Goal: Task Accomplishment & Management: Manage account settings

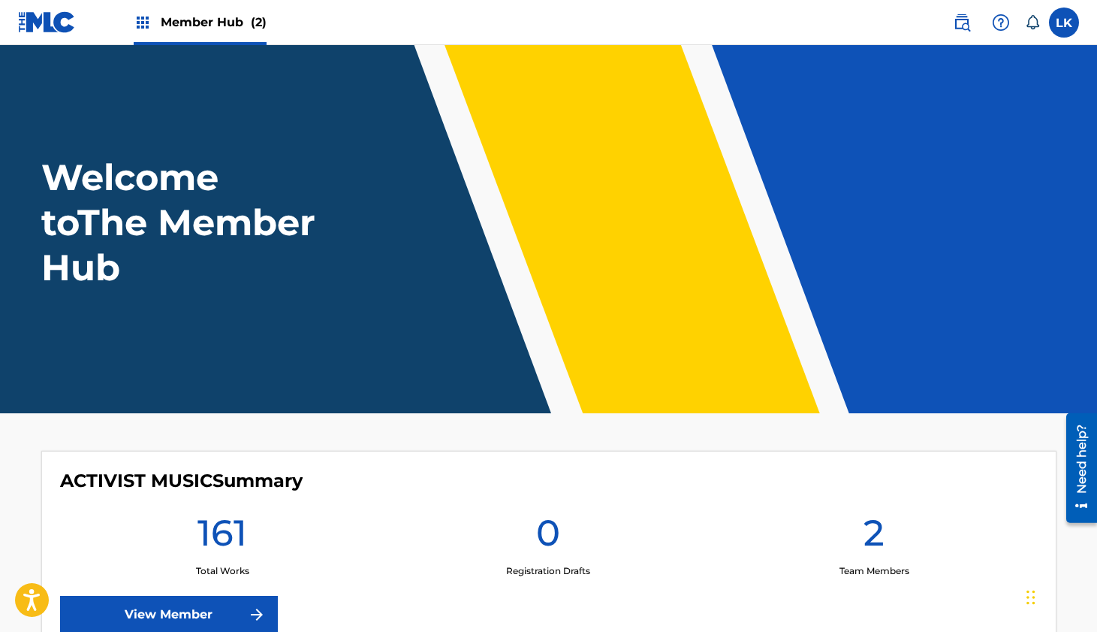
click at [200, 20] on span "Member Hub (2)" at bounding box center [214, 22] width 106 height 17
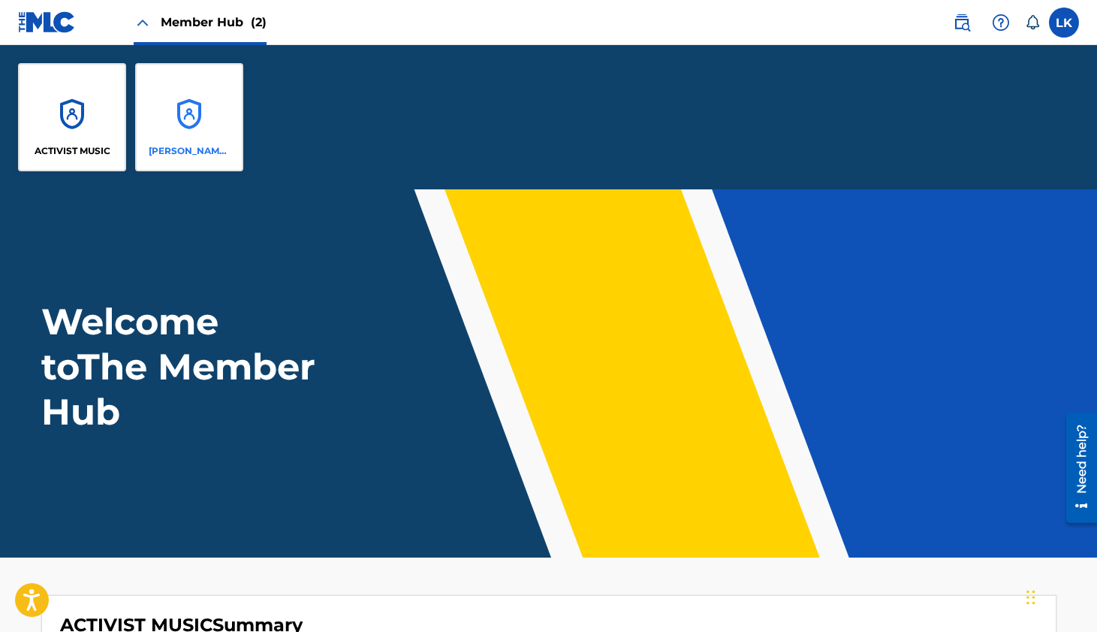
click at [192, 110] on div "[PERSON_NAME] PRODUCTIONS, INC" at bounding box center [189, 117] width 108 height 108
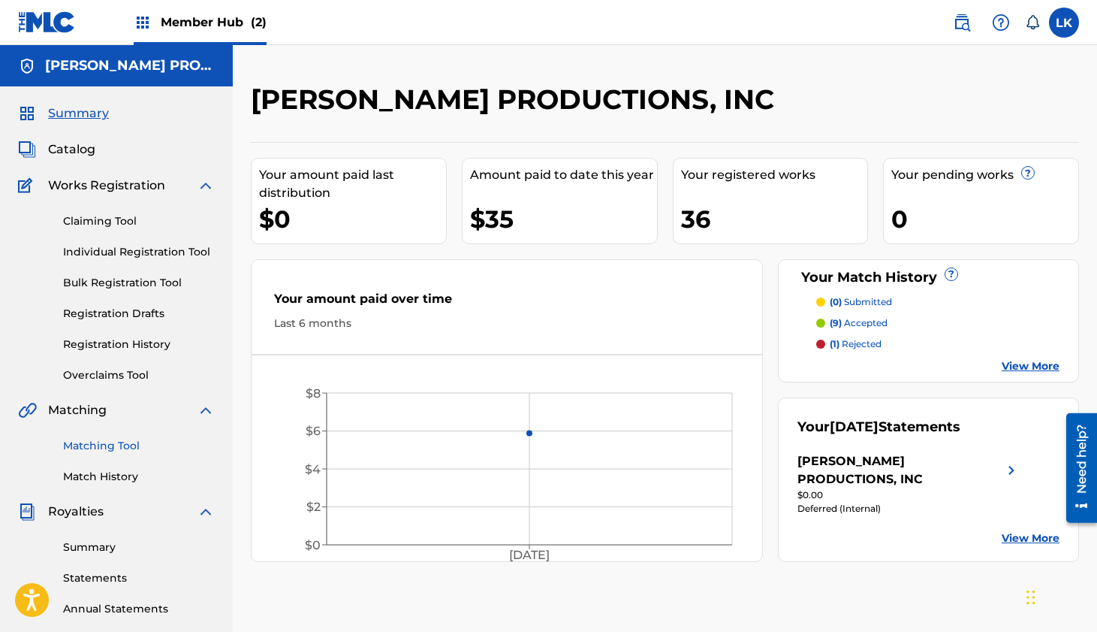
click at [110, 443] on link "Matching Tool" at bounding box center [139, 446] width 152 height 16
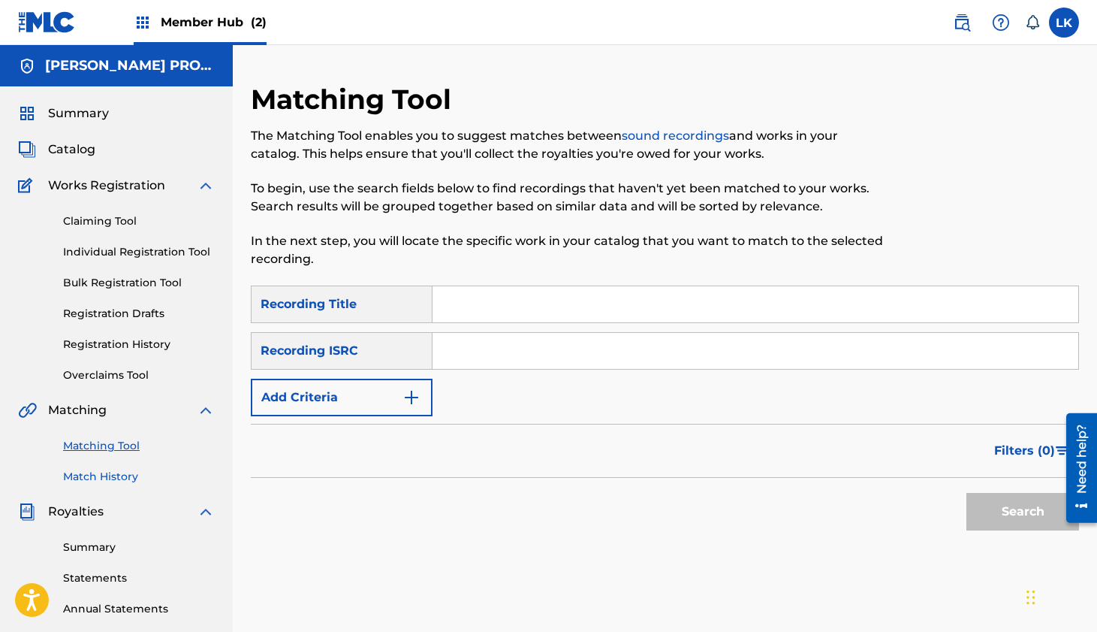
click at [111, 474] on link "Match History" at bounding box center [139, 477] width 152 height 16
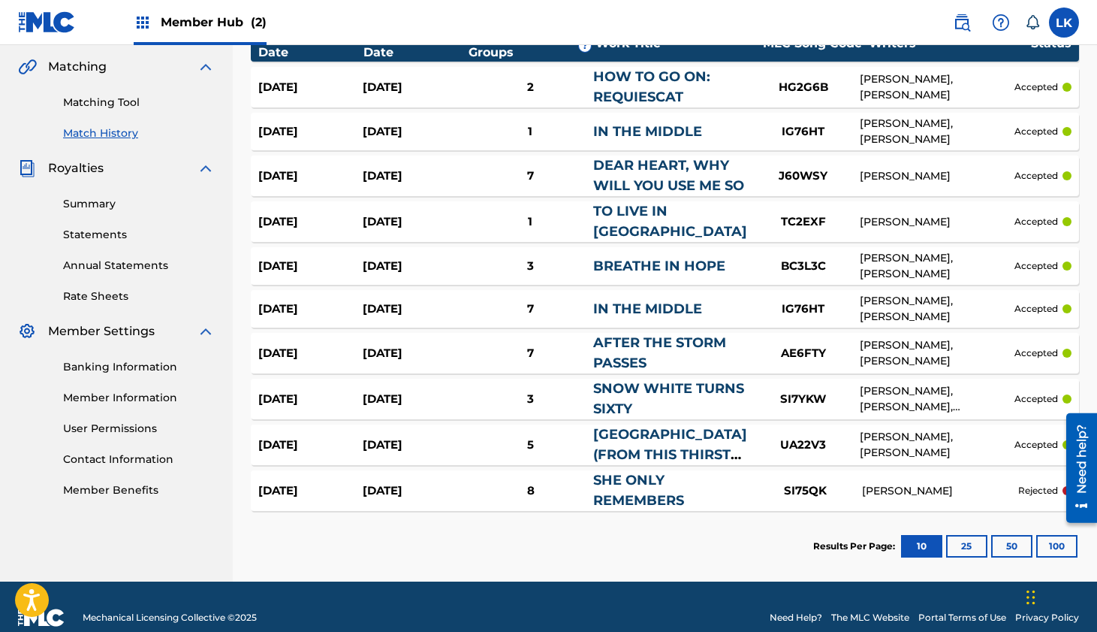
scroll to position [365, 0]
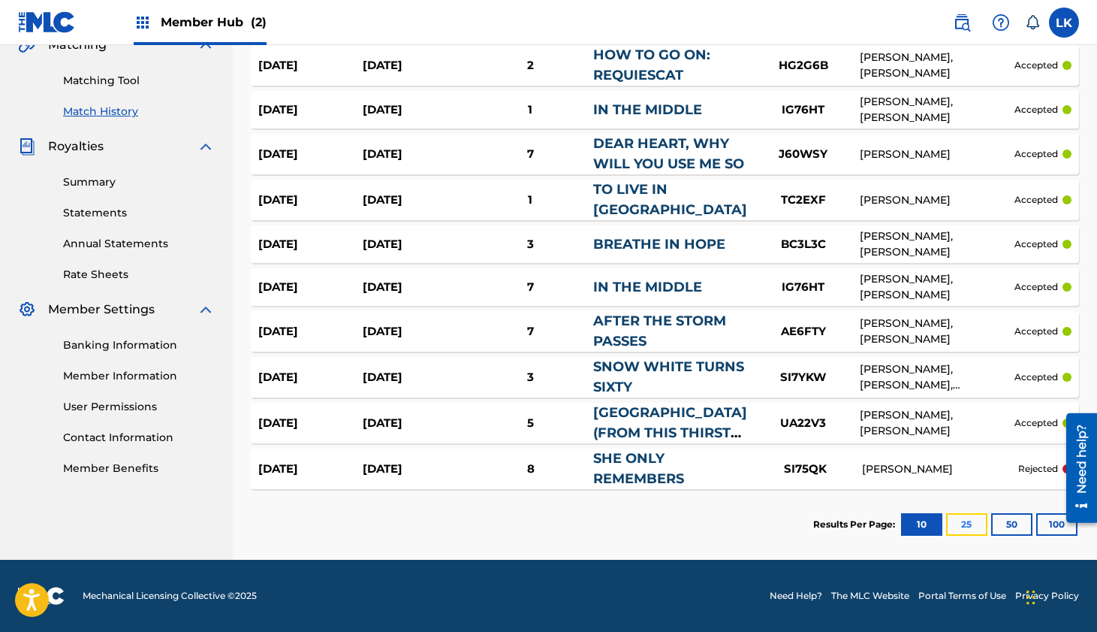
click at [974, 524] on button "25" at bounding box center [966, 524] width 41 height 23
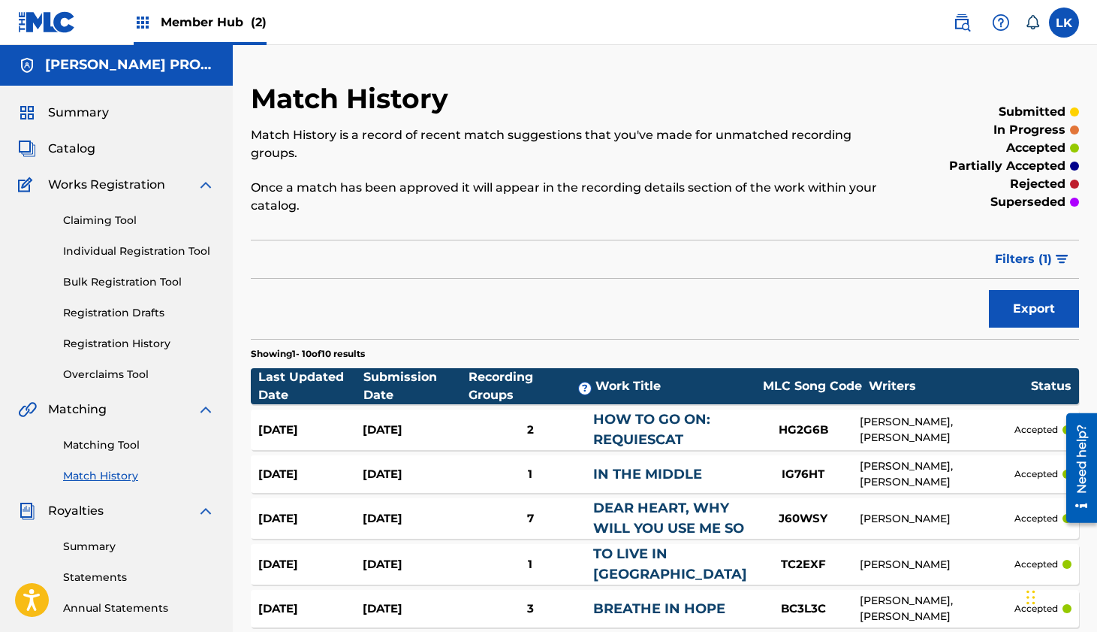
scroll to position [0, 0]
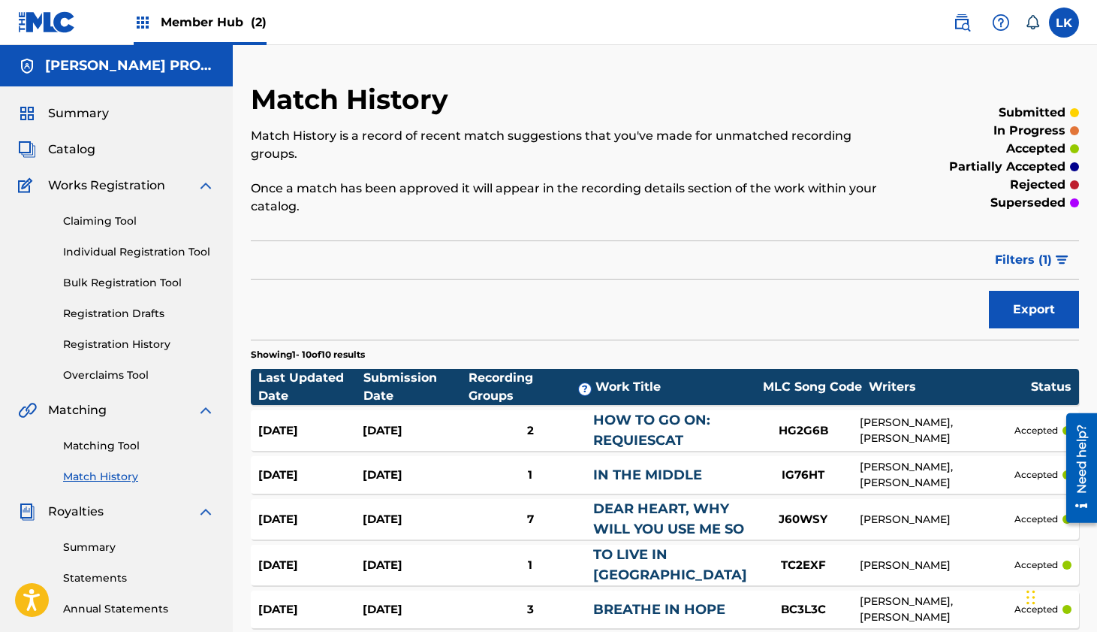
click at [122, 336] on div "Claiming Tool Individual Registration Tool Bulk Registration Tool Registration …" at bounding box center [116, 289] width 197 height 189
click at [122, 348] on link "Registration History" at bounding box center [139, 345] width 152 height 16
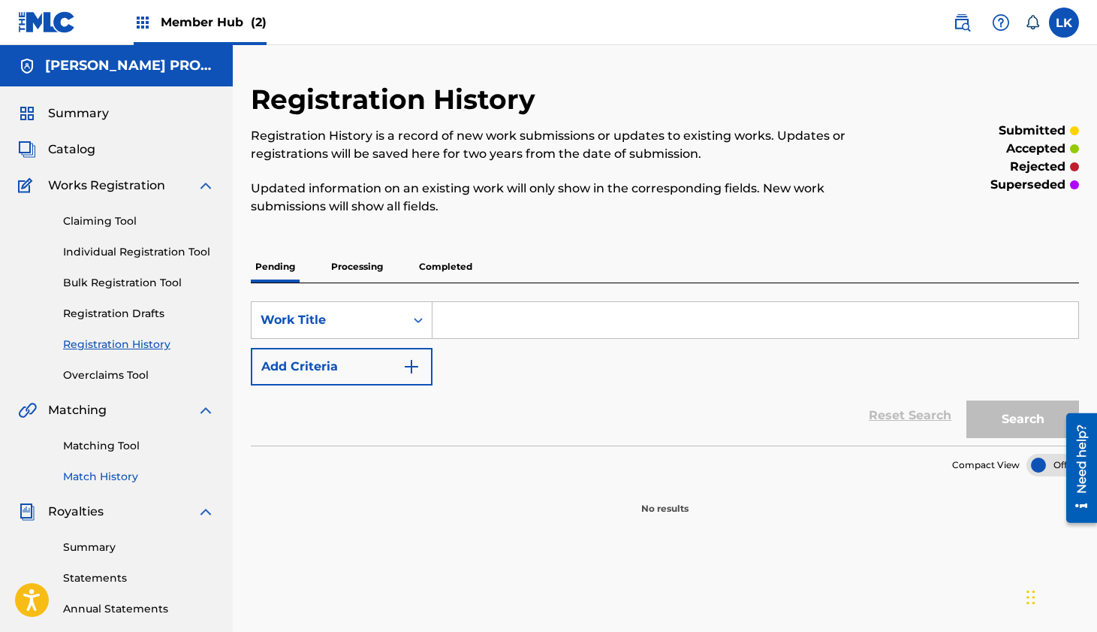
click at [115, 477] on link "Match History" at bounding box center [139, 477] width 152 height 16
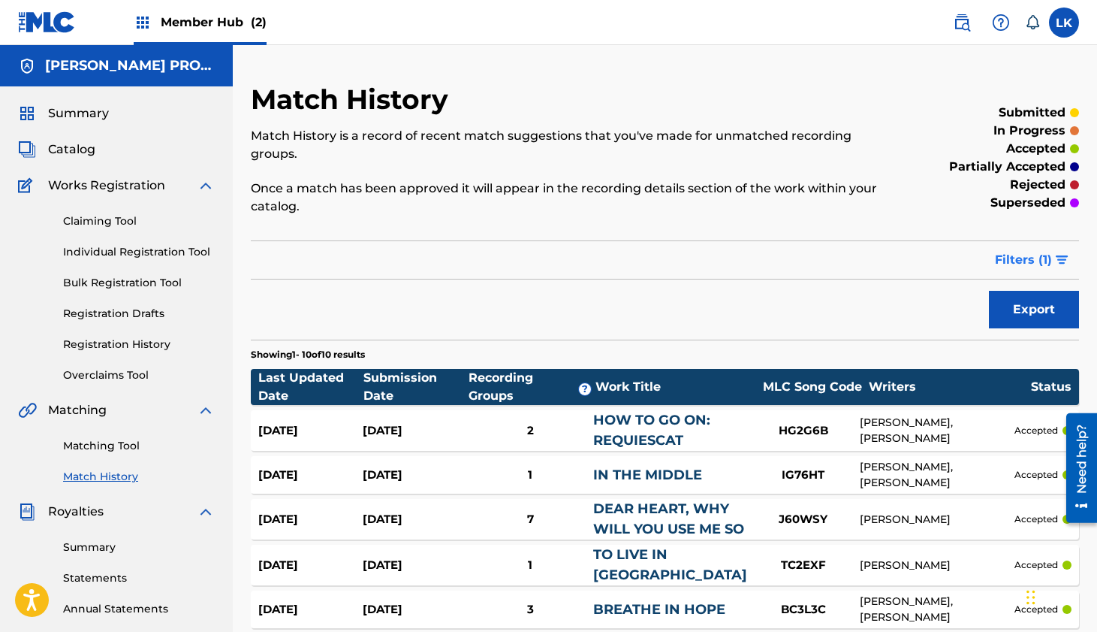
click at [1013, 260] on span "Filters ( 1 )" at bounding box center [1023, 260] width 57 height 18
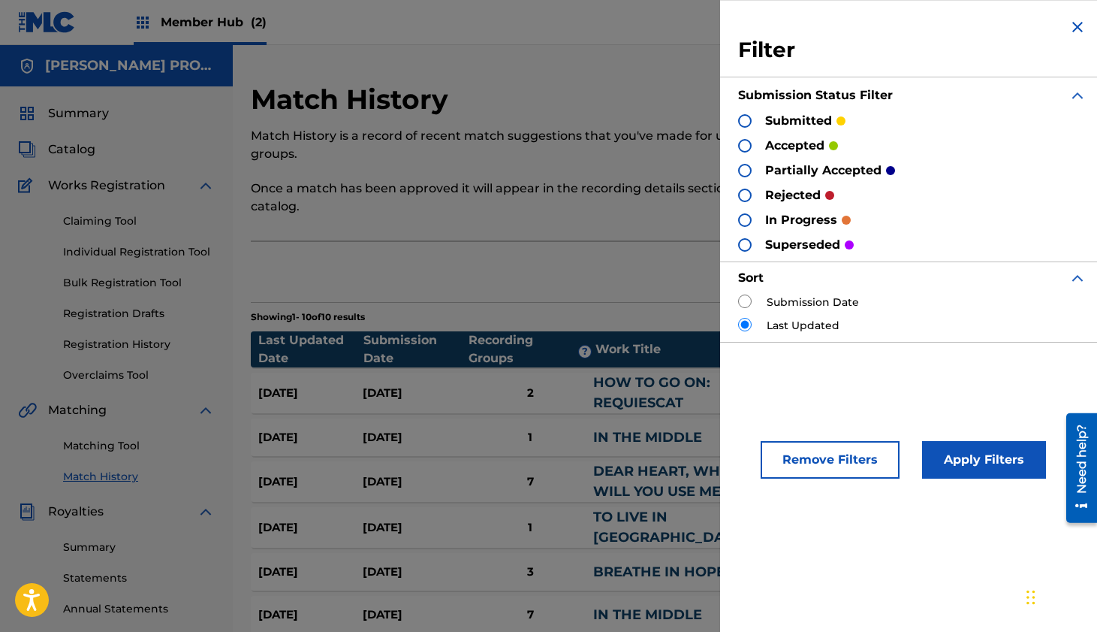
click at [747, 300] on input "radio" at bounding box center [745, 301] width 14 height 14
radio input "true"
click at [952, 449] on button "Apply Filters" at bounding box center [984, 460] width 124 height 38
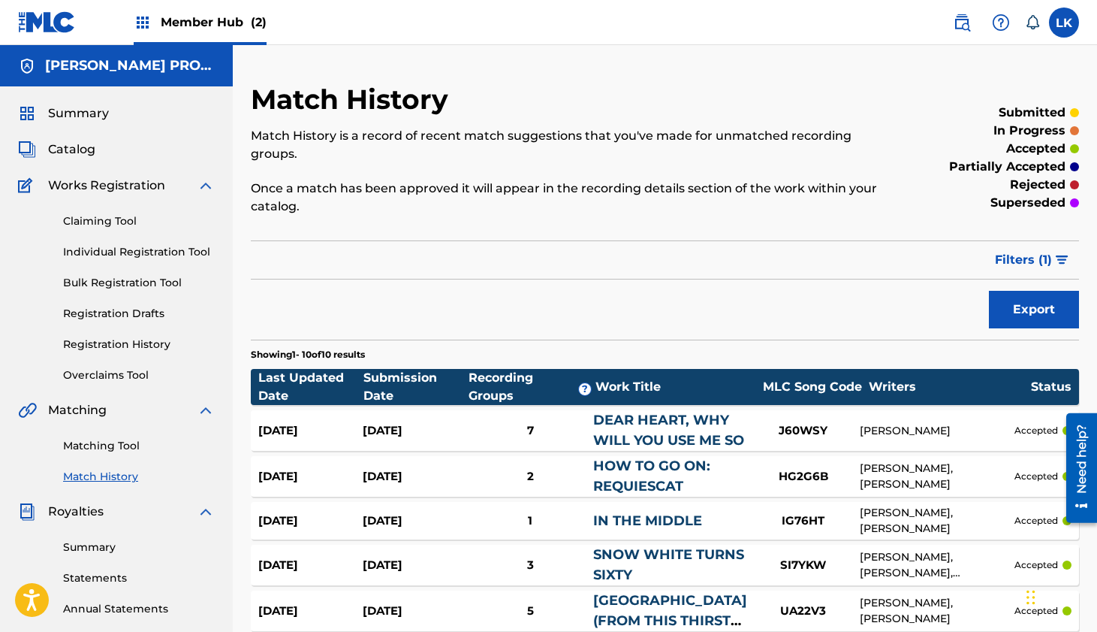
click at [253, 26] on span "(2)" at bounding box center [259, 22] width 16 height 14
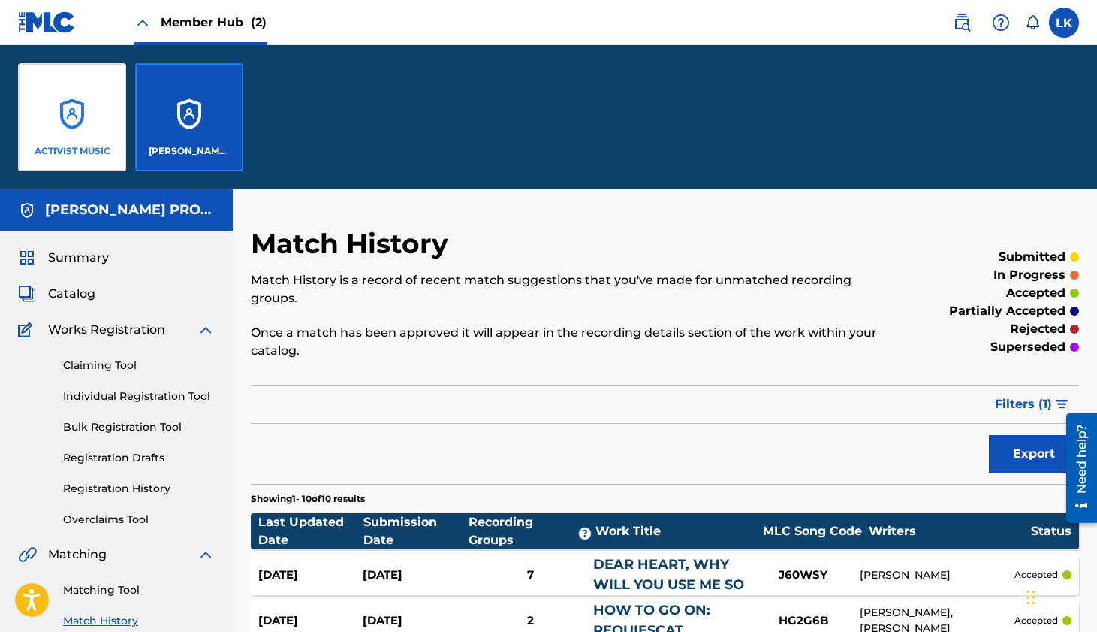
click at [83, 149] on p "ACTIVIST MUSIC" at bounding box center [73, 151] width 76 height 14
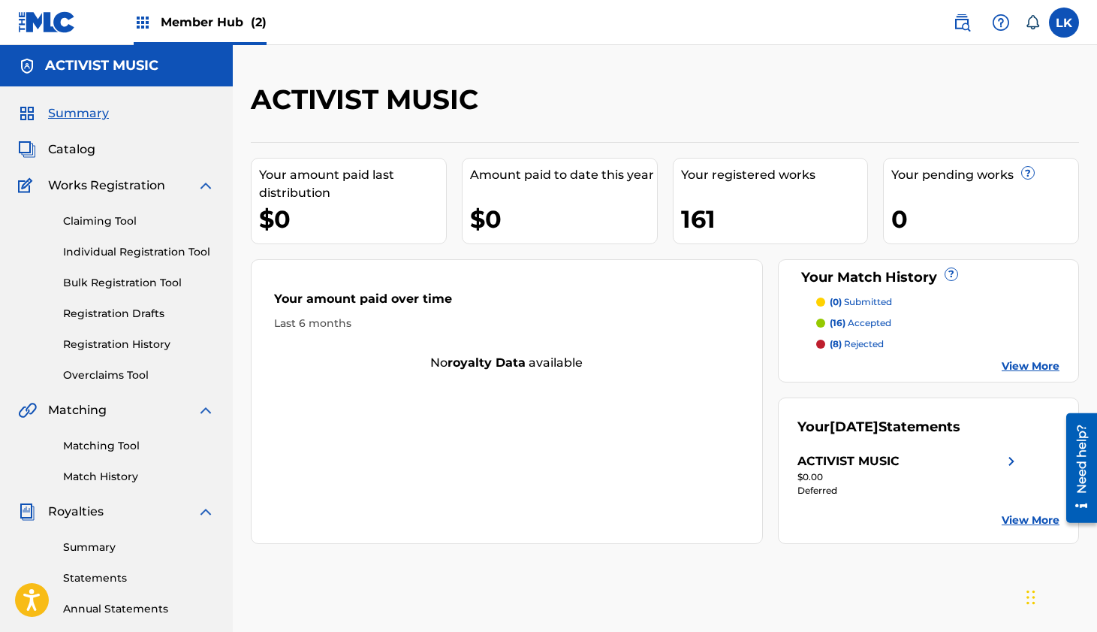
click at [1043, 367] on link "View More" at bounding box center [1031, 366] width 58 height 16
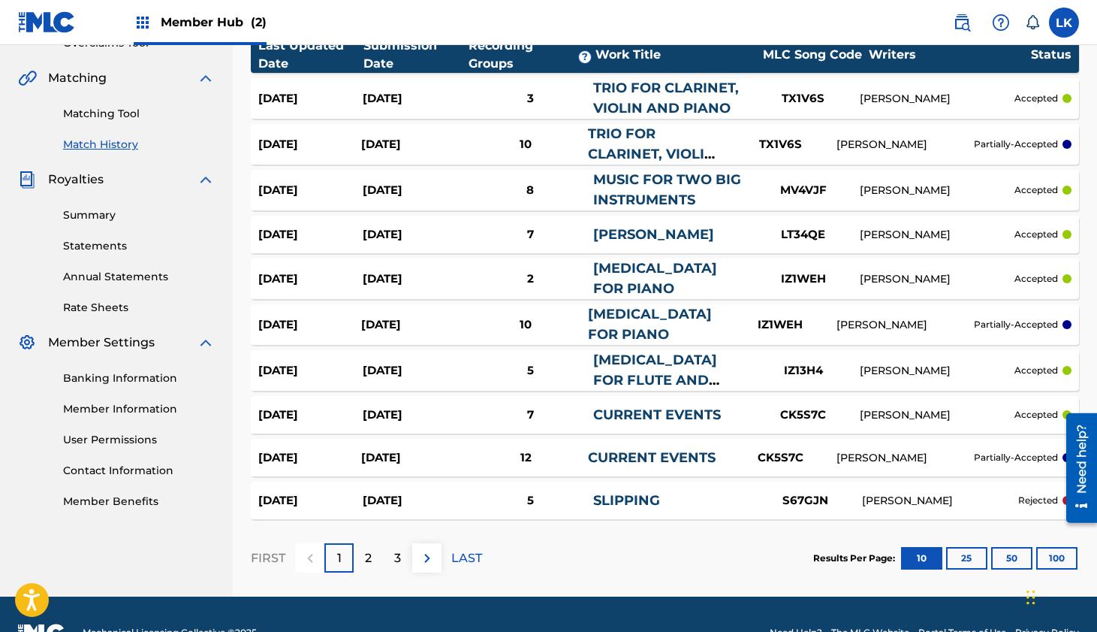
scroll to position [369, 0]
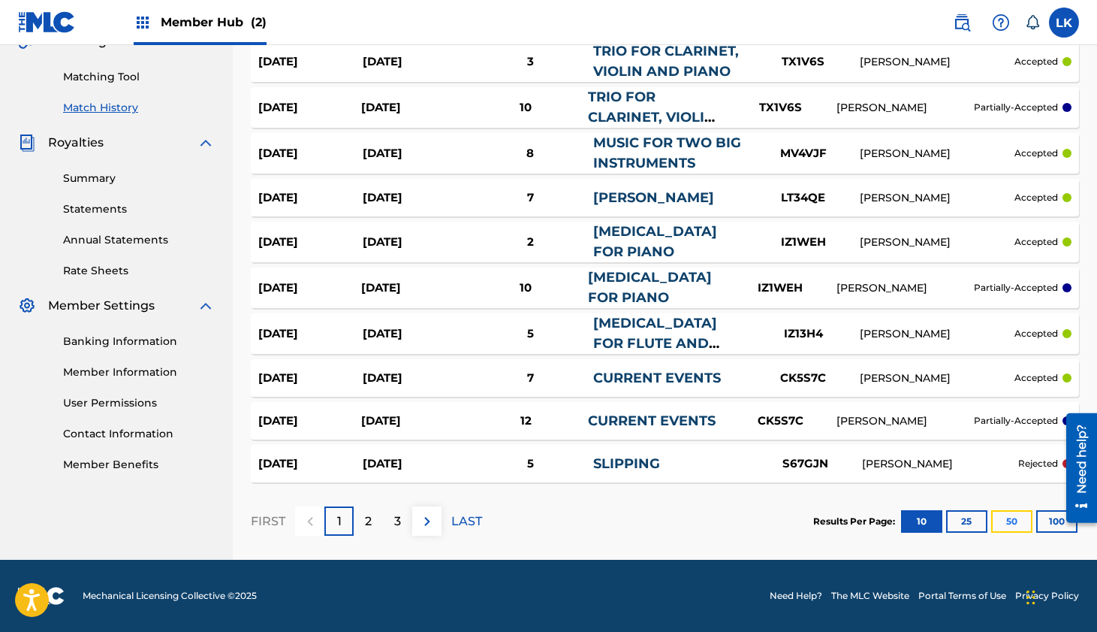
click at [1013, 523] on button "50" at bounding box center [1012, 521] width 41 height 23
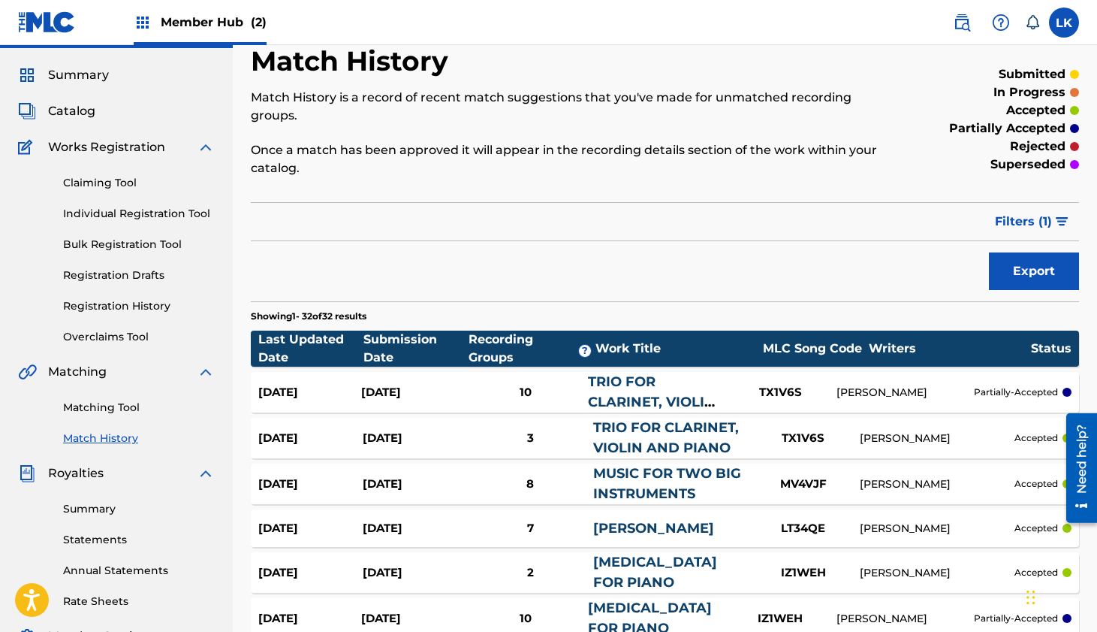
scroll to position [0, 0]
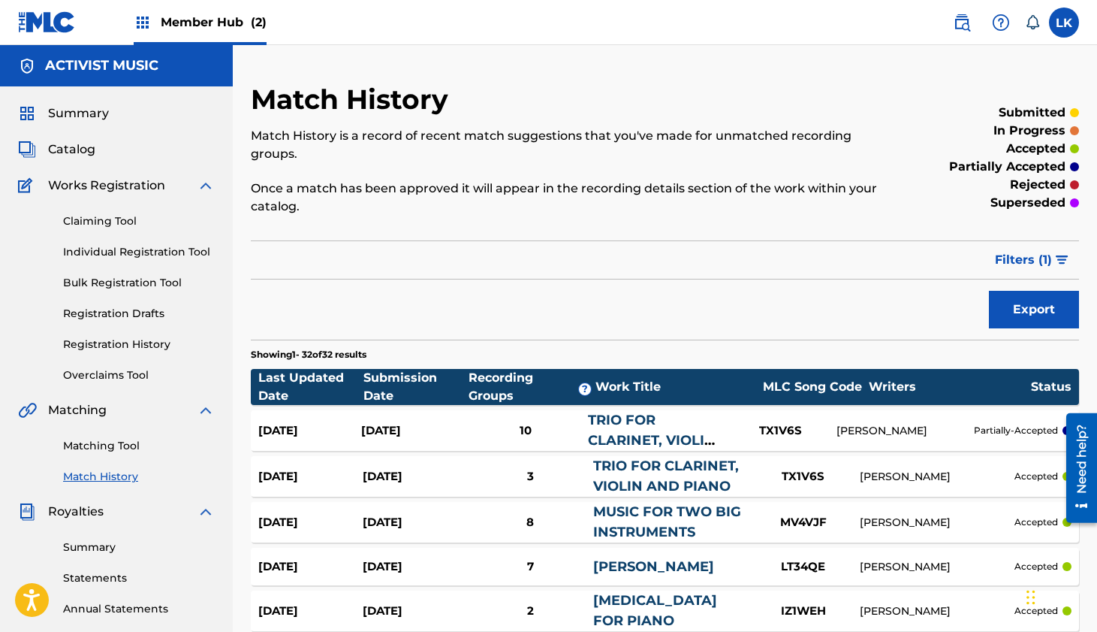
click at [618, 103] on div "Match History Match History is a record of recent match suggestions that you've…" at bounding box center [570, 158] width 638 height 150
click at [668, 240] on div "Filter Submission Status Filter submitted accepted partially accepted rejected …" at bounding box center [665, 259] width 829 height 39
click at [671, 162] on p "Match History is a record of recent match suggestions that you've made for unma…" at bounding box center [570, 145] width 638 height 36
click at [103, 445] on link "Matching Tool" at bounding box center [139, 446] width 152 height 16
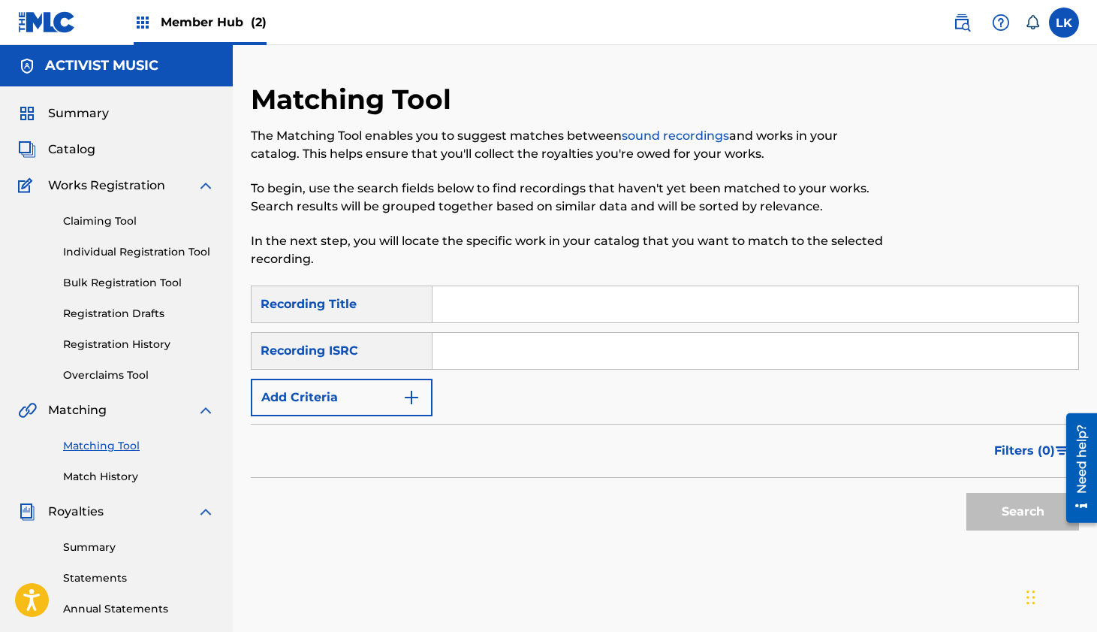
click at [467, 303] on input "Search Form" at bounding box center [756, 304] width 646 height 36
click at [399, 395] on button "Add Criteria" at bounding box center [342, 398] width 182 height 38
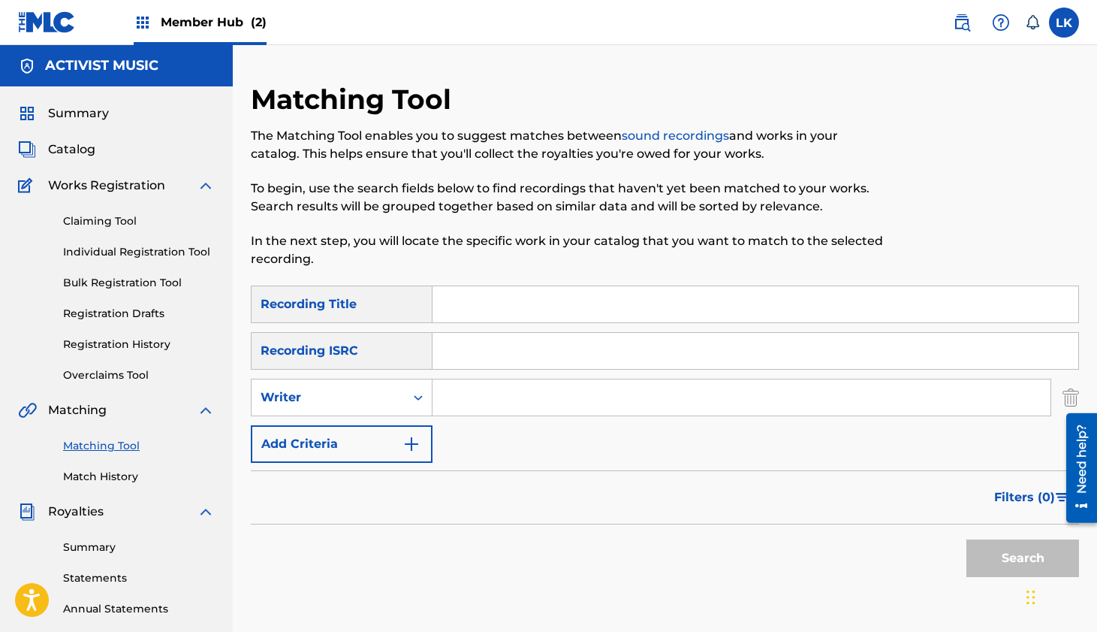
click at [522, 397] on input "Search Form" at bounding box center [742, 397] width 618 height 36
type input "[PERSON_NAME]"
click at [967, 539] on button "Search" at bounding box center [1023, 558] width 113 height 38
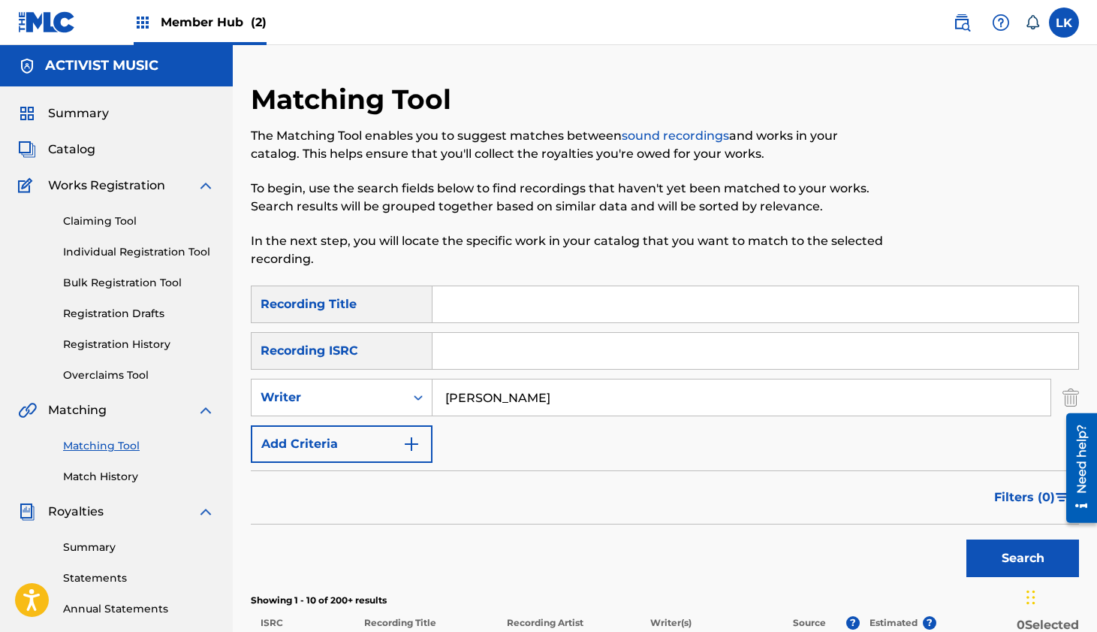
click at [475, 305] on input "Search Form" at bounding box center [756, 304] width 646 height 36
type input "bioplasm"
click at [967, 539] on button "Search" at bounding box center [1023, 558] width 113 height 38
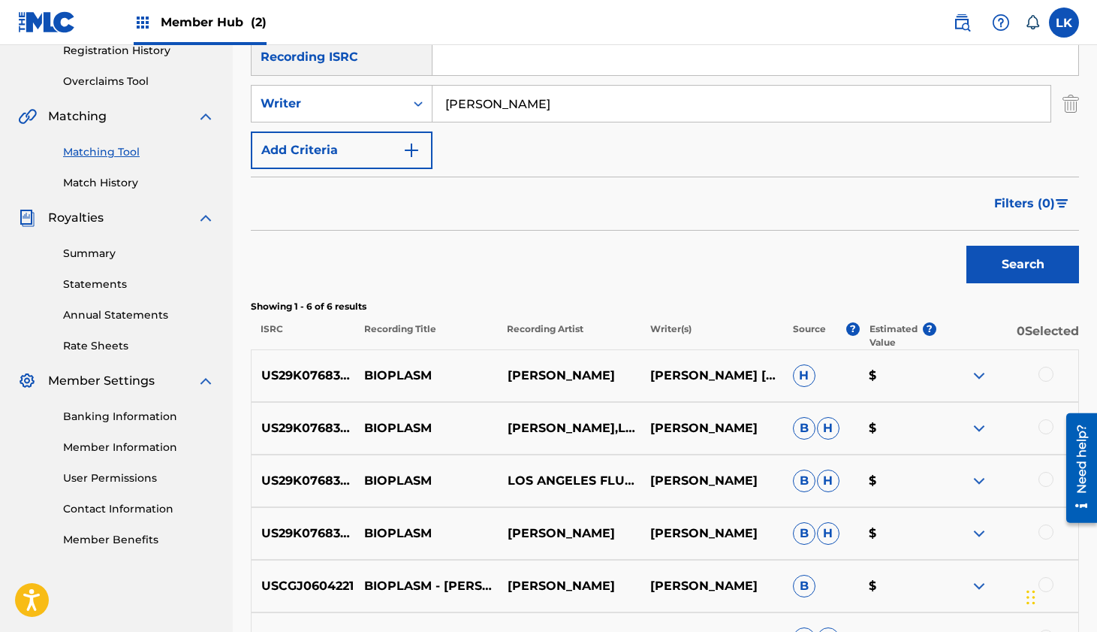
scroll to position [328, 0]
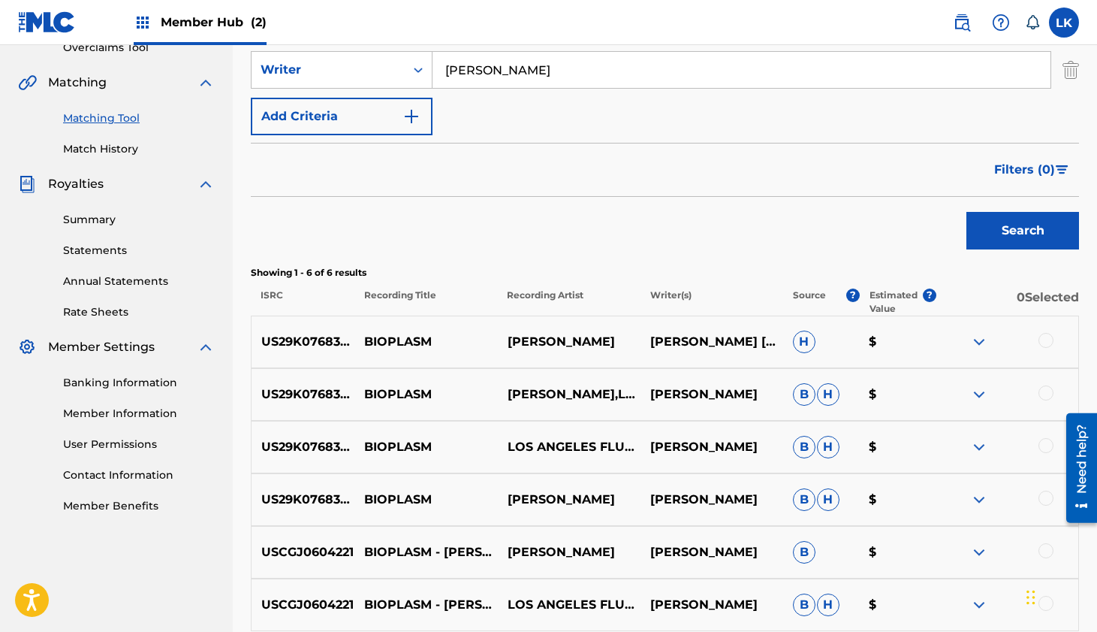
click at [1037, 339] on div at bounding box center [1007, 342] width 143 height 18
click at [1043, 343] on div at bounding box center [1046, 340] width 15 height 15
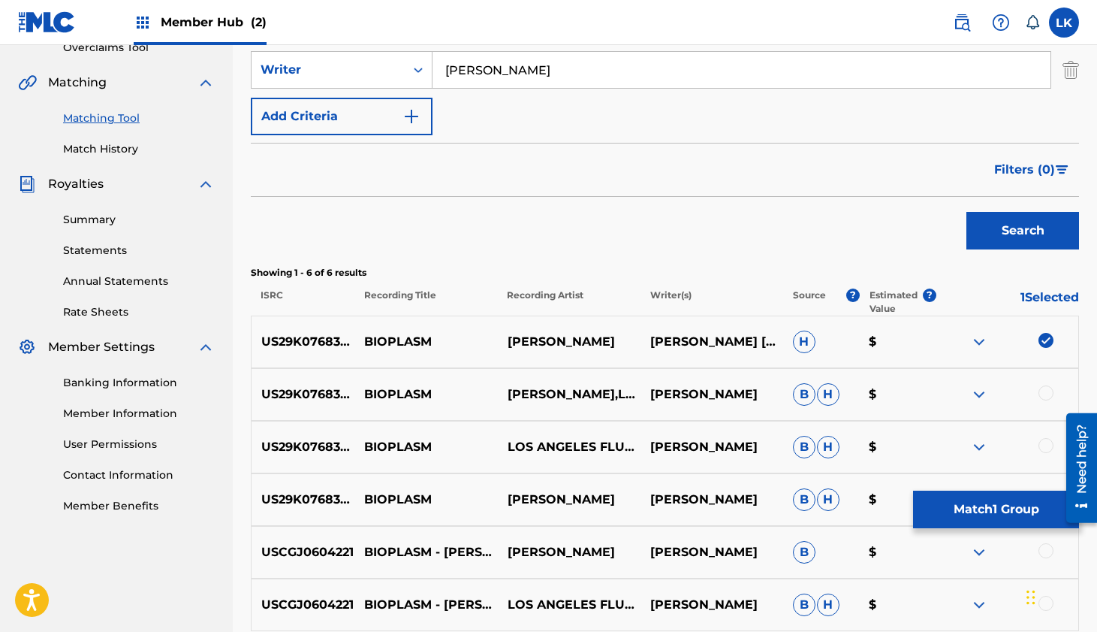
click at [1048, 397] on div at bounding box center [1046, 392] width 15 height 15
click at [1043, 447] on div at bounding box center [1046, 445] width 15 height 15
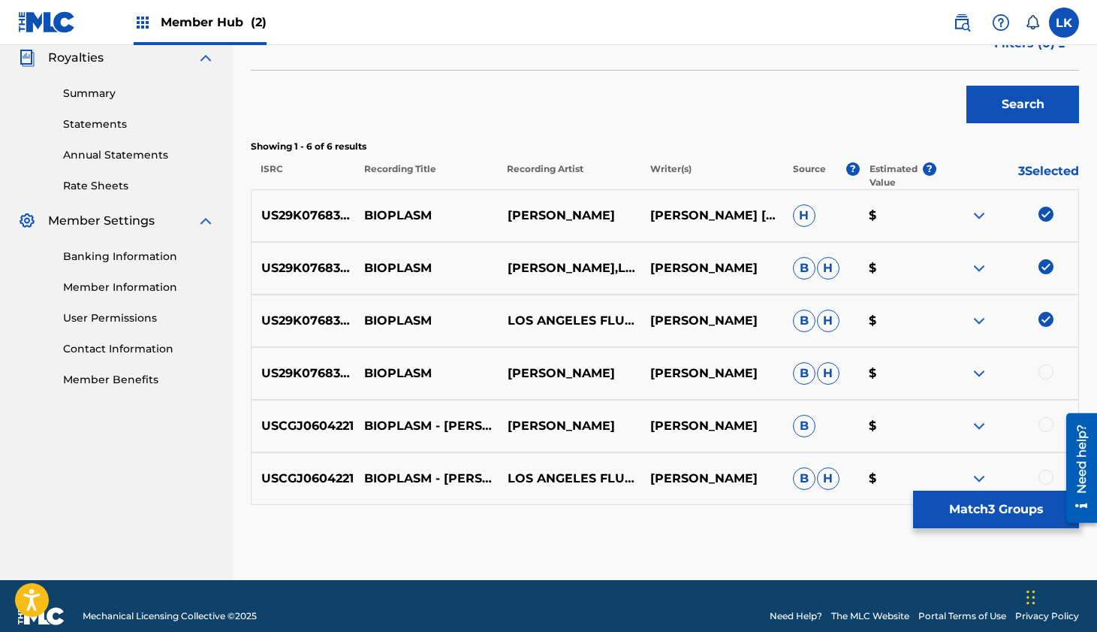
scroll to position [463, 0]
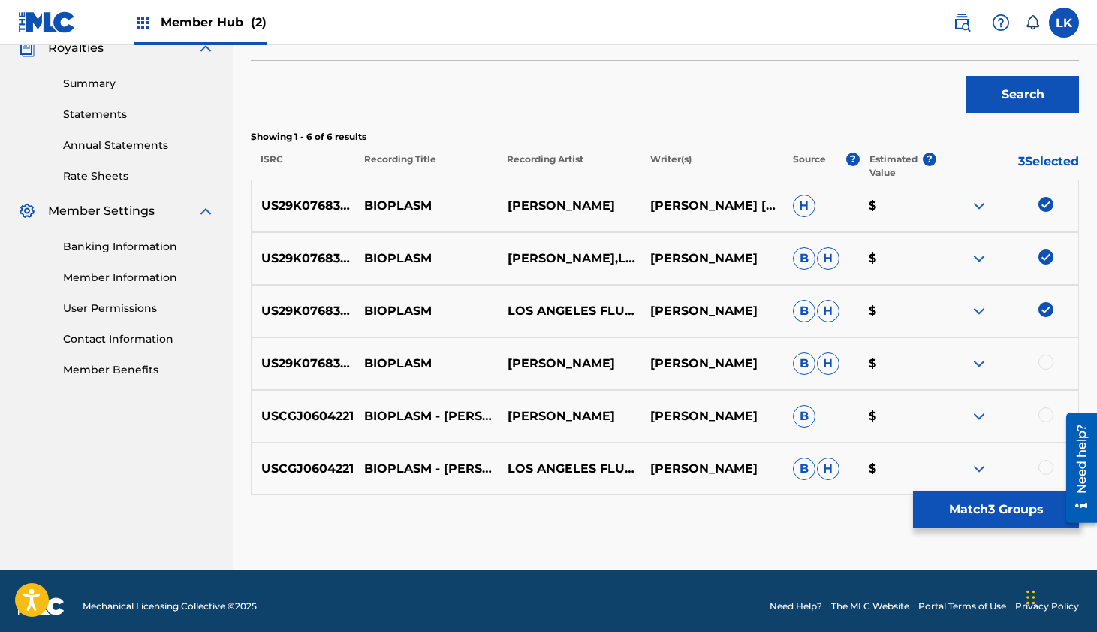
click at [1043, 362] on div at bounding box center [1046, 362] width 15 height 15
click at [1045, 416] on div at bounding box center [1046, 414] width 15 height 15
click at [1043, 469] on div at bounding box center [1046, 467] width 15 height 15
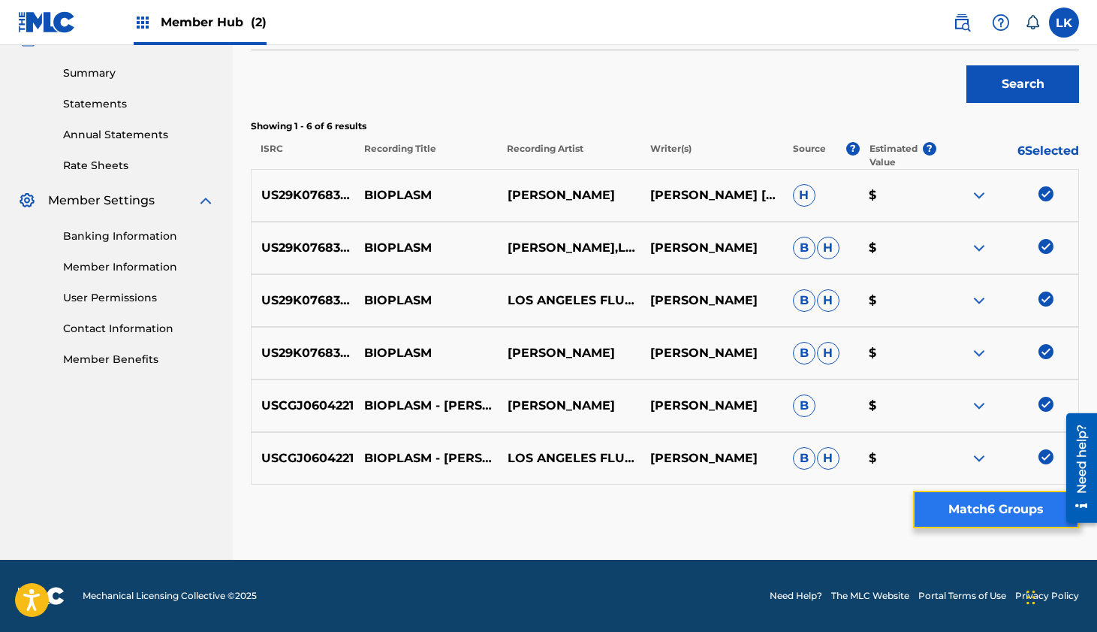
click at [978, 506] on button "Match 6 Groups" at bounding box center [996, 510] width 166 height 38
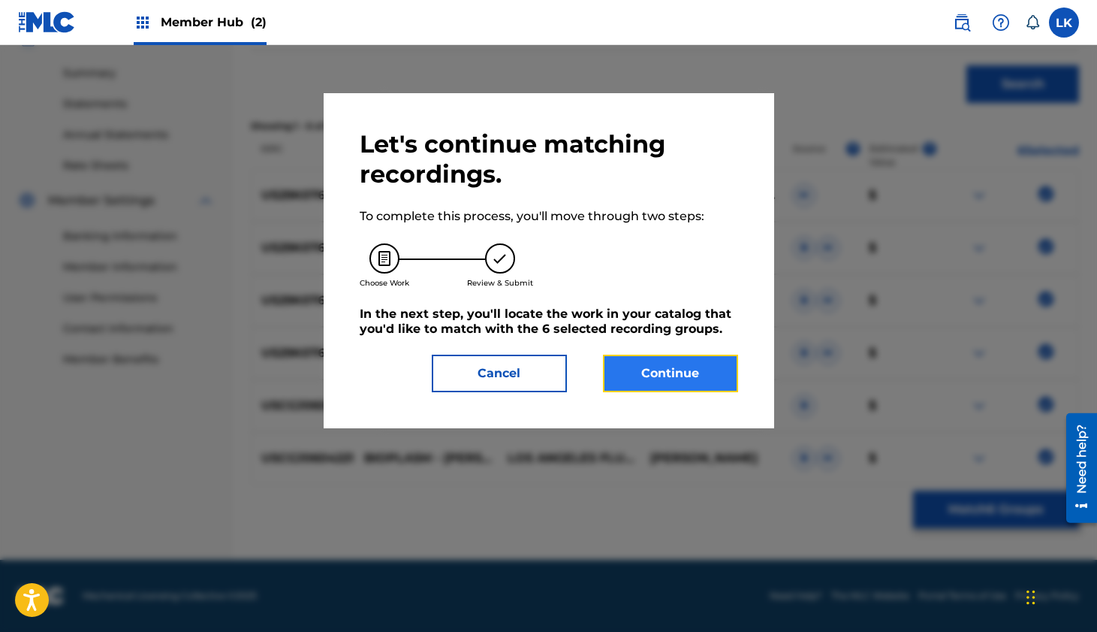
click at [660, 370] on button "Continue" at bounding box center [670, 374] width 135 height 38
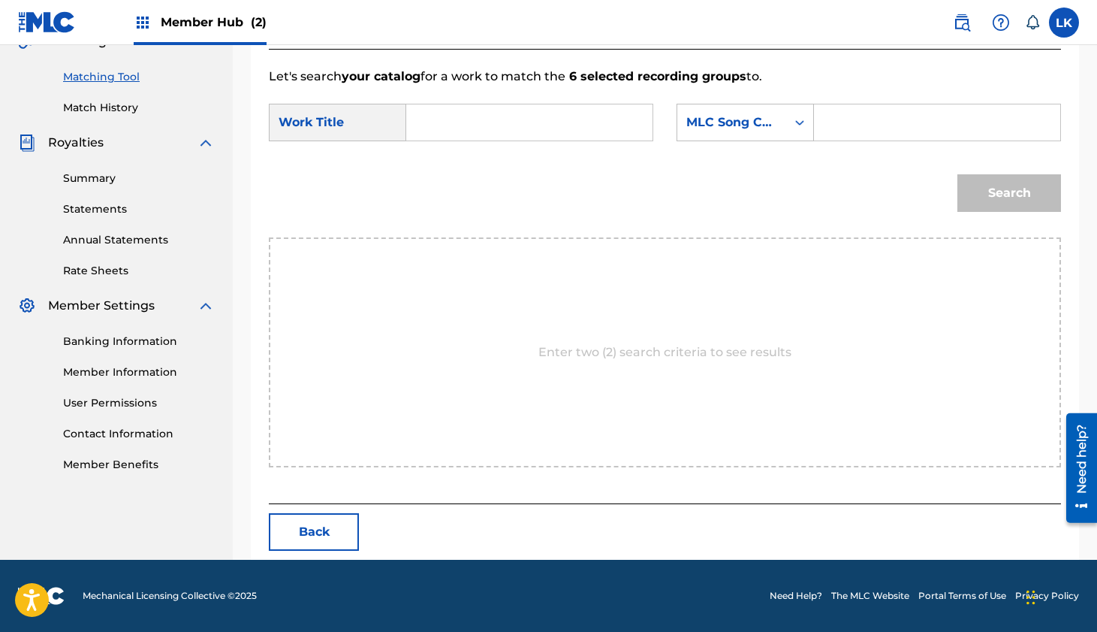
click at [463, 127] on input "Search Form" at bounding box center [529, 122] width 221 height 36
click at [457, 236] on strong "bioplasm" at bounding box center [461, 237] width 59 height 14
click at [531, 125] on input "bioplasm" at bounding box center [529, 122] width 221 height 36
click at [463, 237] on strong "bioplasm" at bounding box center [461, 237] width 59 height 14
type input "bioplasm"
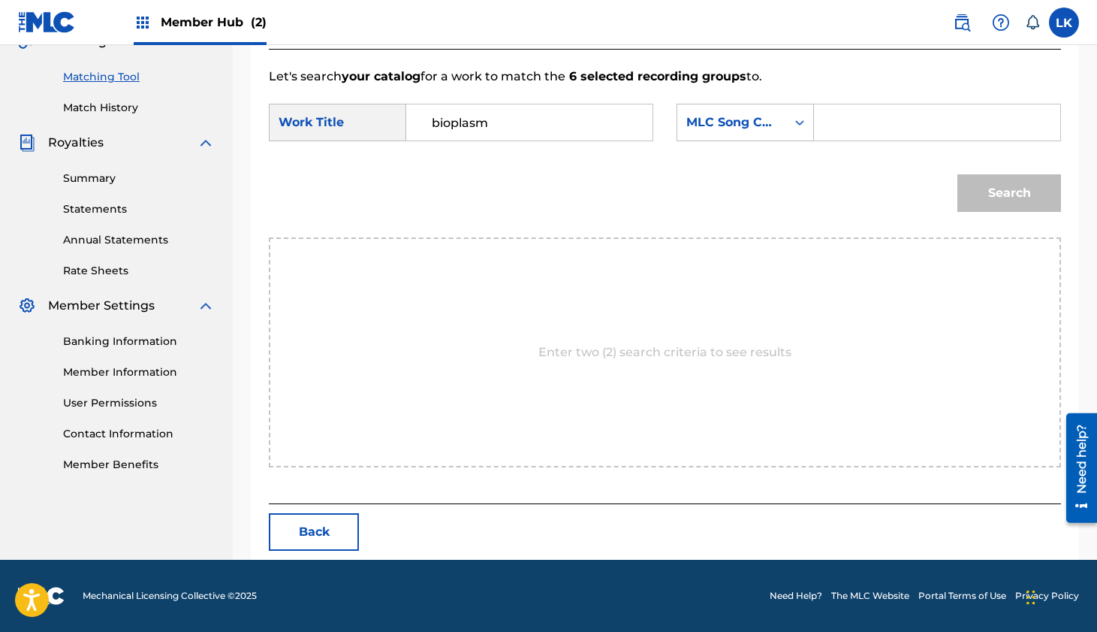
click at [1019, 206] on div "Search" at bounding box center [1005, 189] width 111 height 60
click at [879, 114] on input "Search Form" at bounding box center [937, 122] width 221 height 36
click at [770, 117] on div "MLC Song Code" at bounding box center [732, 122] width 91 height 18
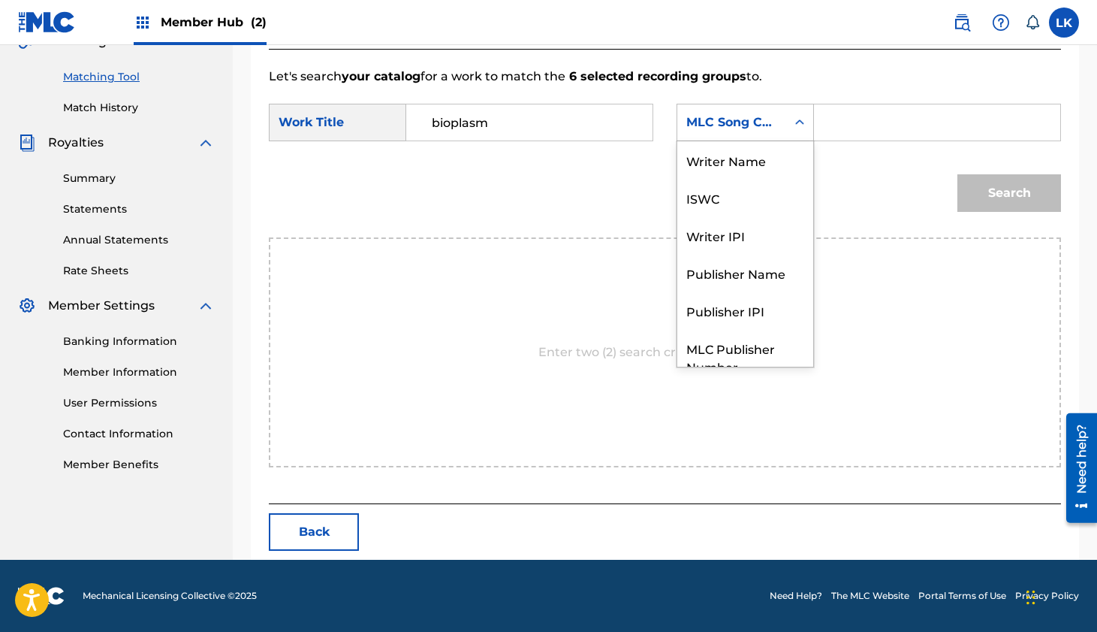
scroll to position [56, 0]
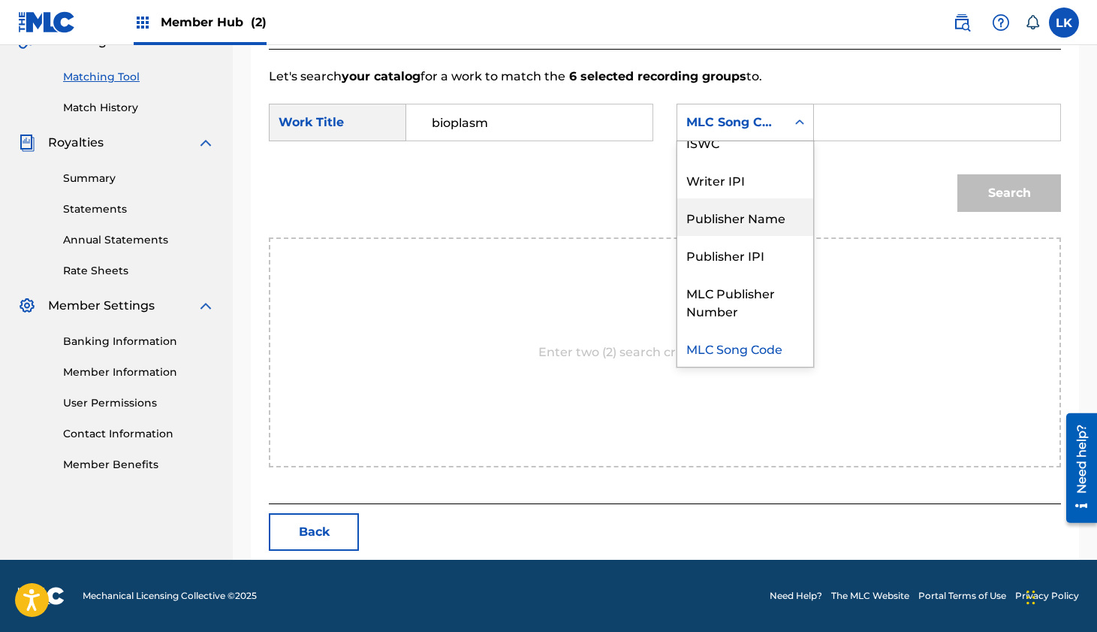
click at [759, 215] on div "Publisher Name" at bounding box center [746, 217] width 136 height 38
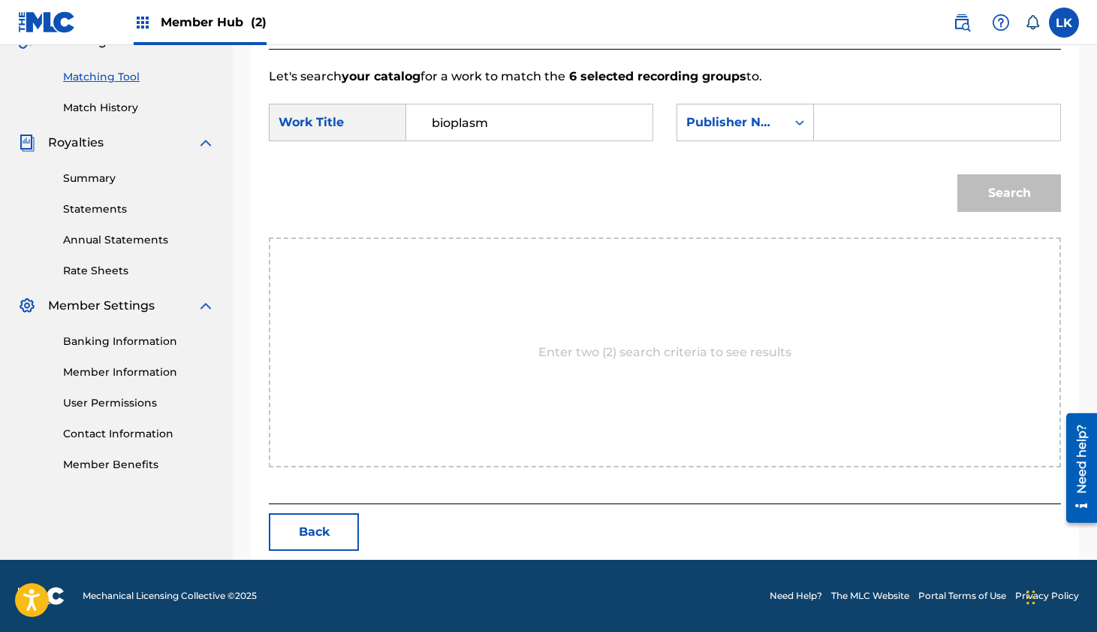
click at [835, 127] on input "Search Form" at bounding box center [937, 122] width 221 height 36
type input "activist"
click at [958, 174] on button "Search" at bounding box center [1010, 193] width 104 height 38
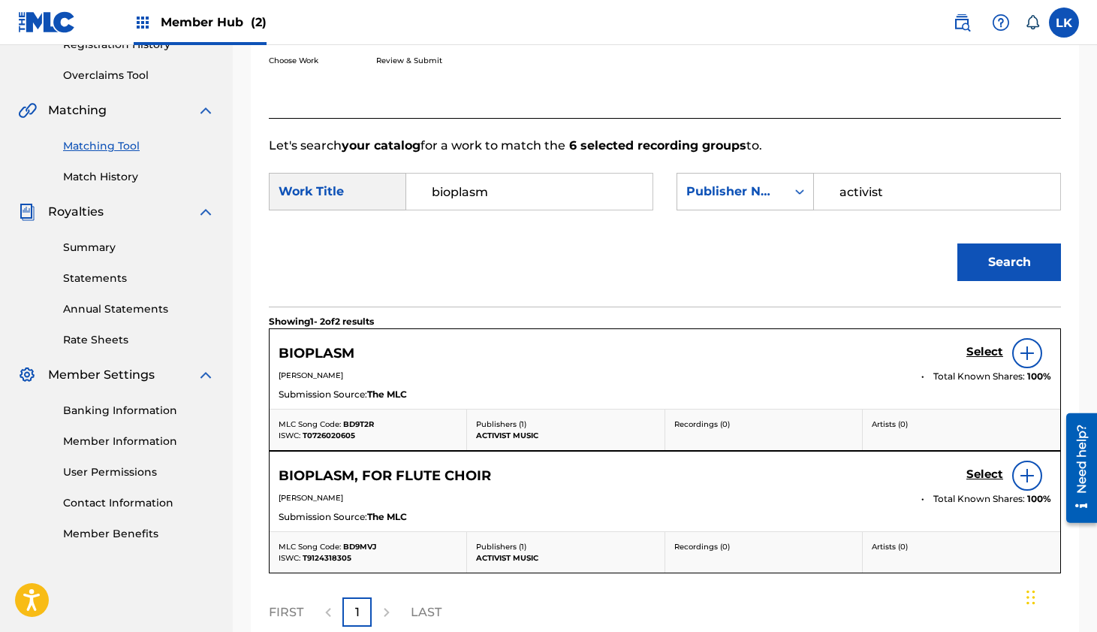
scroll to position [369, 0]
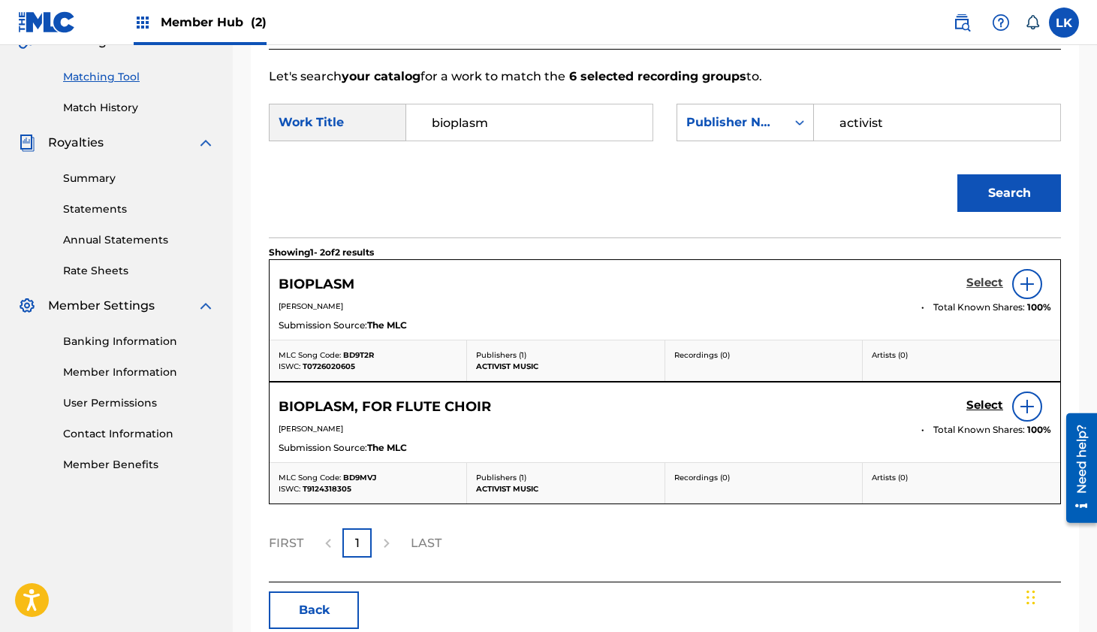
click at [997, 282] on h5 "Select" at bounding box center [985, 283] width 37 height 14
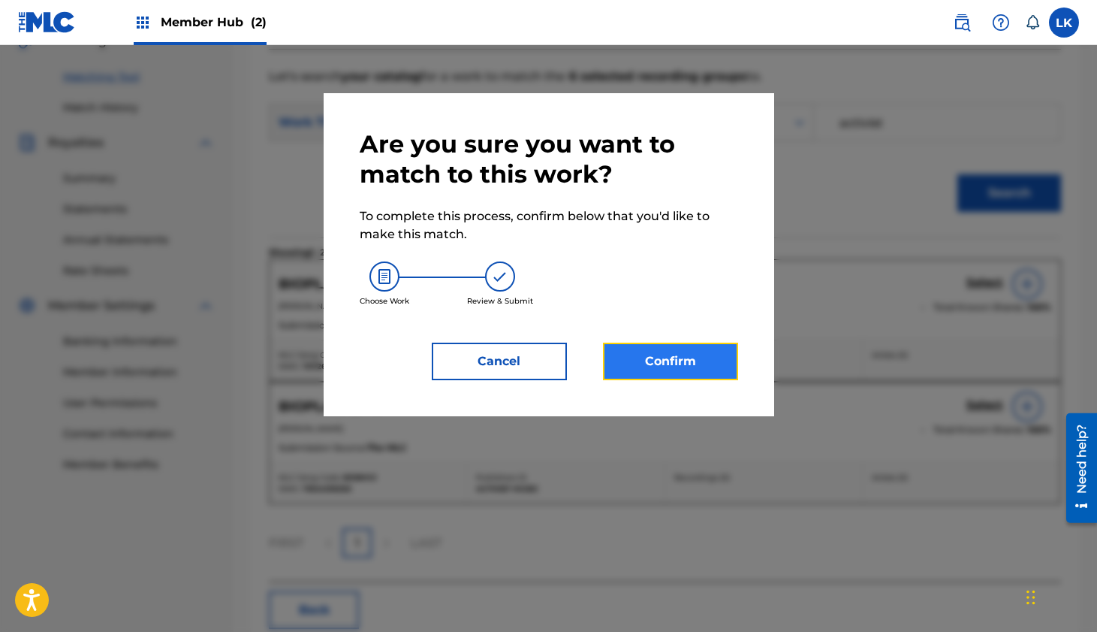
click at [670, 357] on button "Confirm" at bounding box center [670, 362] width 135 height 38
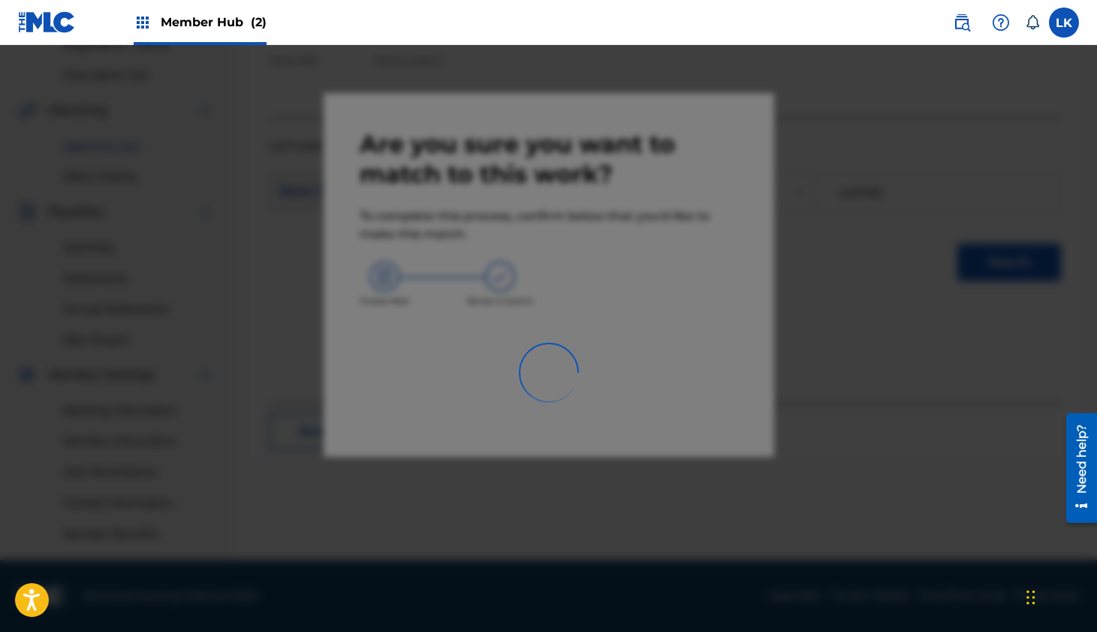
scroll to position [300, 0]
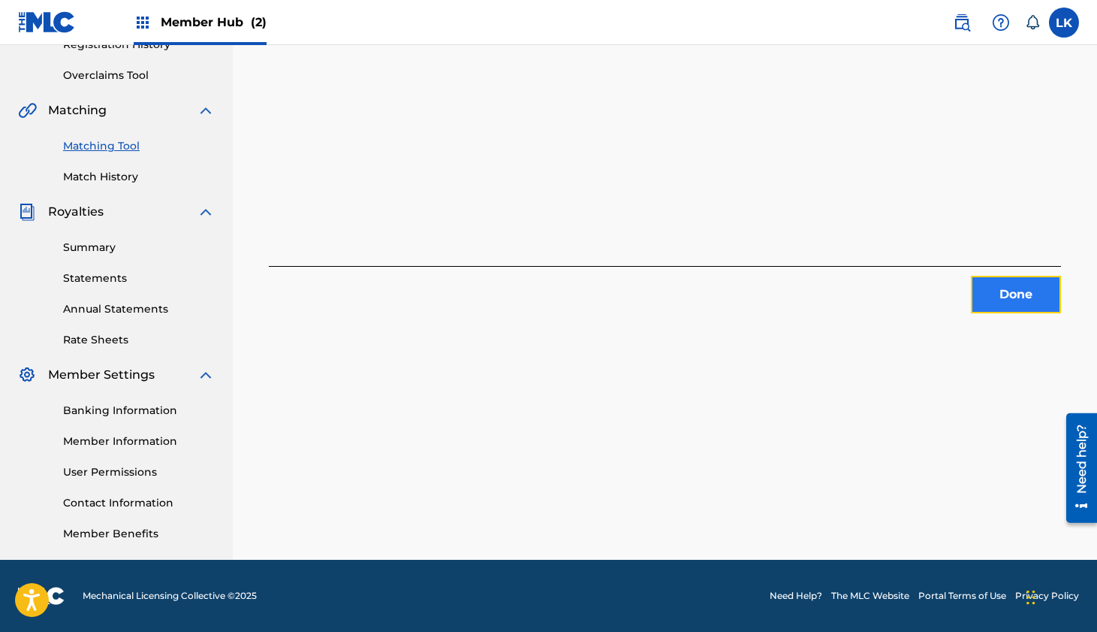
click at [1010, 294] on button "Done" at bounding box center [1016, 295] width 90 height 38
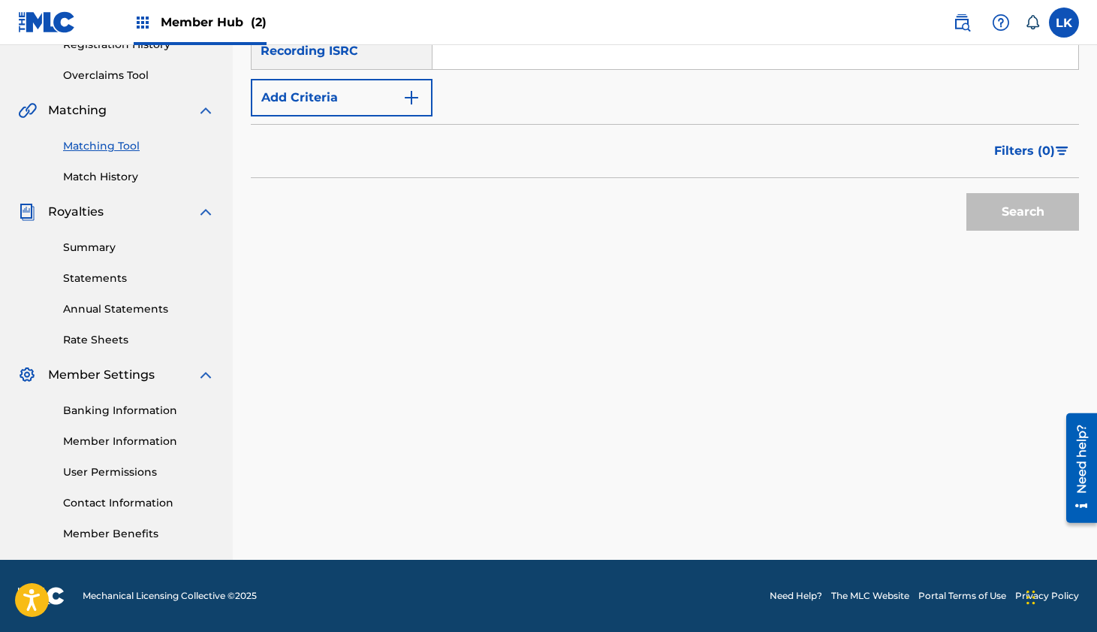
click at [108, 148] on link "Matching Tool" at bounding box center [139, 146] width 152 height 16
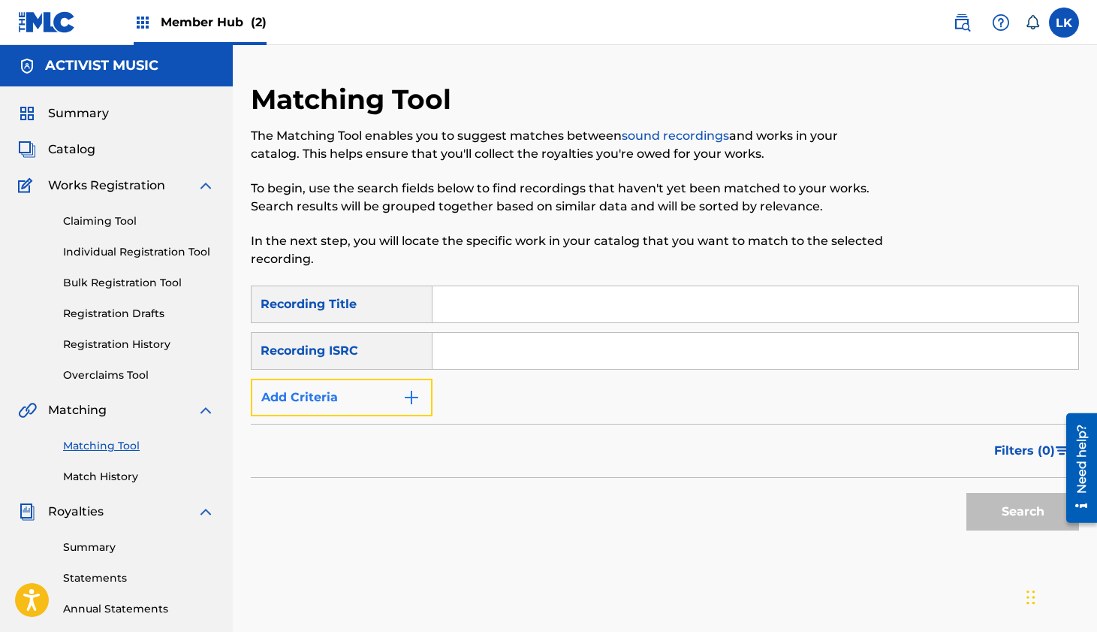
click at [375, 397] on button "Add Criteria" at bounding box center [342, 398] width 182 height 38
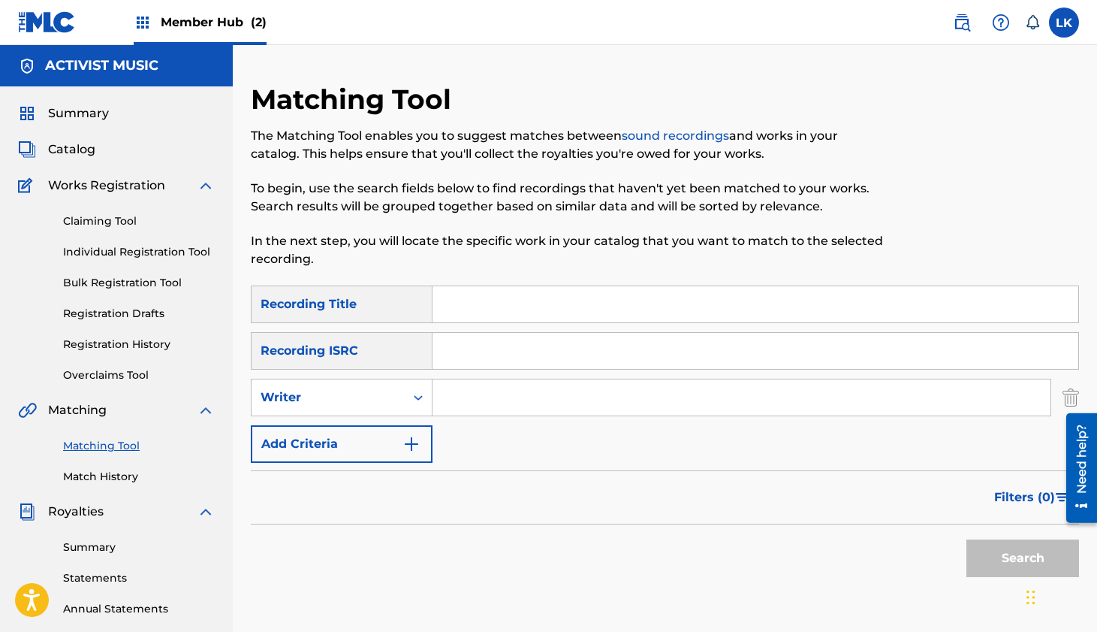
click at [512, 403] on input "Search Form" at bounding box center [742, 397] width 618 height 36
type input "[PERSON_NAME]"
click at [967, 539] on button "Search" at bounding box center [1023, 558] width 113 height 38
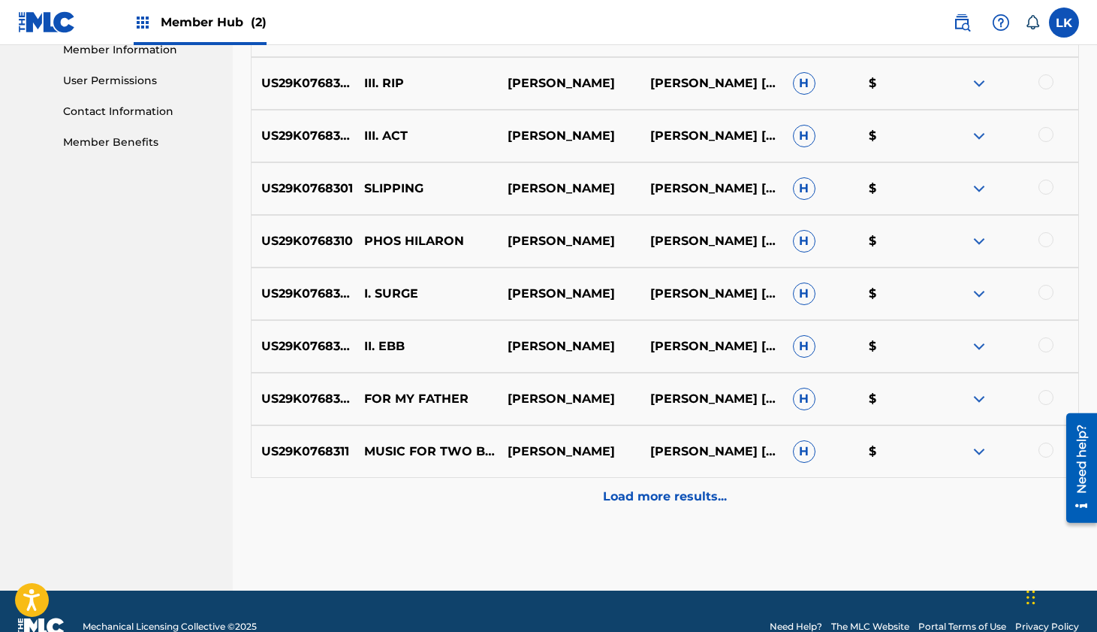
scroll to position [720, 0]
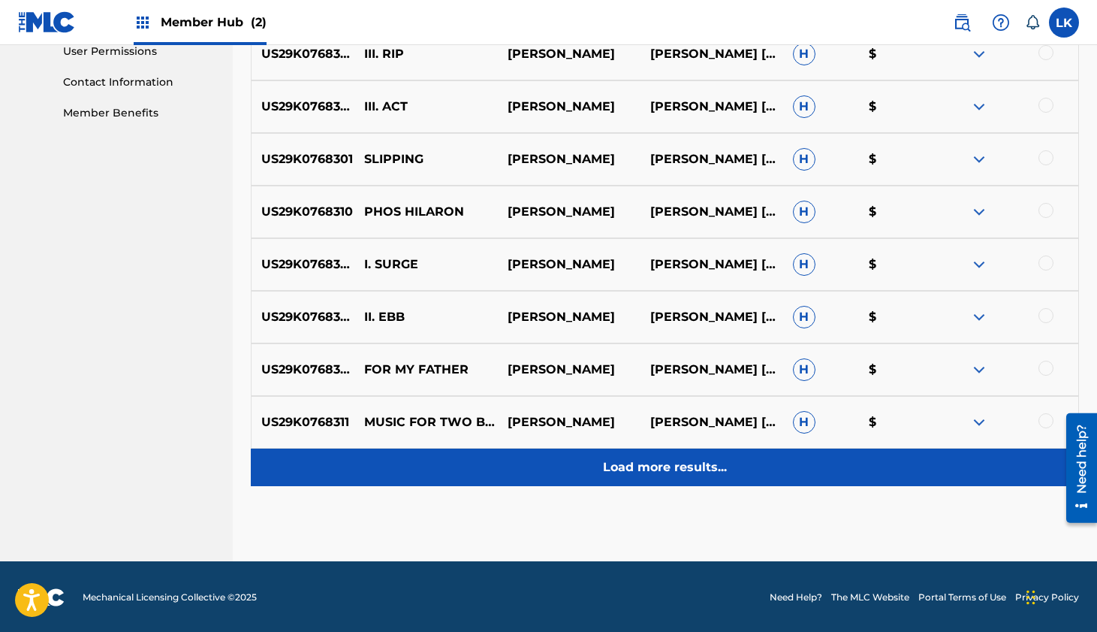
click at [684, 463] on p "Load more results..." at bounding box center [665, 467] width 124 height 18
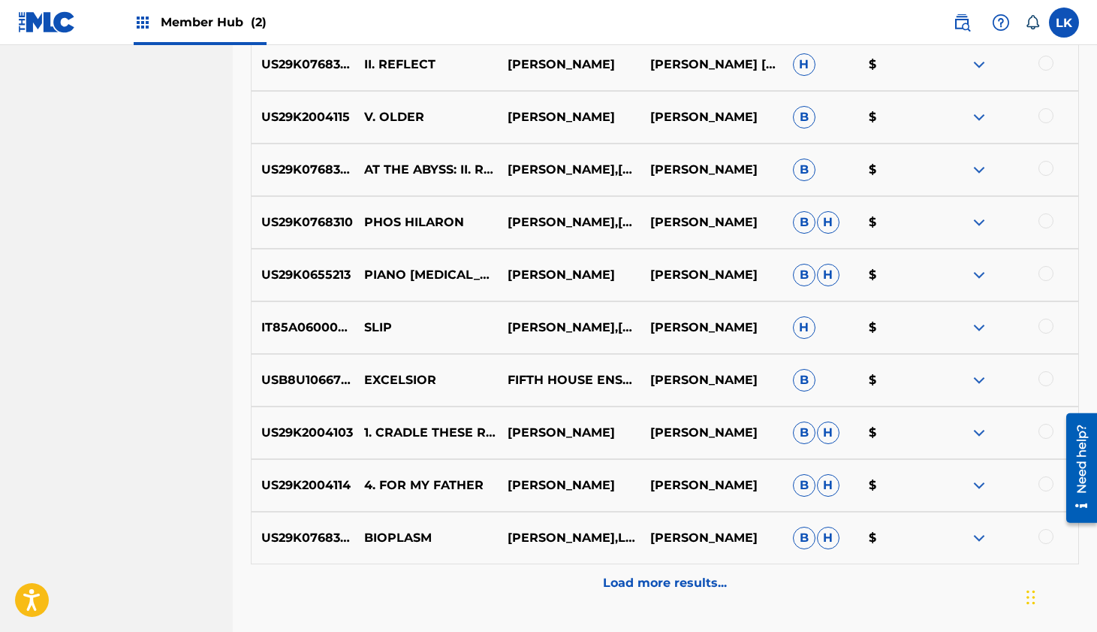
scroll to position [1248, 0]
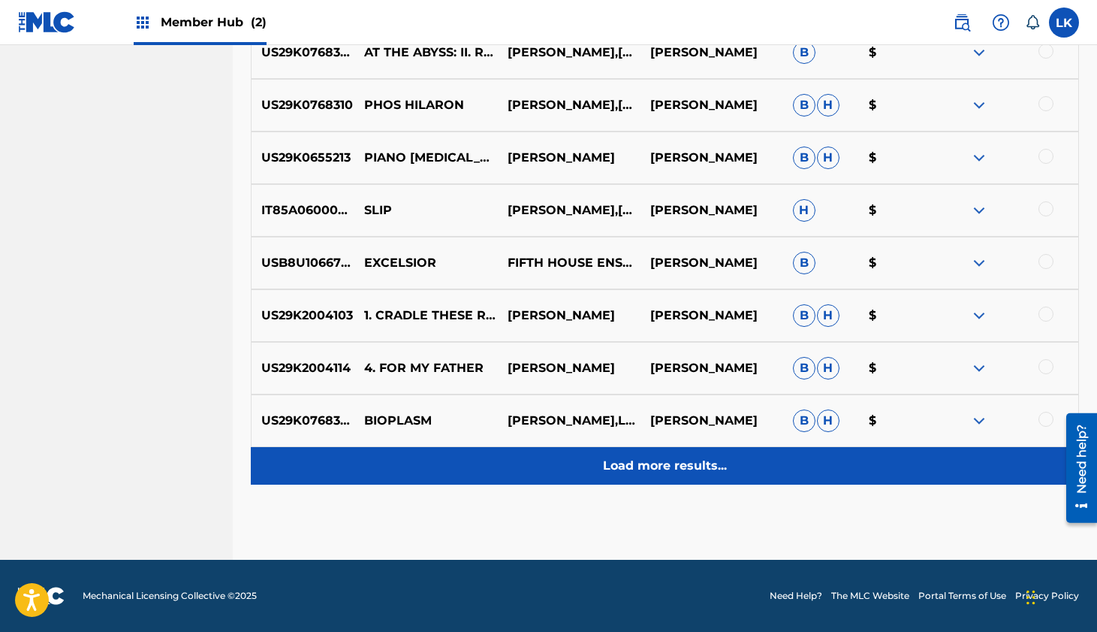
click at [651, 464] on p "Load more results..." at bounding box center [665, 466] width 124 height 18
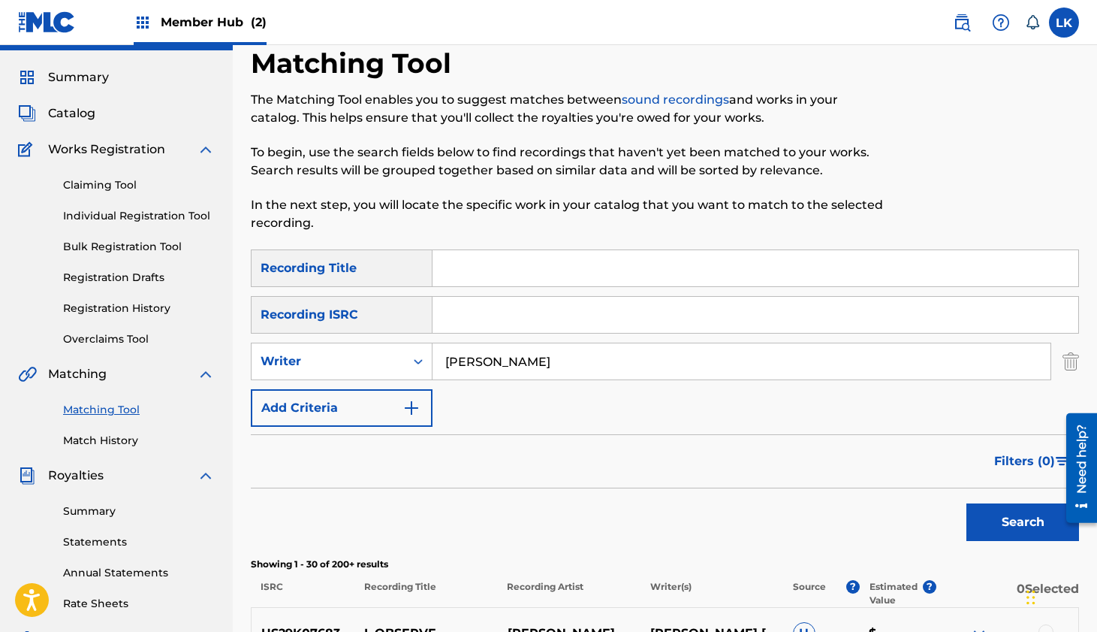
scroll to position [0, 0]
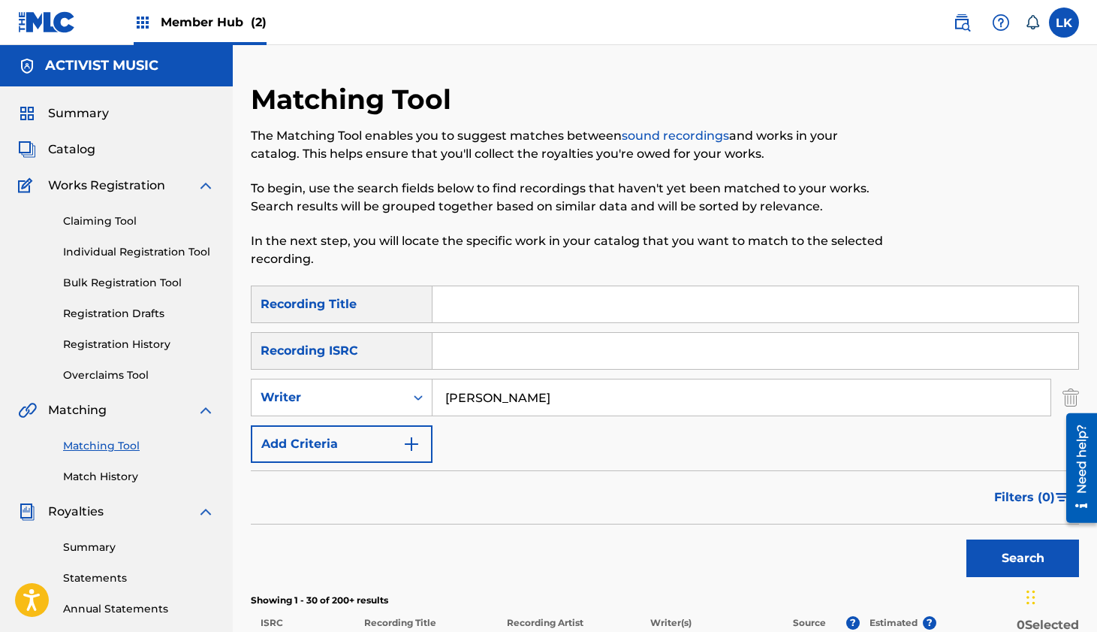
click at [480, 313] on input "Search Form" at bounding box center [756, 304] width 646 height 36
type input "water crossing"
click at [967, 539] on button "Search" at bounding box center [1023, 558] width 113 height 38
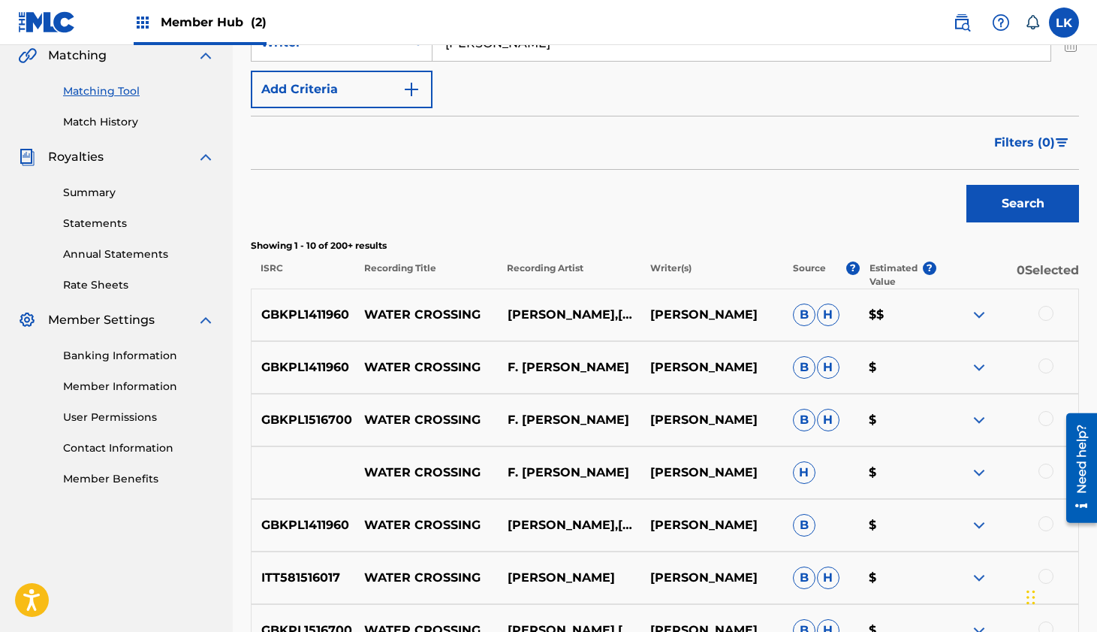
scroll to position [431, 0]
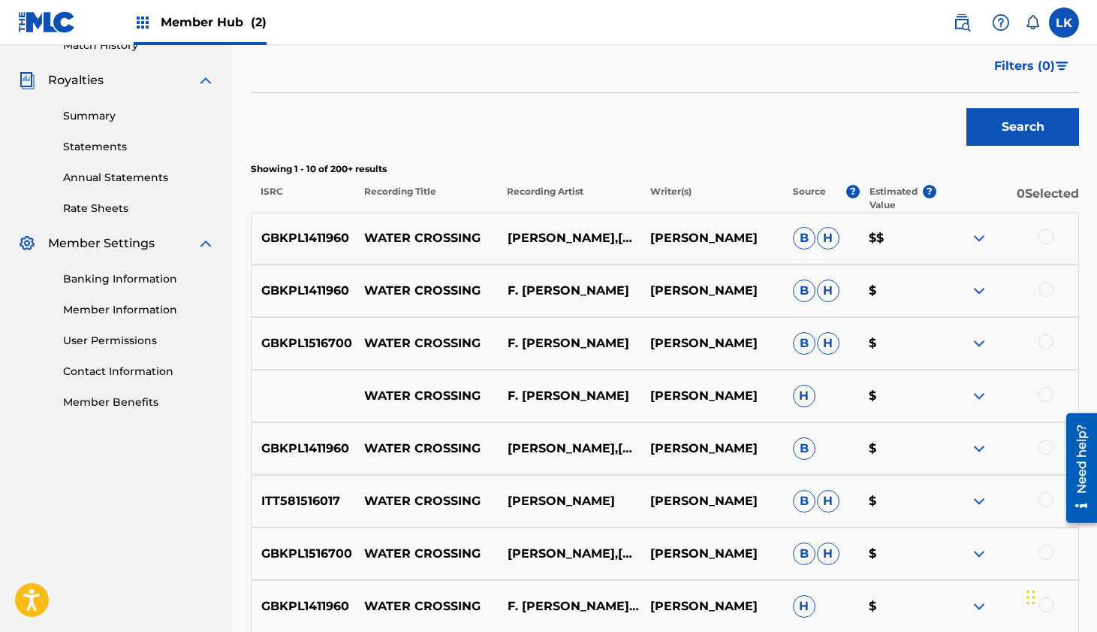
click at [1045, 233] on div at bounding box center [1046, 236] width 15 height 15
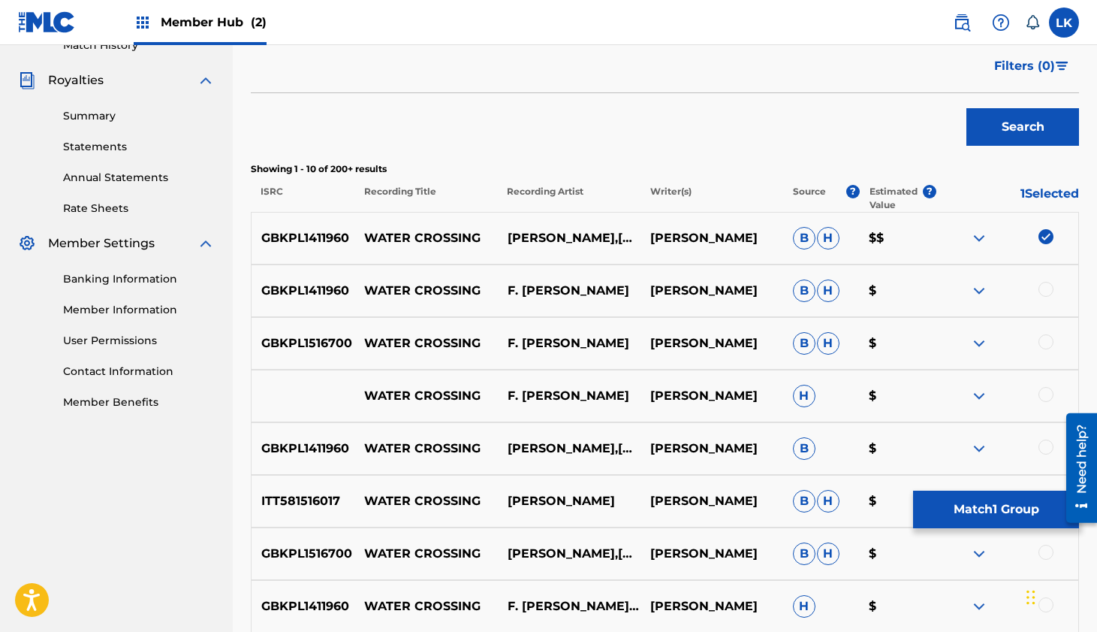
click at [1049, 288] on div at bounding box center [1046, 289] width 15 height 15
click at [1049, 343] on div at bounding box center [1046, 341] width 15 height 15
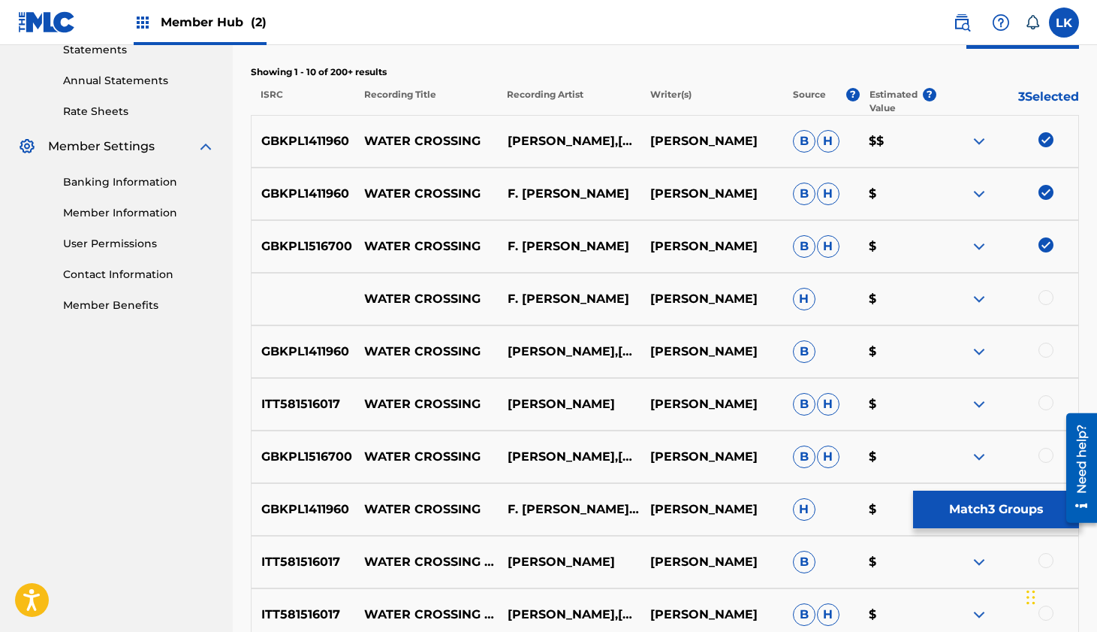
scroll to position [548, 0]
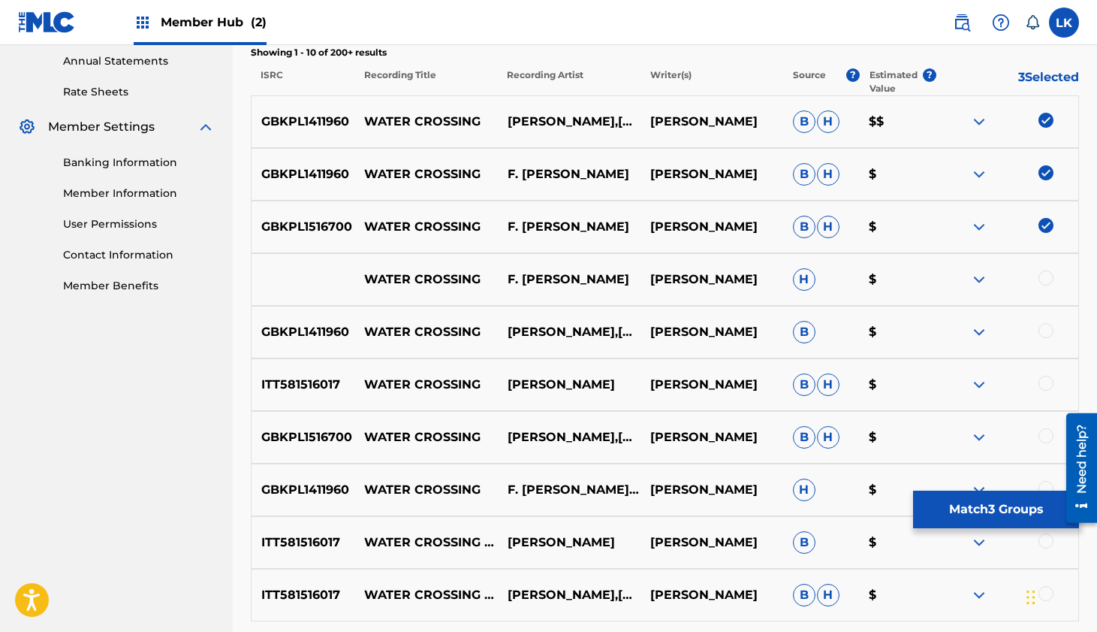
click at [1049, 277] on div at bounding box center [1046, 277] width 15 height 15
click at [1051, 331] on div at bounding box center [1046, 330] width 15 height 15
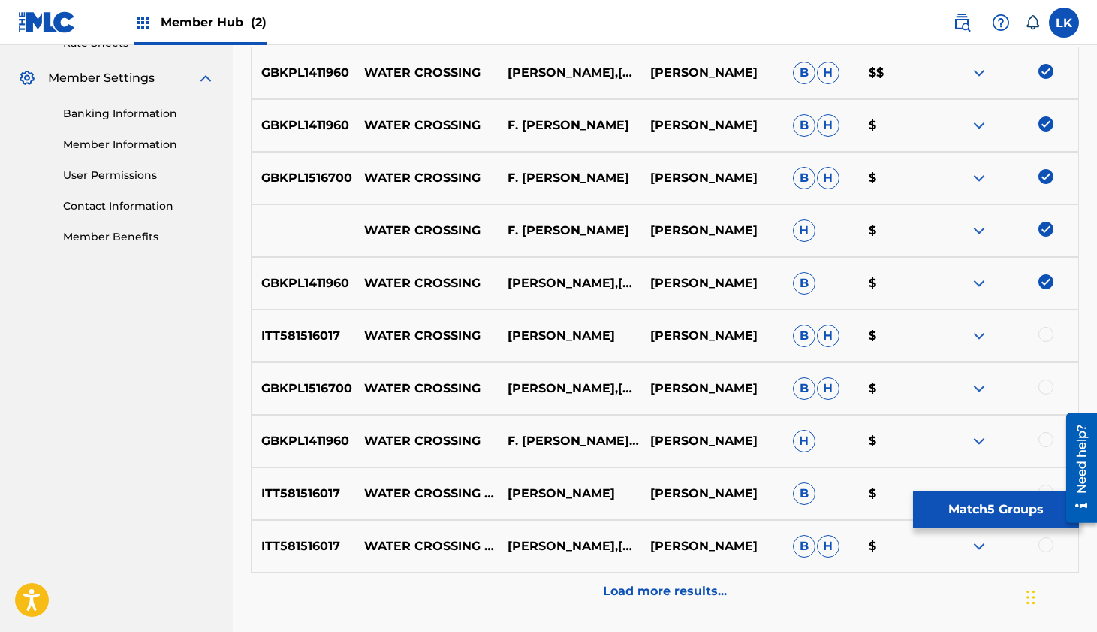
scroll to position [616, 0]
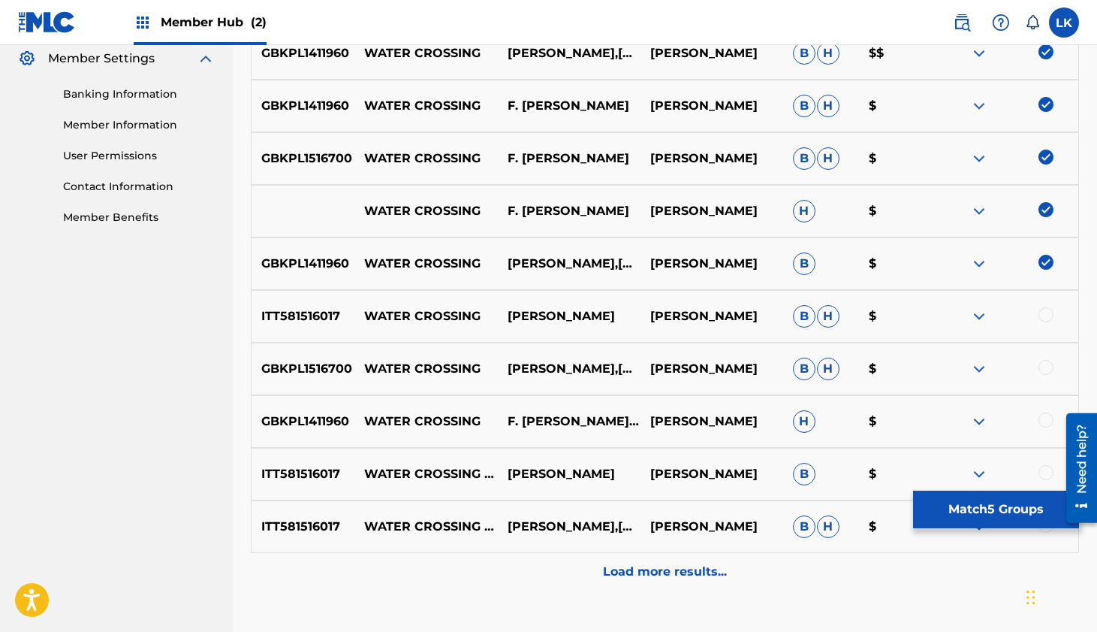
click at [1046, 315] on div at bounding box center [1046, 314] width 15 height 15
click at [1047, 370] on div at bounding box center [1046, 367] width 15 height 15
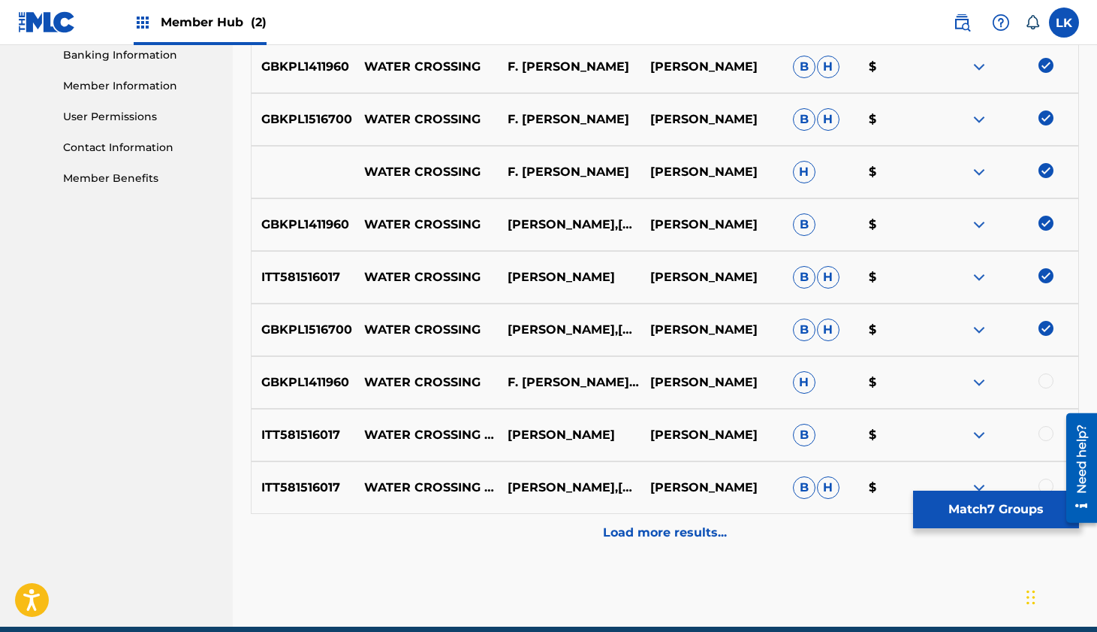
scroll to position [665, 0]
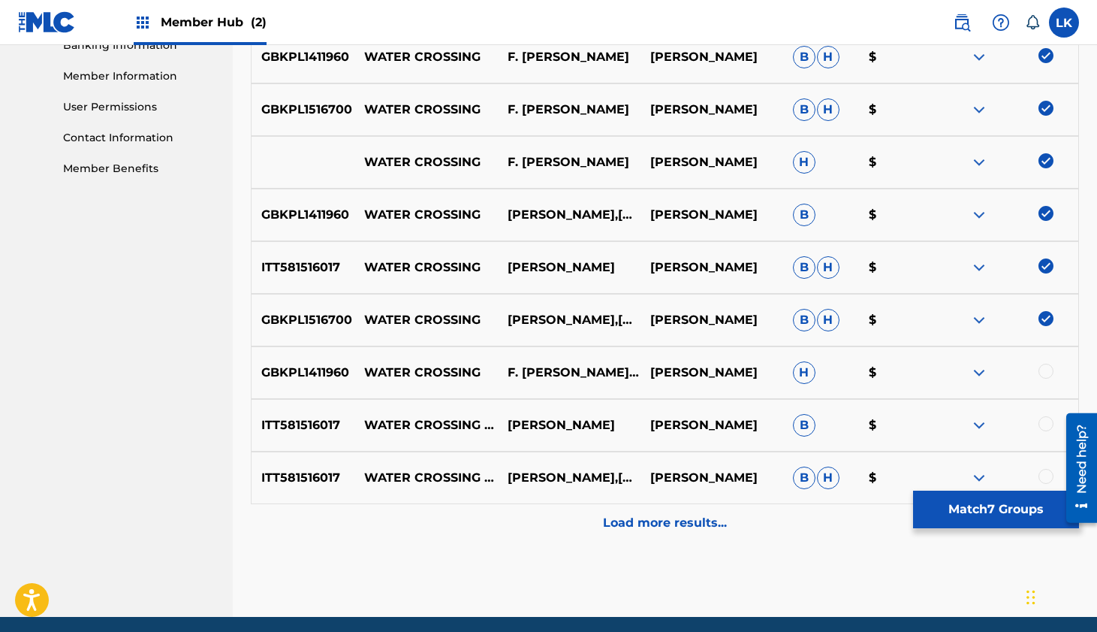
click at [1046, 376] on div at bounding box center [1046, 371] width 15 height 15
click at [1048, 424] on div at bounding box center [1046, 423] width 15 height 15
click at [1047, 476] on div at bounding box center [1046, 476] width 15 height 15
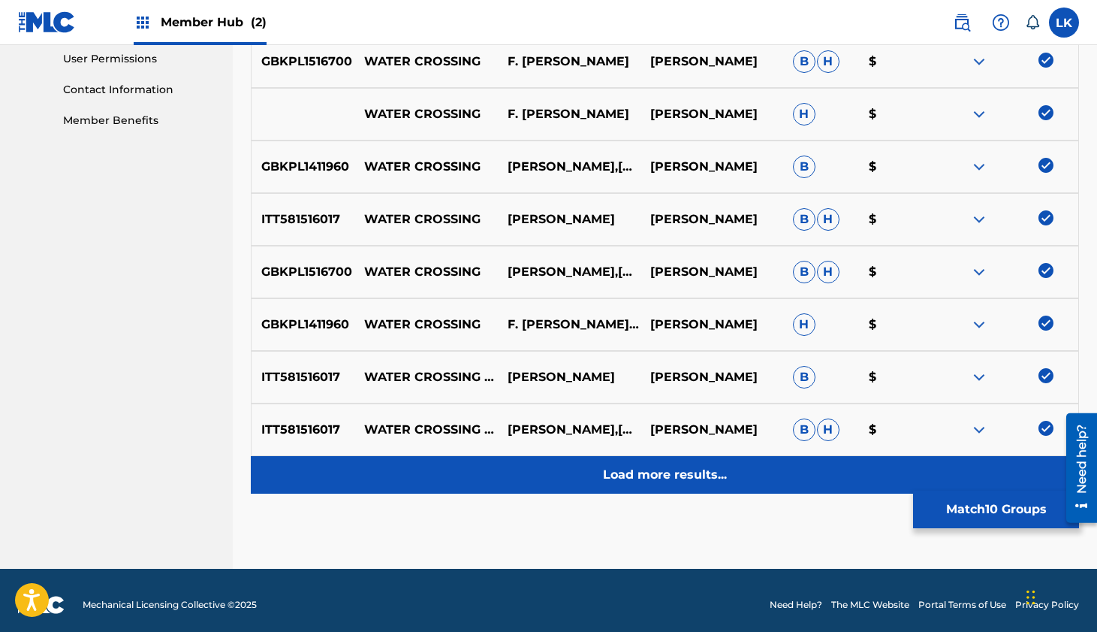
click at [682, 475] on p "Load more results..." at bounding box center [665, 475] width 124 height 18
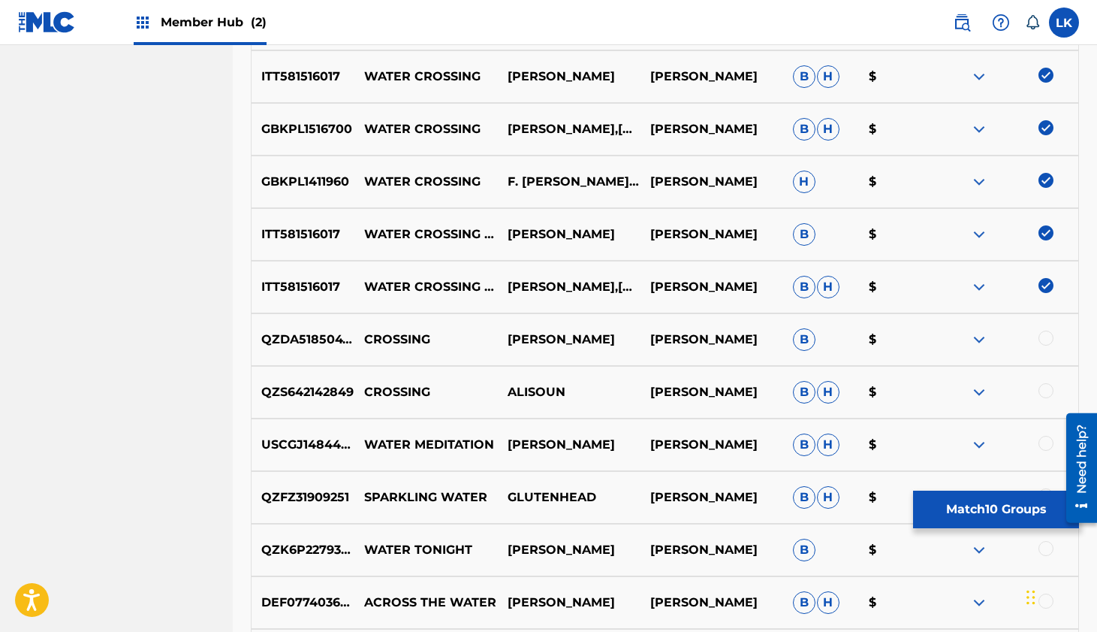
scroll to position [929, 0]
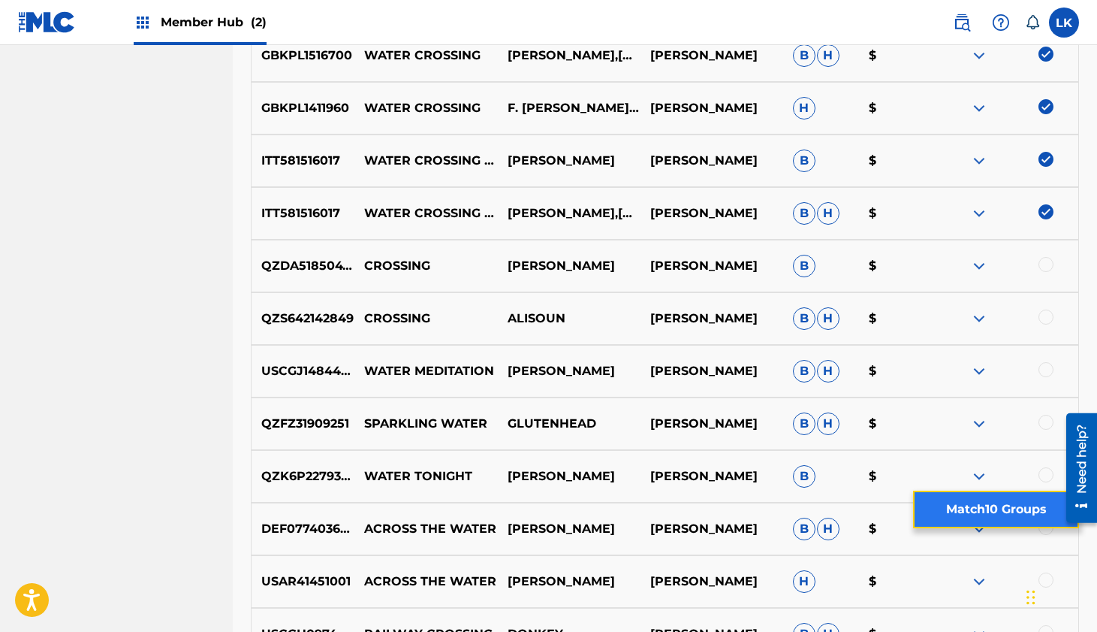
click at [965, 510] on button "Match 10 Groups" at bounding box center [996, 510] width 166 height 38
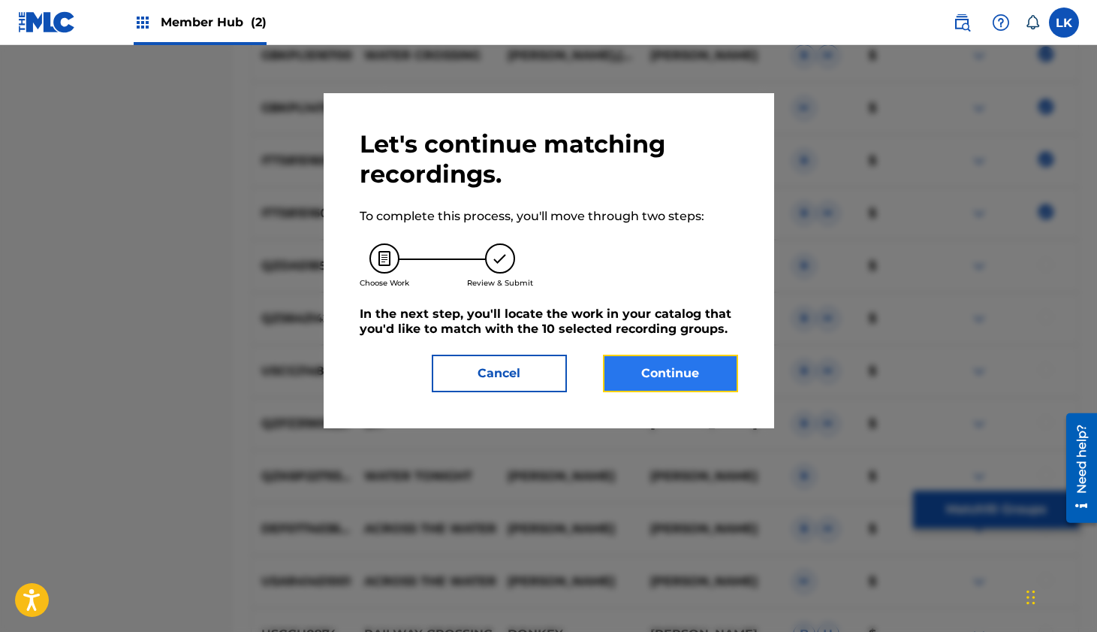
click at [648, 376] on button "Continue" at bounding box center [670, 374] width 135 height 38
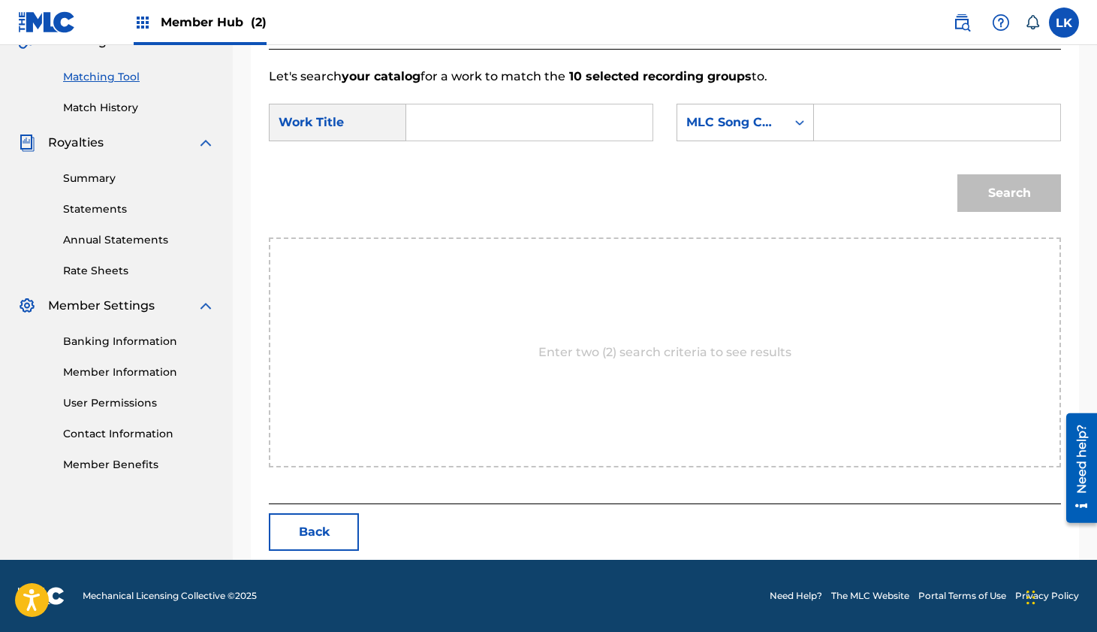
scroll to position [369, 0]
click at [468, 125] on input "Search Form" at bounding box center [529, 122] width 221 height 36
click at [452, 217] on strong "water" at bounding box center [450, 210] width 37 height 14
type input "water crossing"
click at [846, 125] on input "Search Form" at bounding box center [937, 122] width 221 height 36
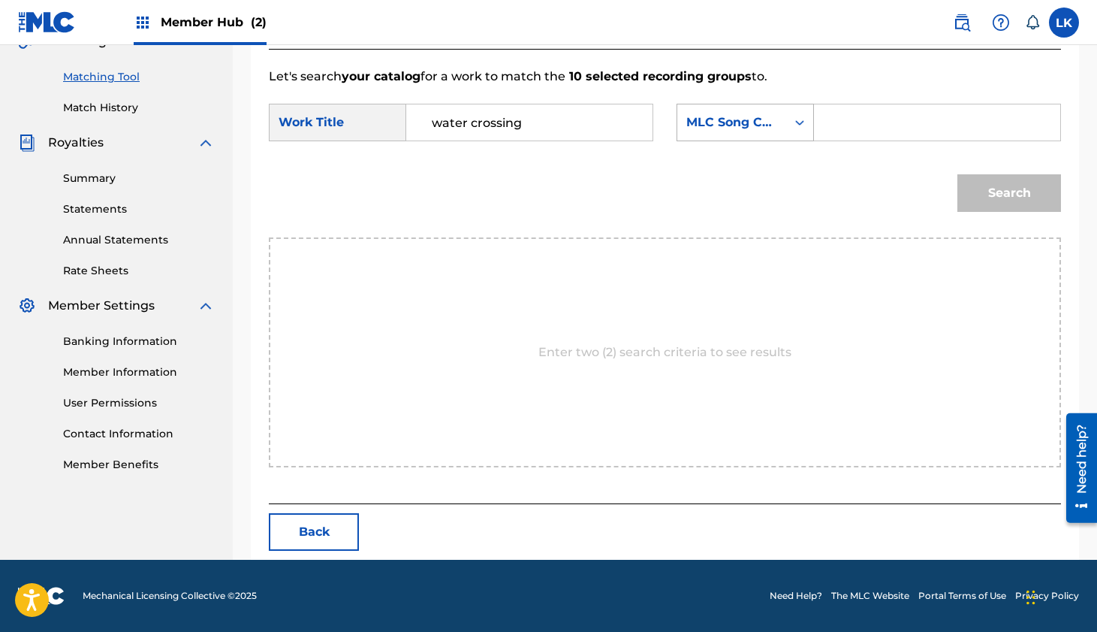
click at [760, 126] on div "MLC Song Code" at bounding box center [732, 122] width 91 height 18
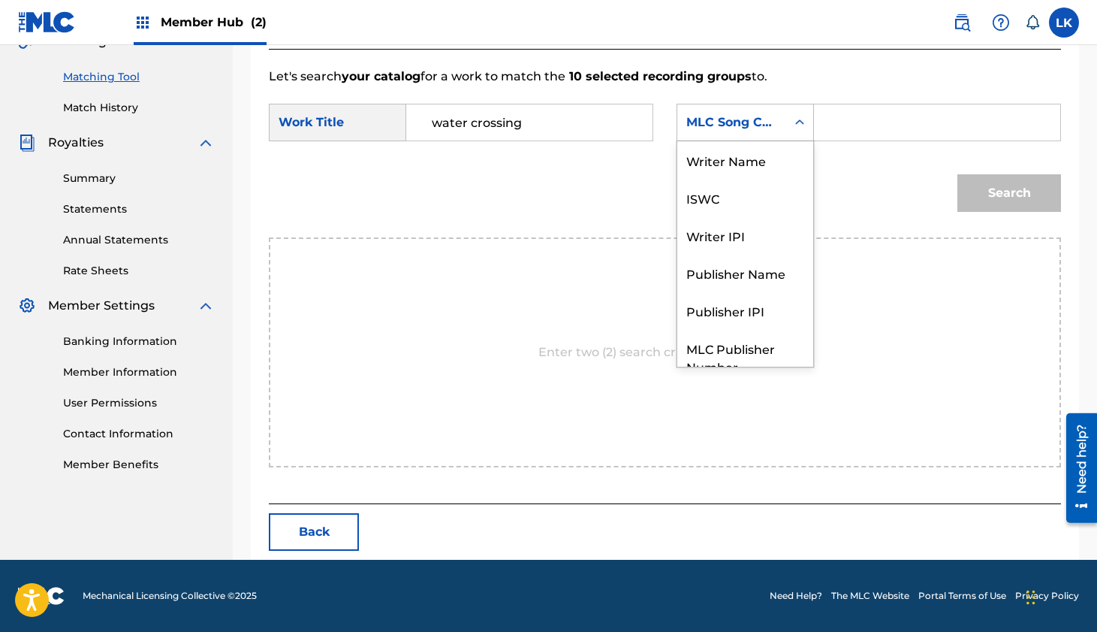
scroll to position [56, 0]
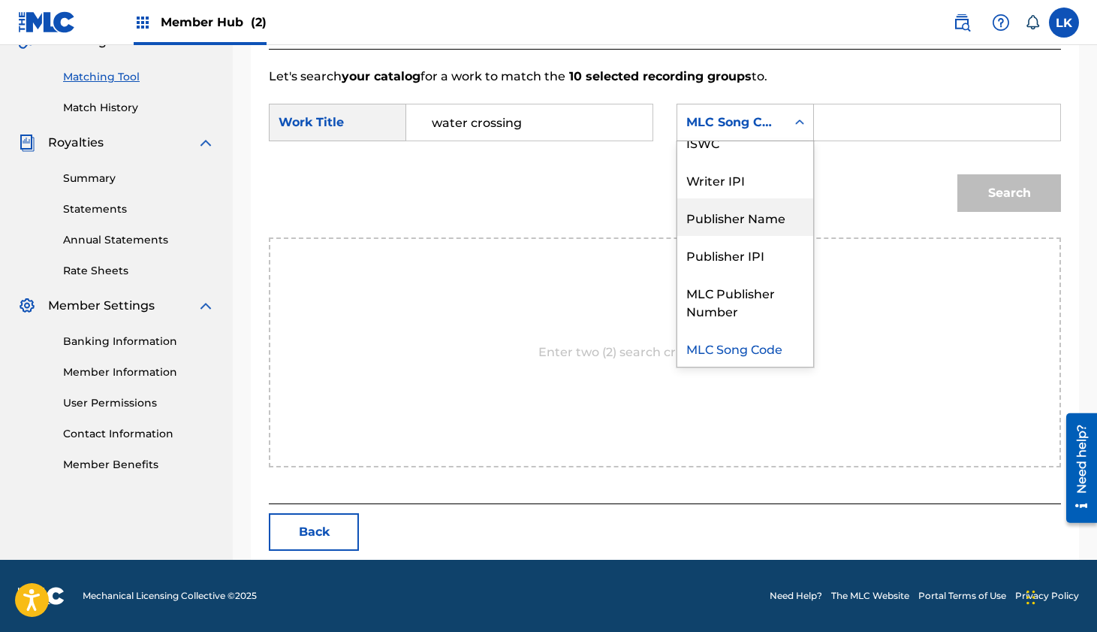
click at [757, 214] on div "Publisher Name" at bounding box center [746, 217] width 136 height 38
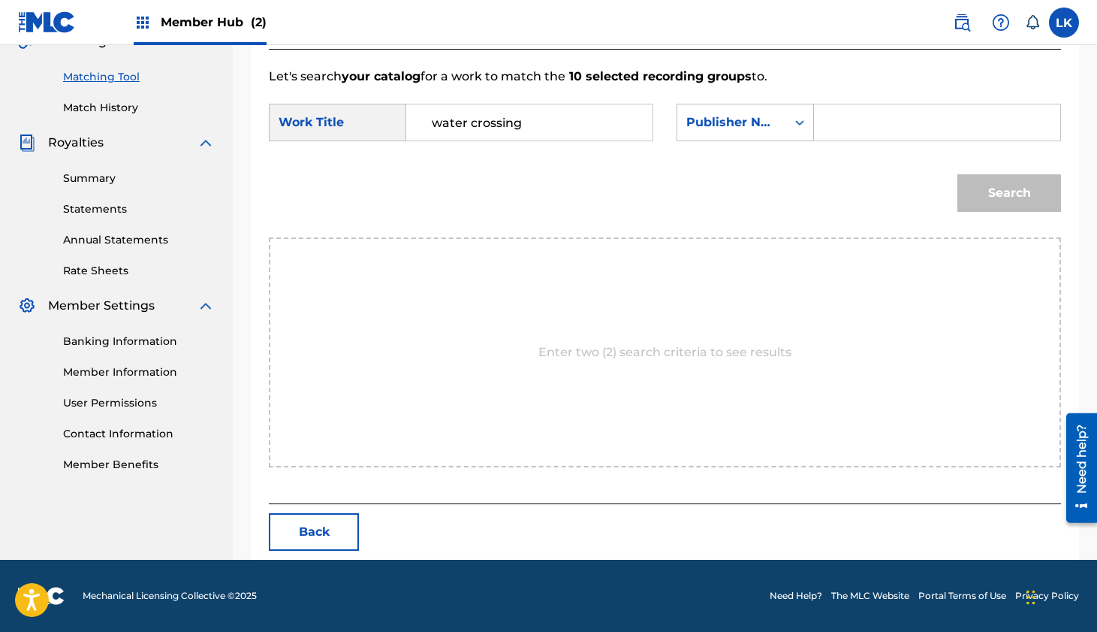
click at [847, 118] on input "Search Form" at bounding box center [937, 122] width 221 height 36
type input "activist"
click at [958, 174] on button "Search" at bounding box center [1010, 193] width 104 height 38
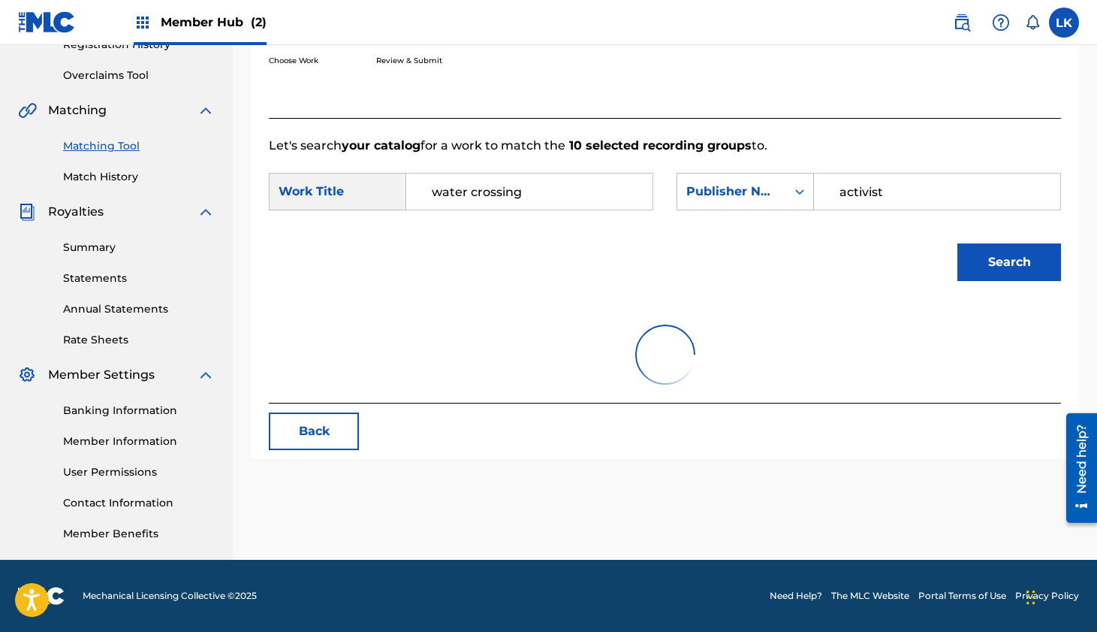
scroll to position [369, 0]
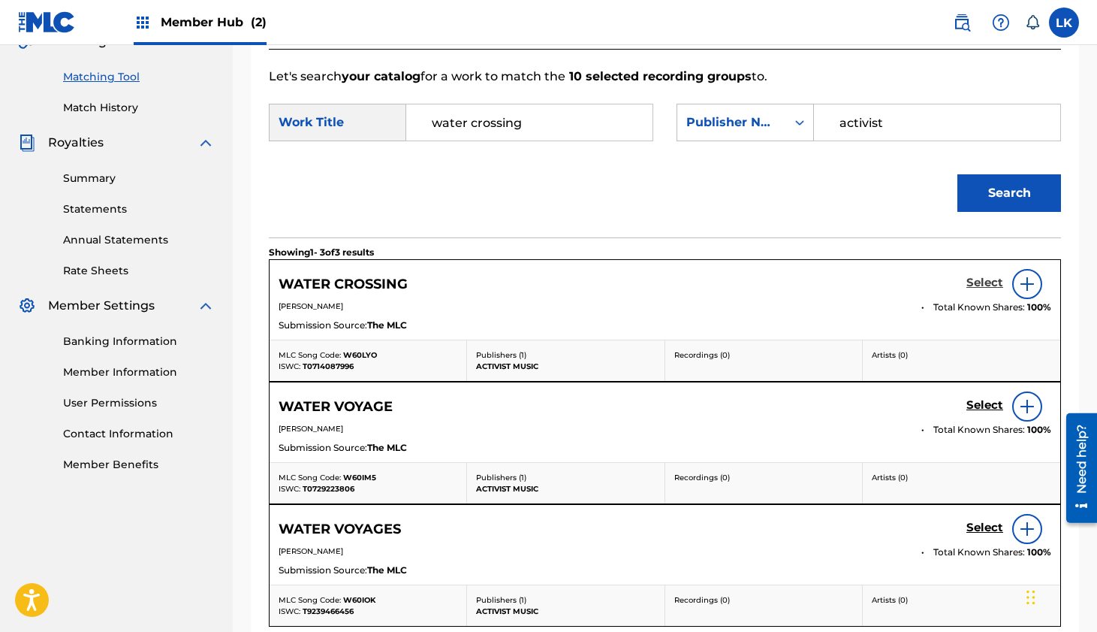
click at [993, 282] on h5 "Select" at bounding box center [985, 283] width 37 height 14
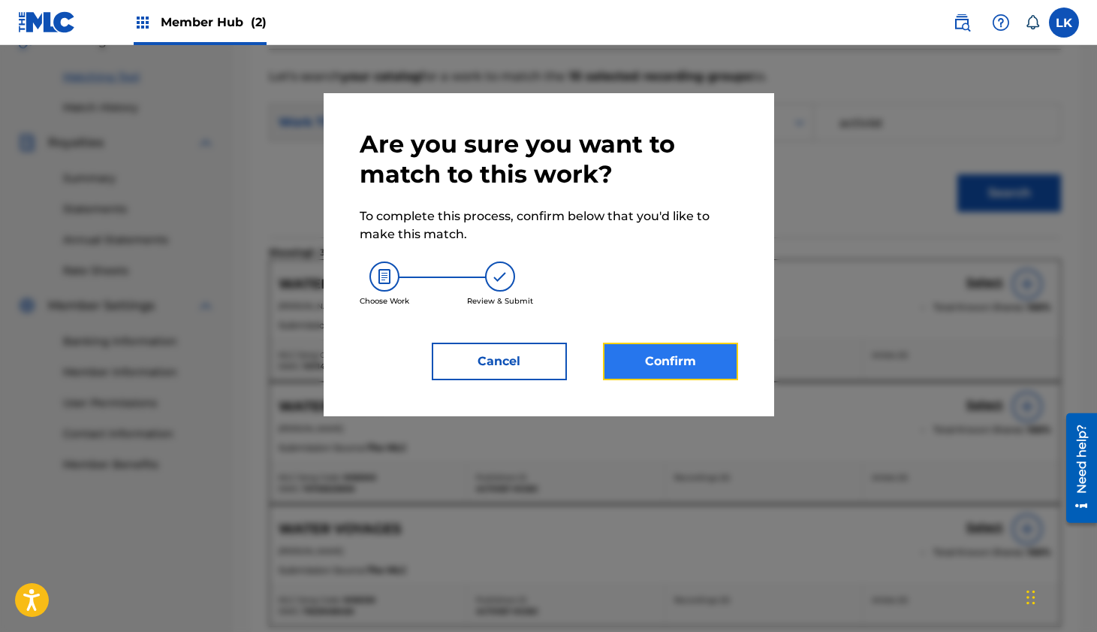
click at [694, 365] on button "Confirm" at bounding box center [670, 362] width 135 height 38
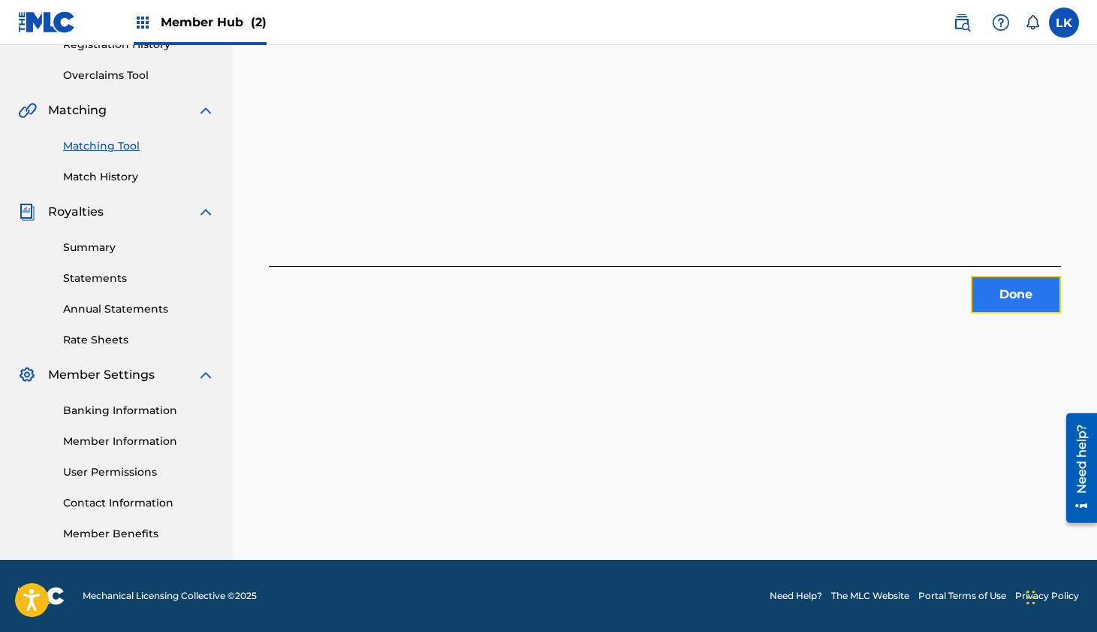
click at [1014, 284] on button "Done" at bounding box center [1016, 295] width 90 height 38
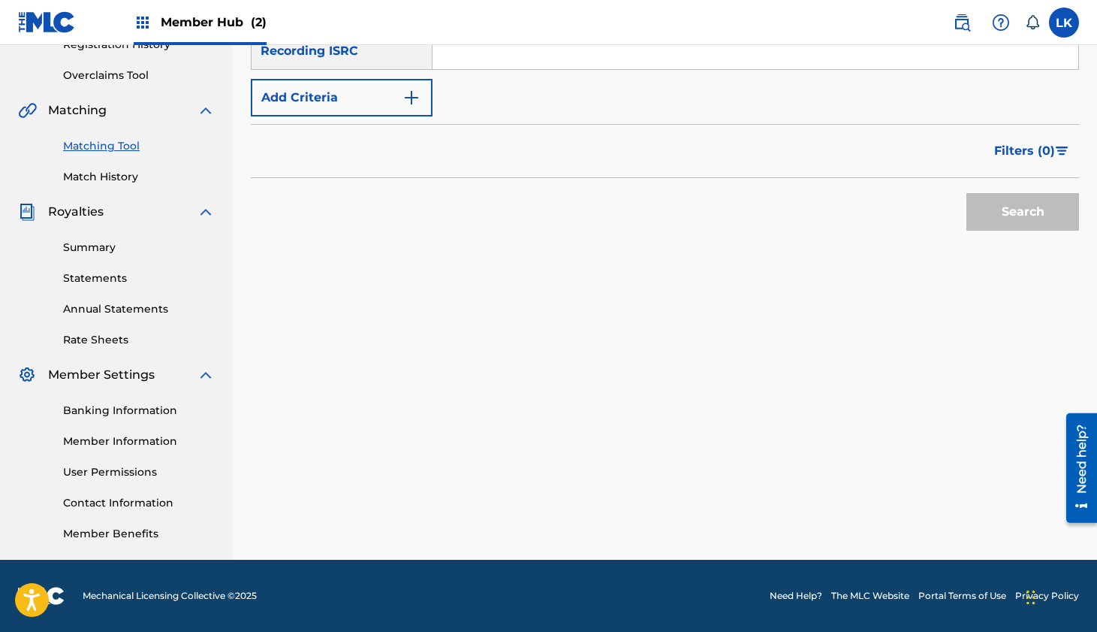
click at [113, 149] on link "Matching Tool" at bounding box center [139, 146] width 152 height 16
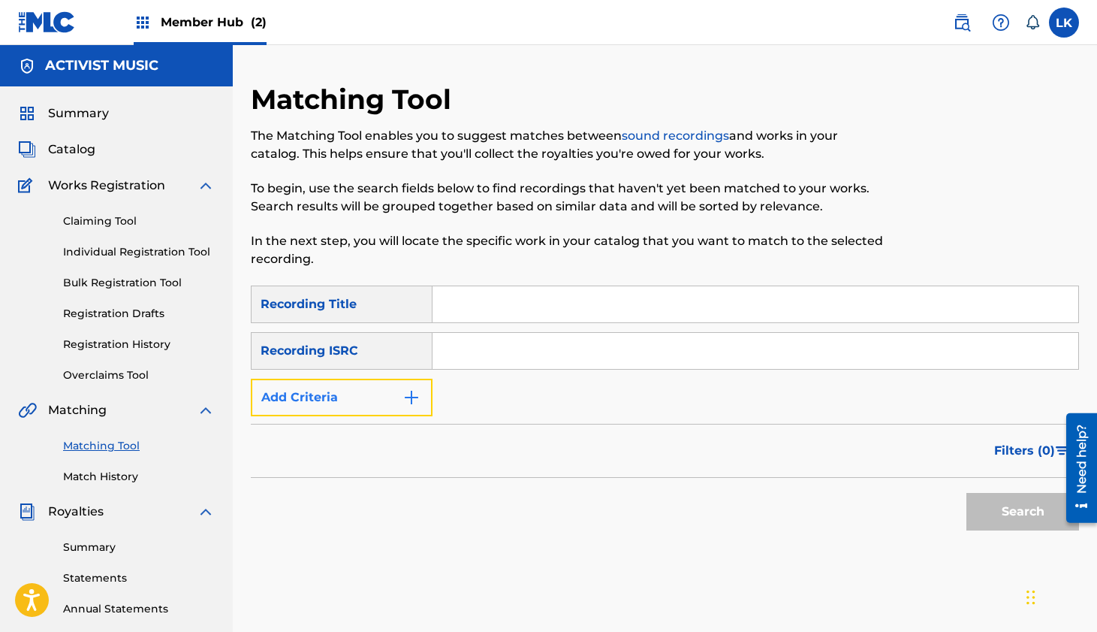
click at [394, 397] on button "Add Criteria" at bounding box center [342, 398] width 182 height 38
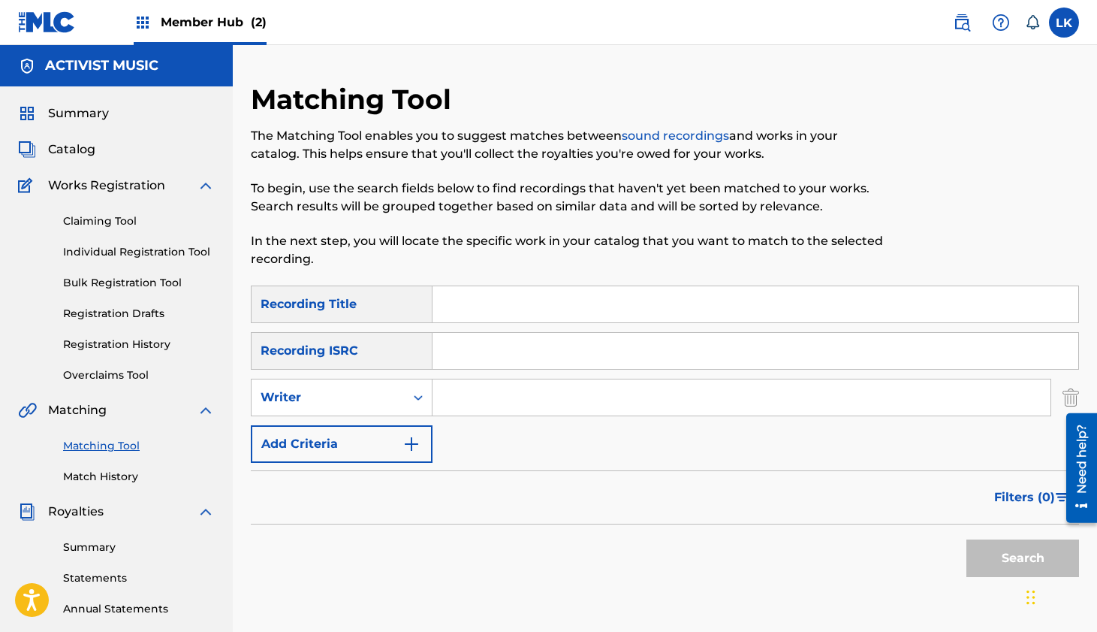
click at [519, 397] on input "Search Form" at bounding box center [742, 397] width 618 height 36
type input "[PERSON_NAME]"
click at [967, 539] on button "Search" at bounding box center [1023, 558] width 113 height 38
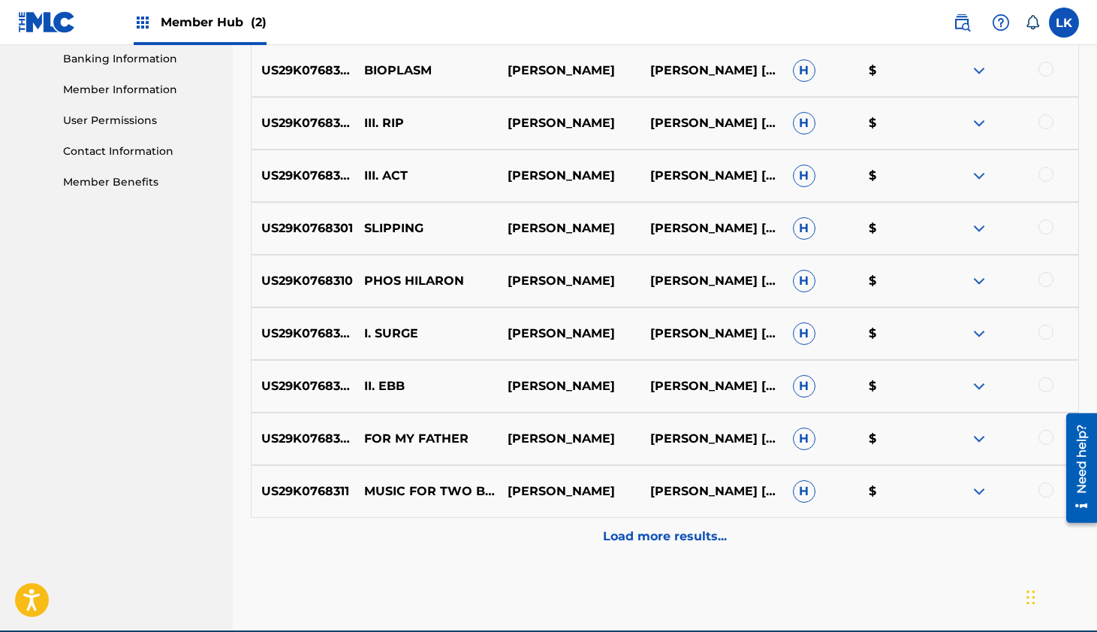
scroll to position [722, 0]
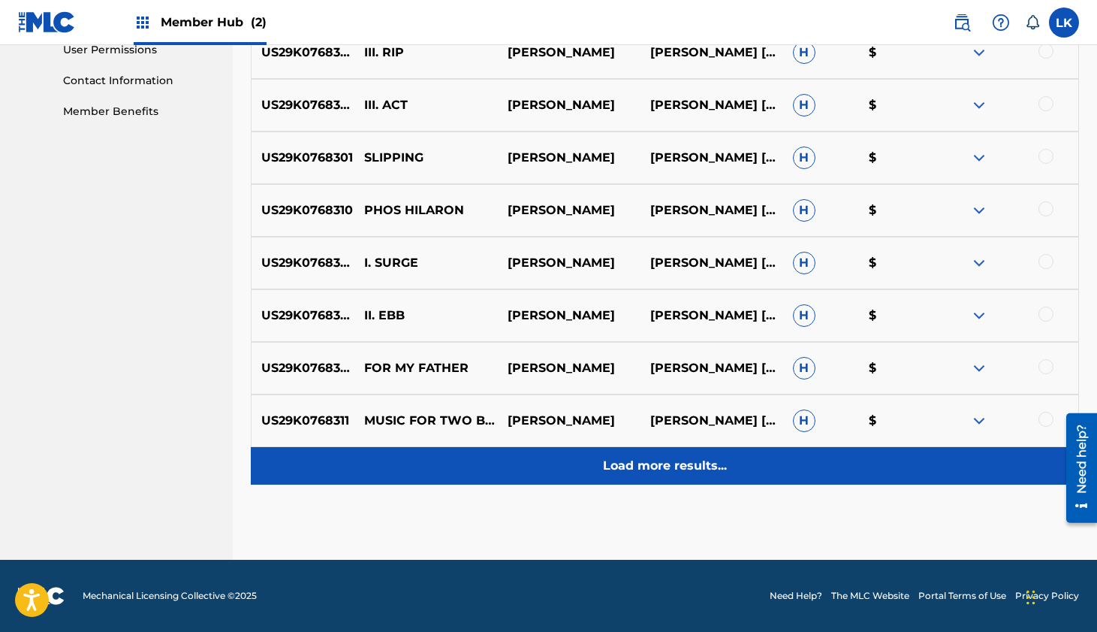
click at [710, 465] on p "Load more results..." at bounding box center [665, 466] width 124 height 18
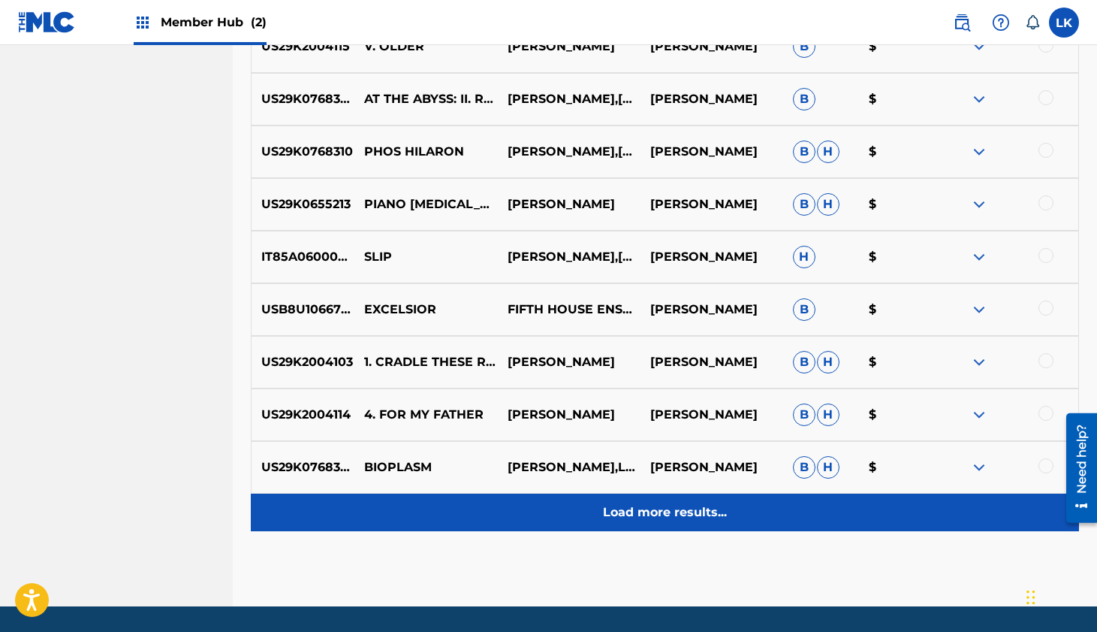
click at [671, 511] on p "Load more results..." at bounding box center [665, 512] width 124 height 18
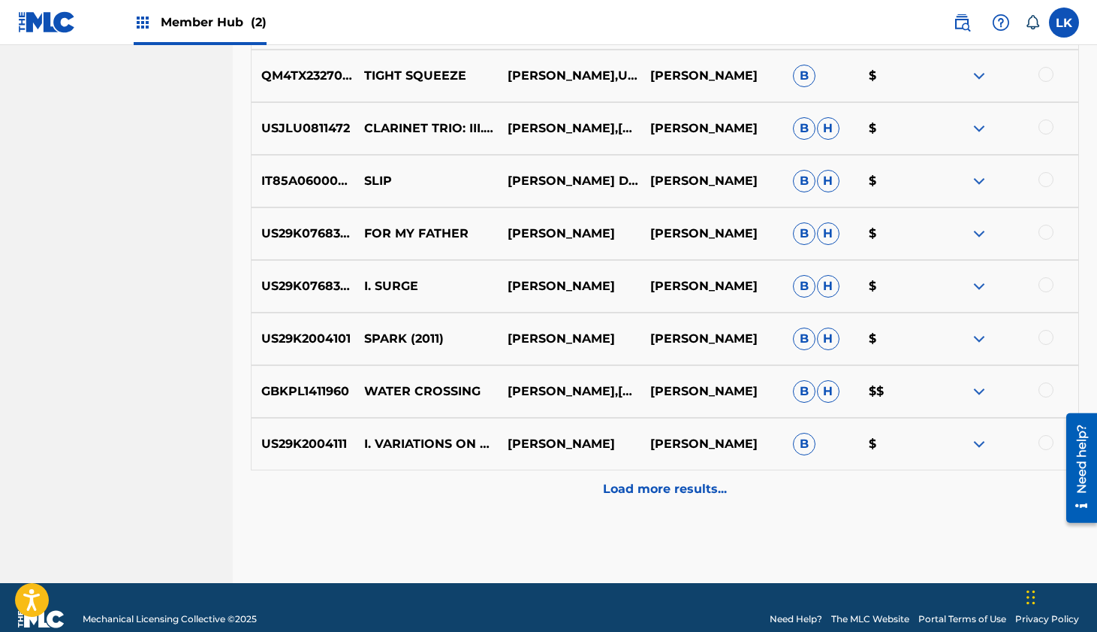
scroll to position [1770, 0]
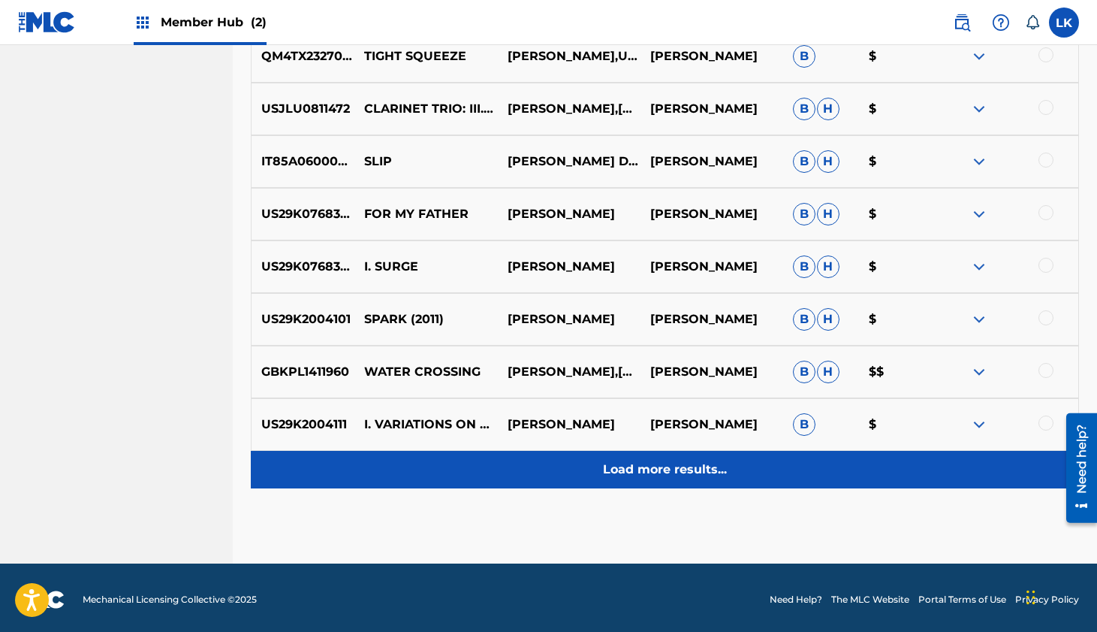
click at [658, 468] on p "Load more results..." at bounding box center [665, 469] width 124 height 18
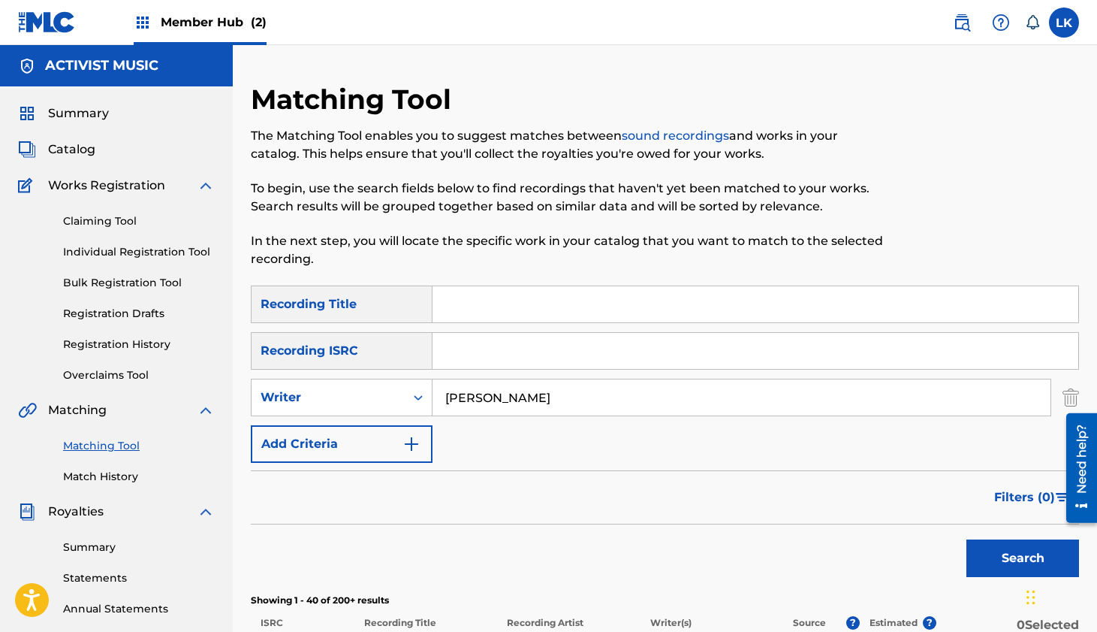
scroll to position [9, 0]
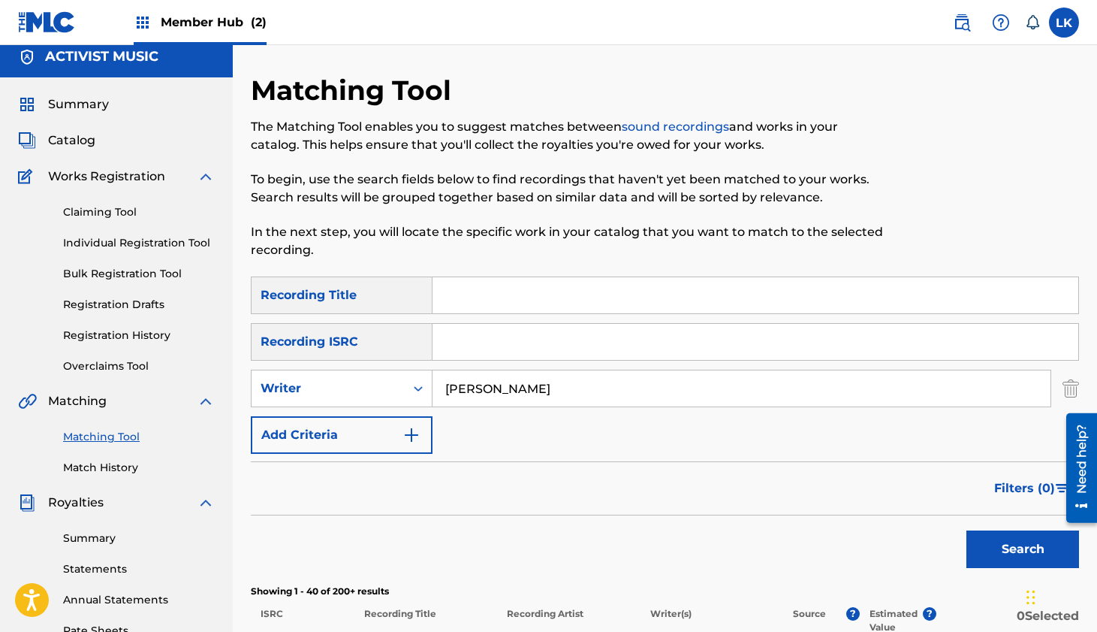
click at [617, 297] on input "Search Form" at bounding box center [756, 295] width 646 height 36
type input "chord history"
click at [967, 530] on button "Search" at bounding box center [1023, 549] width 113 height 38
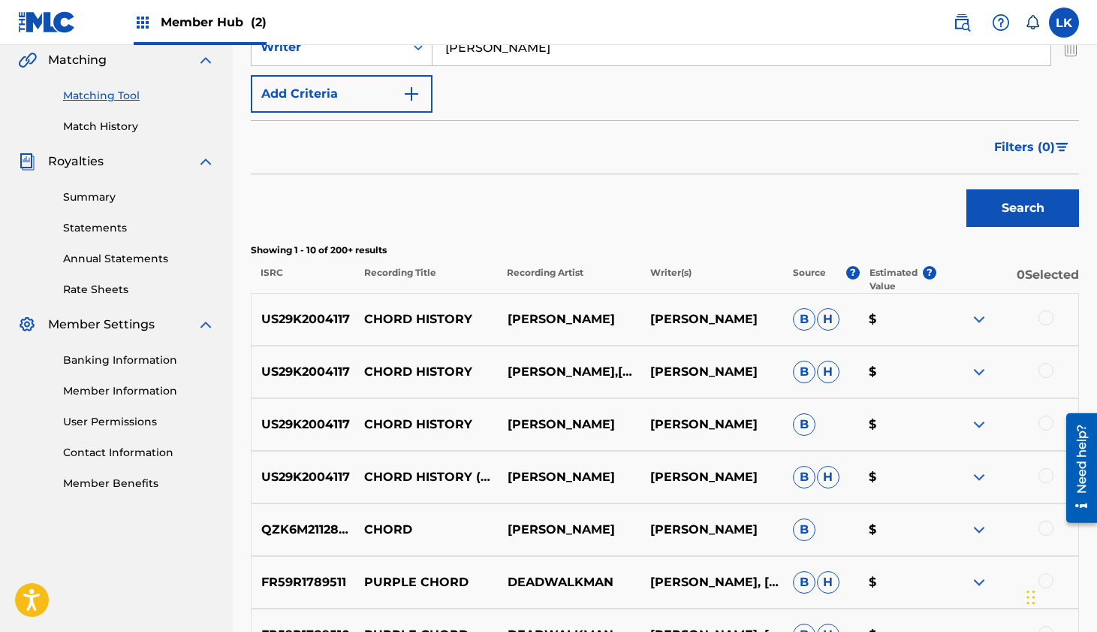
scroll to position [431, 0]
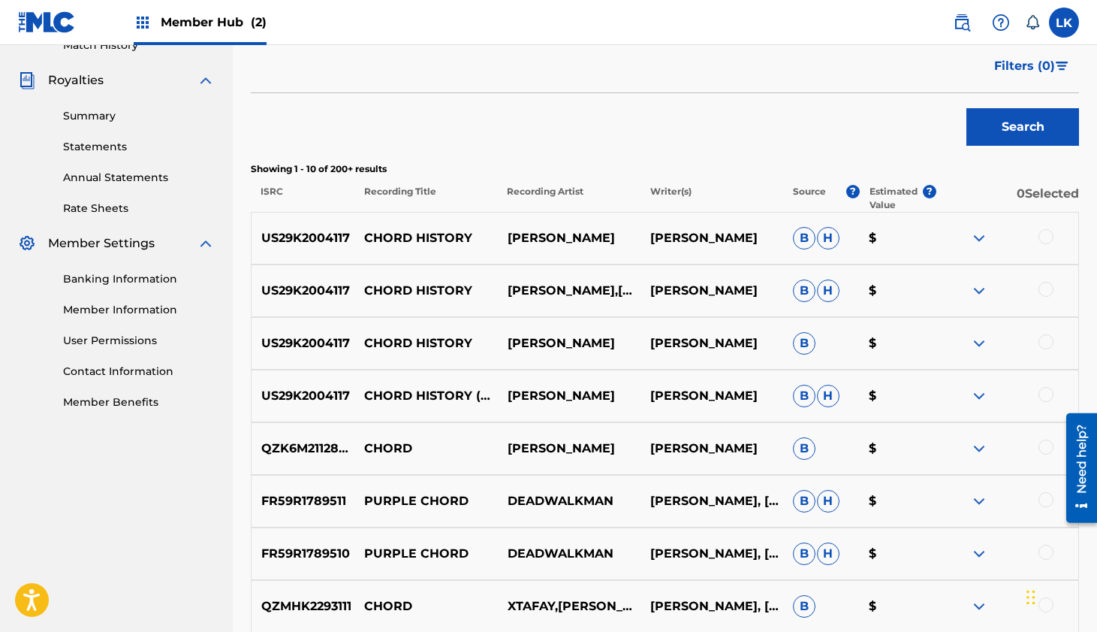
click at [1050, 234] on div at bounding box center [1046, 236] width 15 height 15
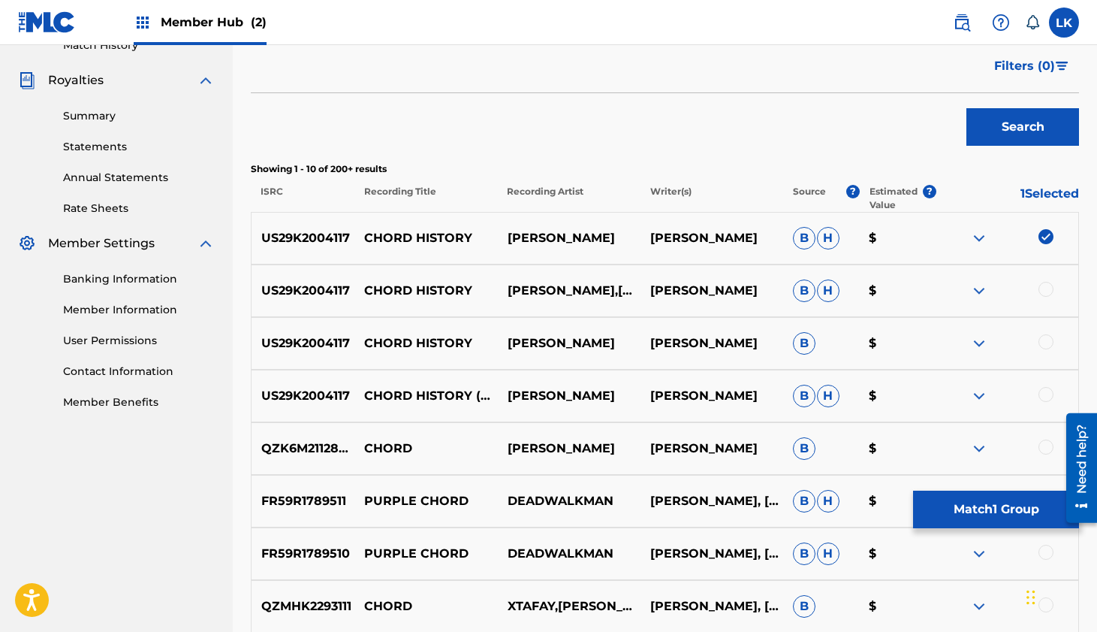
click at [1047, 289] on div at bounding box center [1046, 289] width 15 height 15
click at [1046, 343] on div at bounding box center [1046, 341] width 15 height 15
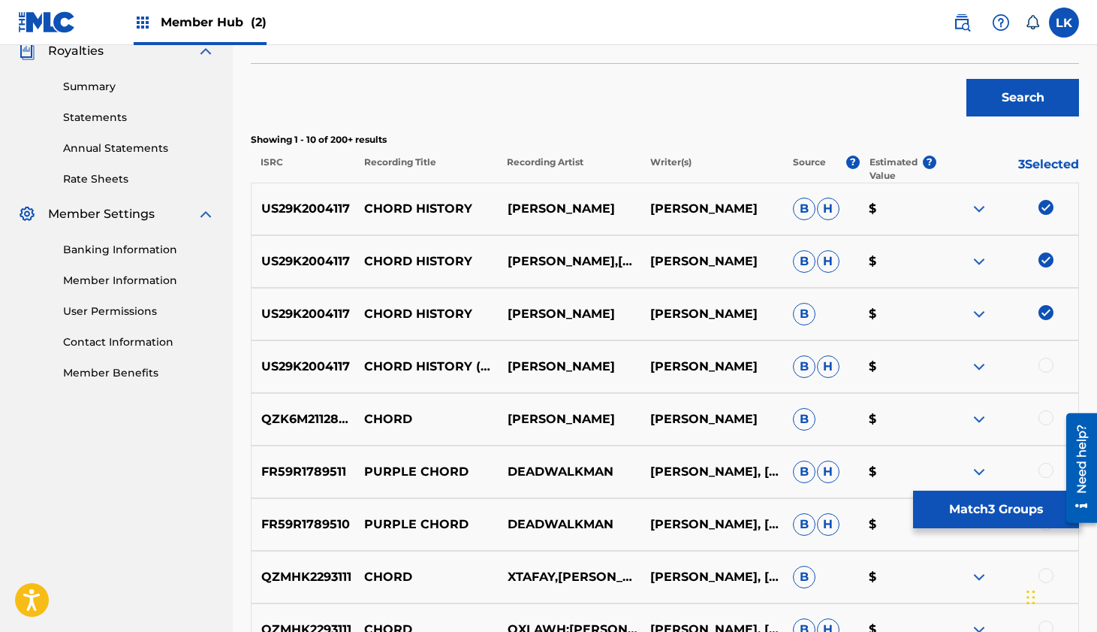
scroll to position [497, 0]
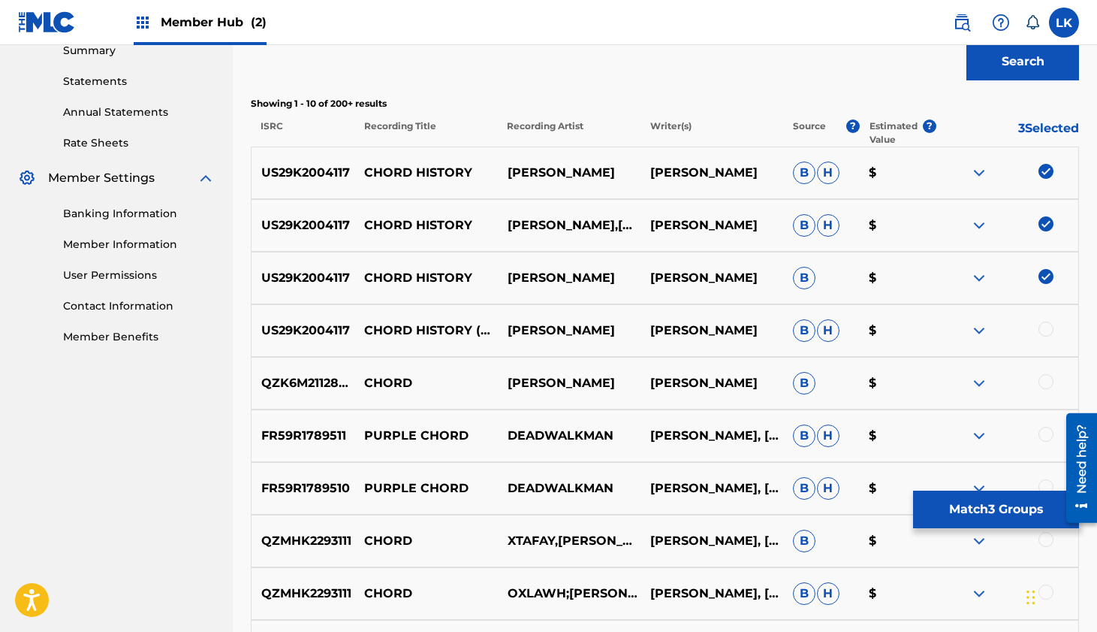
click at [1045, 327] on div at bounding box center [1046, 329] width 15 height 15
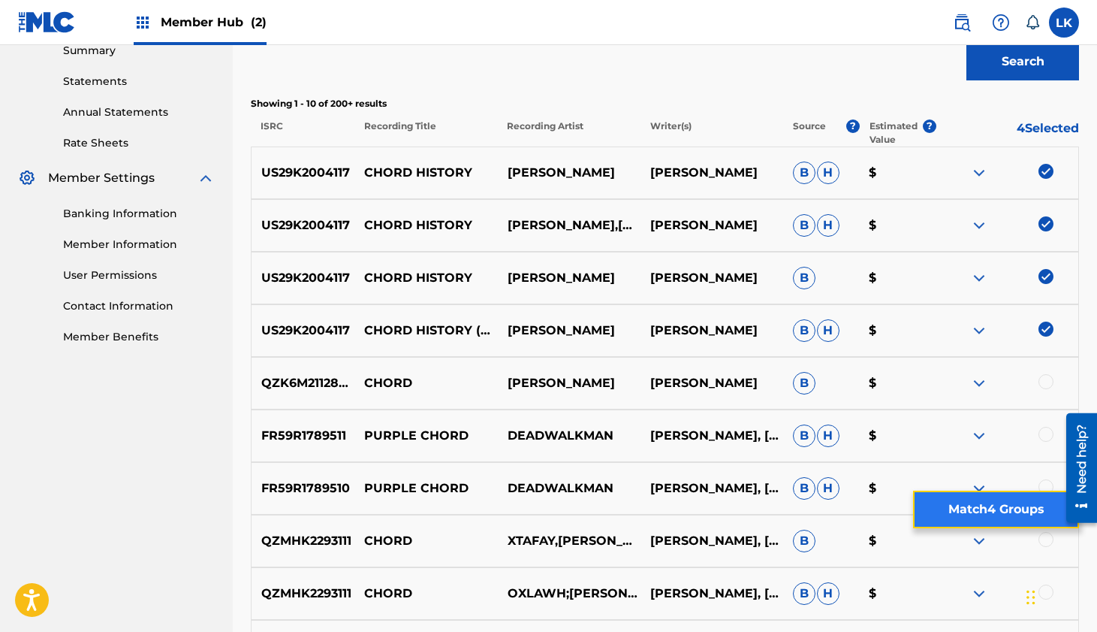
click at [1001, 510] on button "Match 4 Groups" at bounding box center [996, 510] width 166 height 38
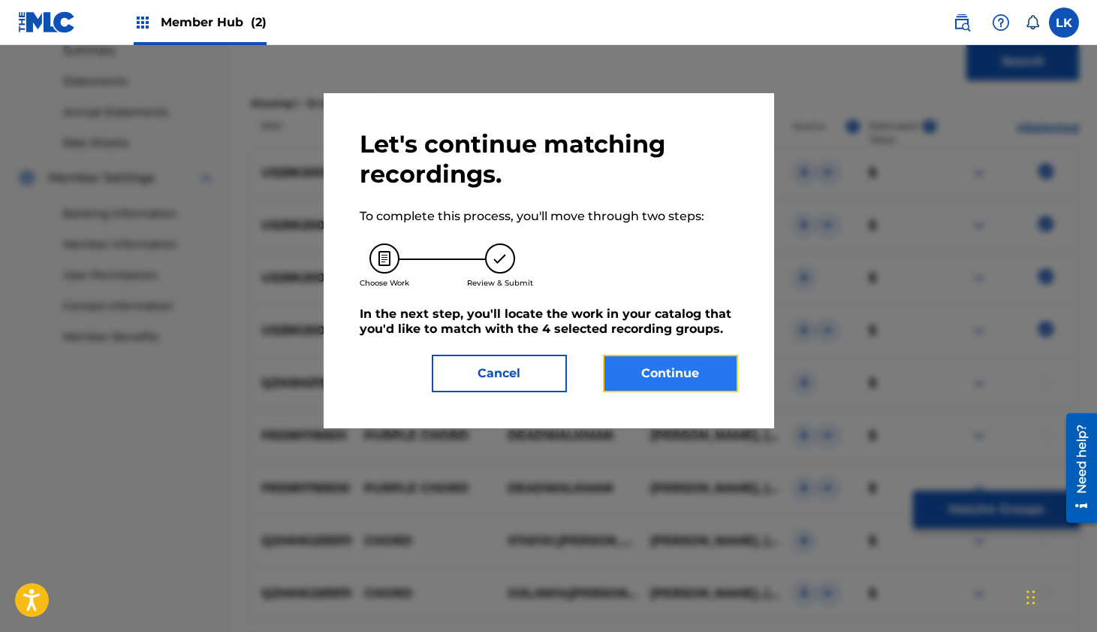
click at [679, 378] on button "Continue" at bounding box center [670, 374] width 135 height 38
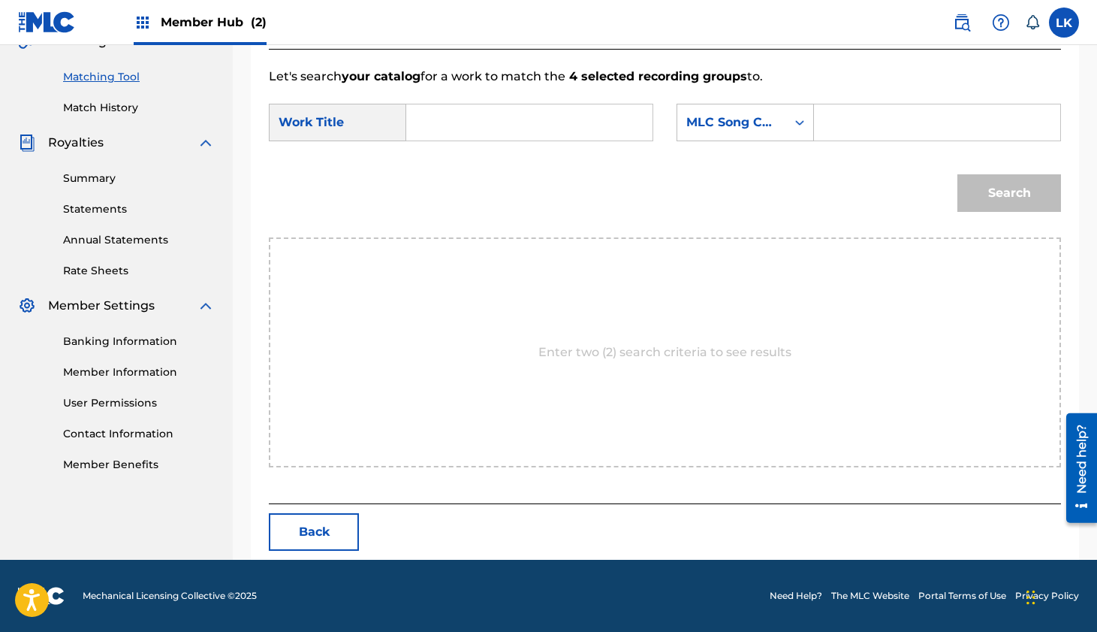
click at [430, 131] on input "Search Form" at bounding box center [529, 122] width 221 height 36
click at [446, 158] on strong "chord" at bounding box center [450, 156] width 36 height 14
type input "chord history"
click at [801, 123] on icon "Search Form" at bounding box center [800, 122] width 15 height 15
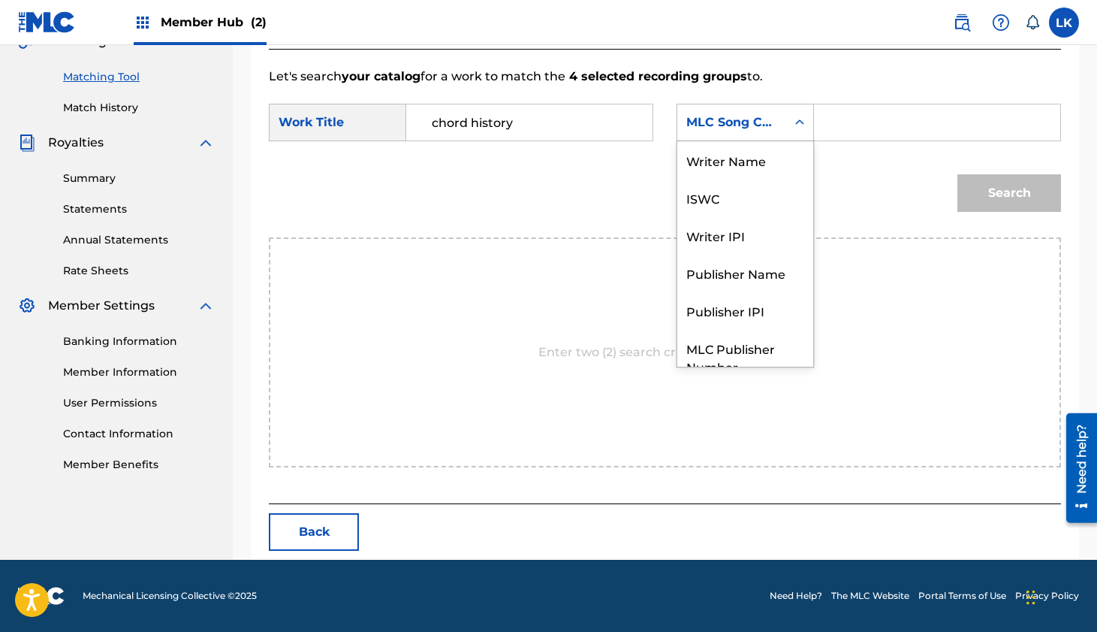
scroll to position [56, 0]
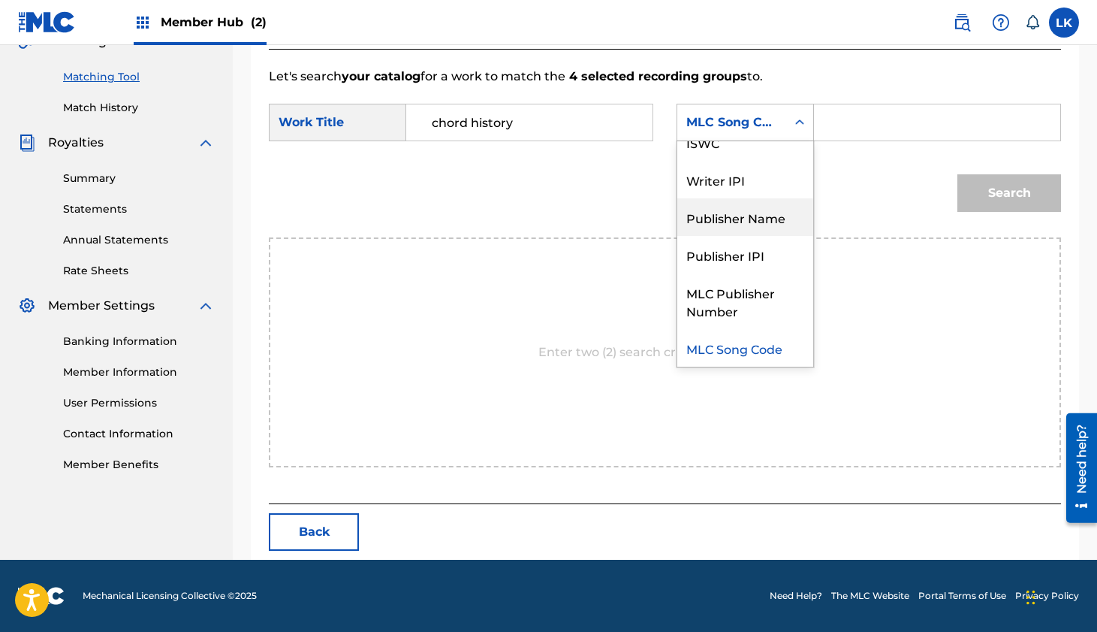
drag, startPoint x: 768, startPoint y: 231, endPoint x: 783, endPoint y: 216, distance: 21.3
click at [768, 231] on div "Publisher Name" at bounding box center [746, 217] width 136 height 38
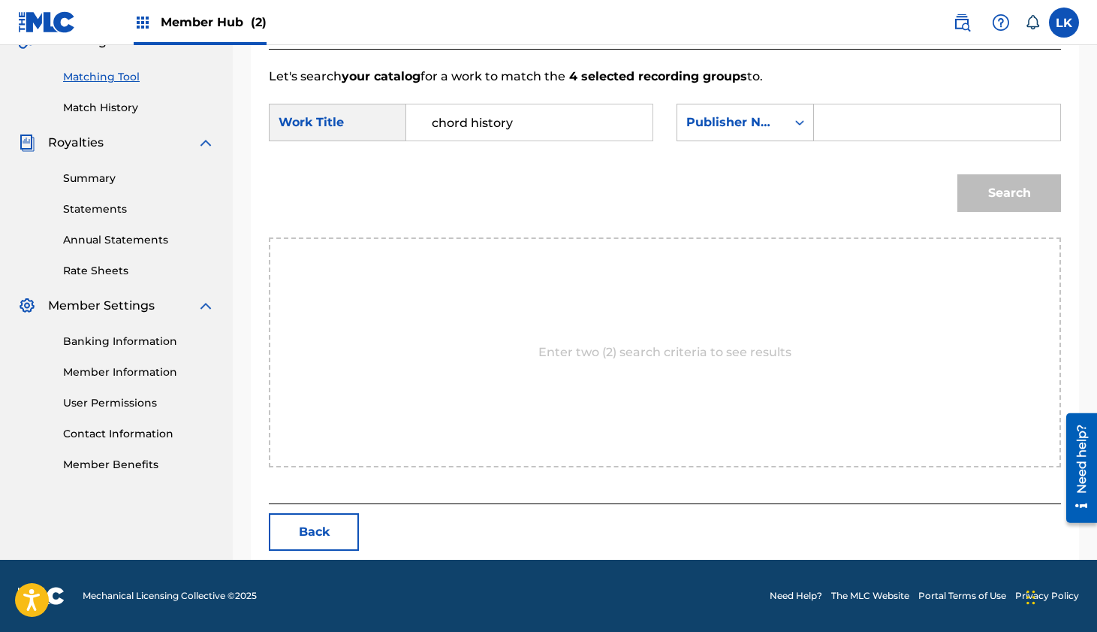
click at [865, 117] on input "Search Form" at bounding box center [937, 122] width 221 height 36
type input "activist"
click at [958, 174] on button "Search" at bounding box center [1010, 193] width 104 height 38
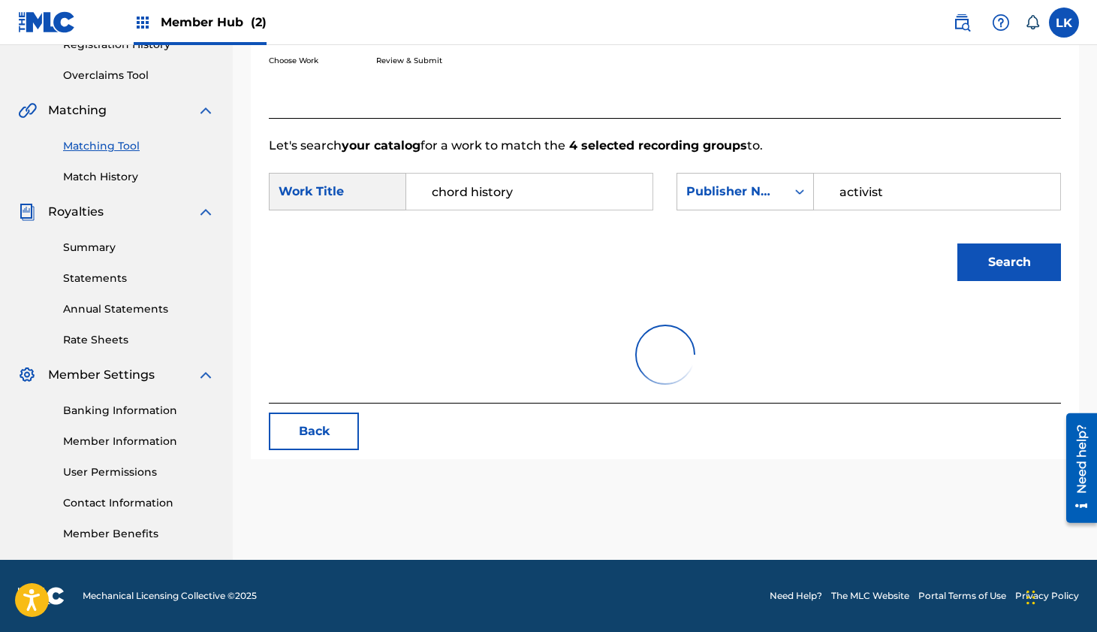
scroll to position [325, 0]
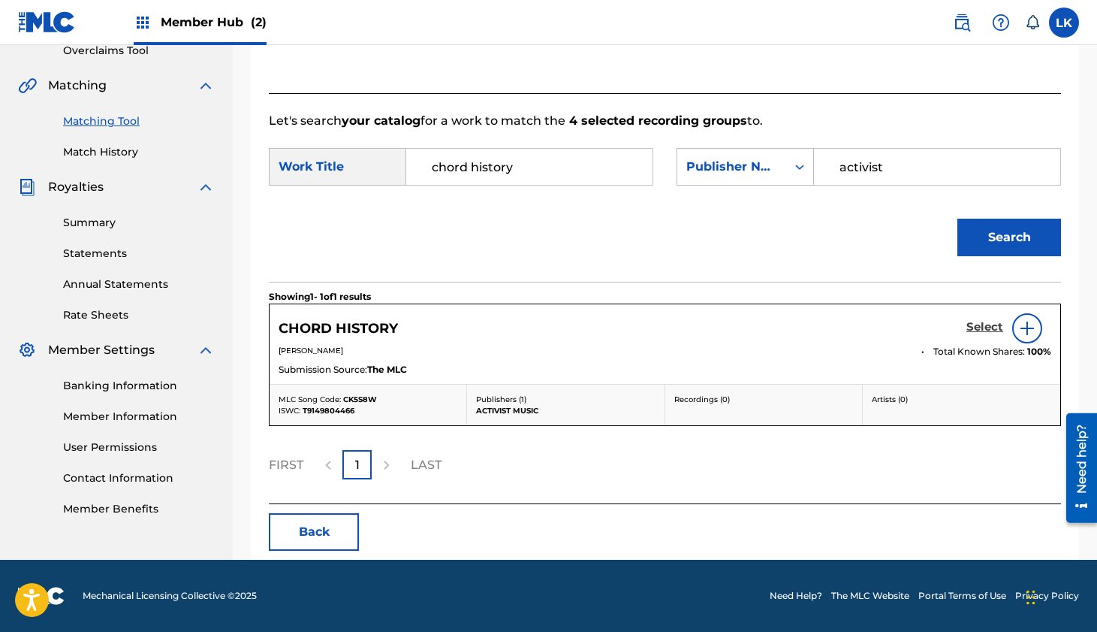
click at [993, 328] on h5 "Select" at bounding box center [985, 327] width 37 height 14
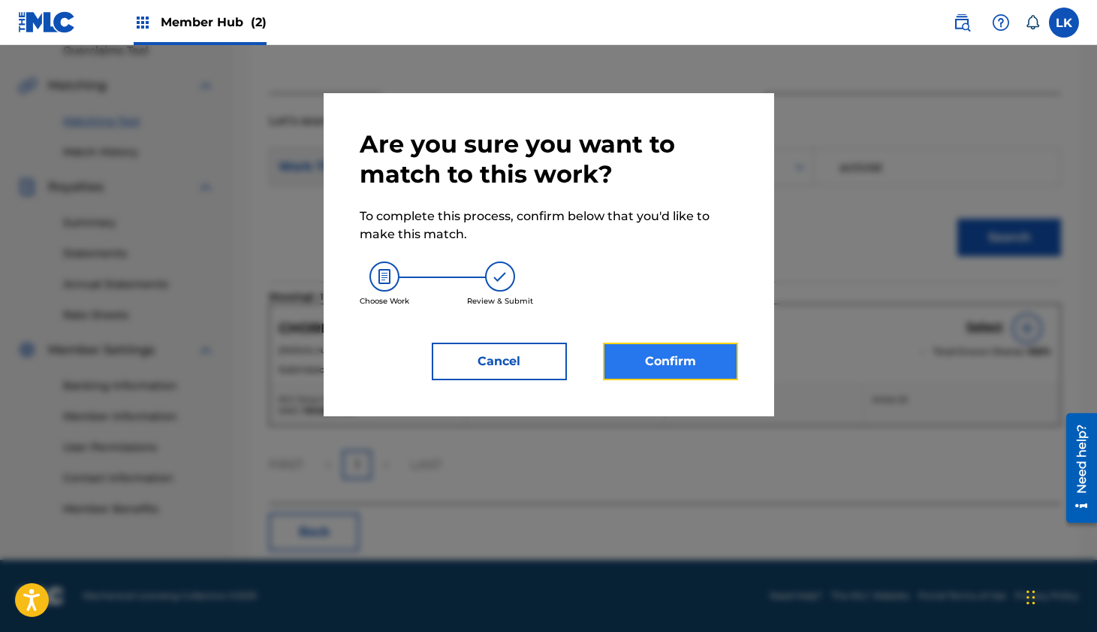
click at [701, 367] on button "Confirm" at bounding box center [670, 362] width 135 height 38
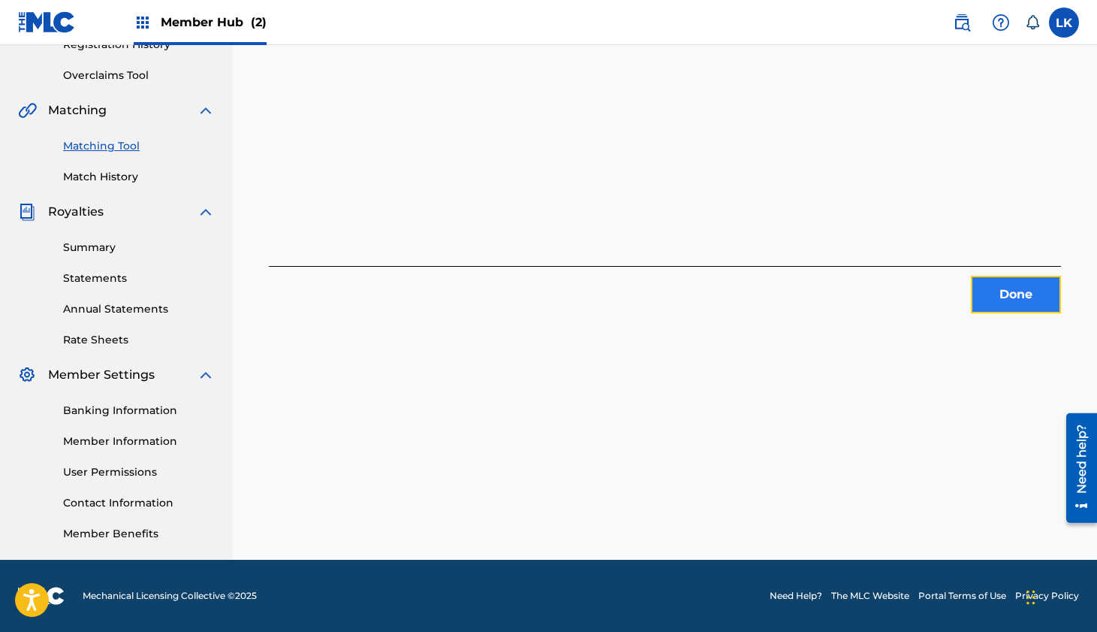
click at [1001, 287] on button "Done" at bounding box center [1016, 295] width 90 height 38
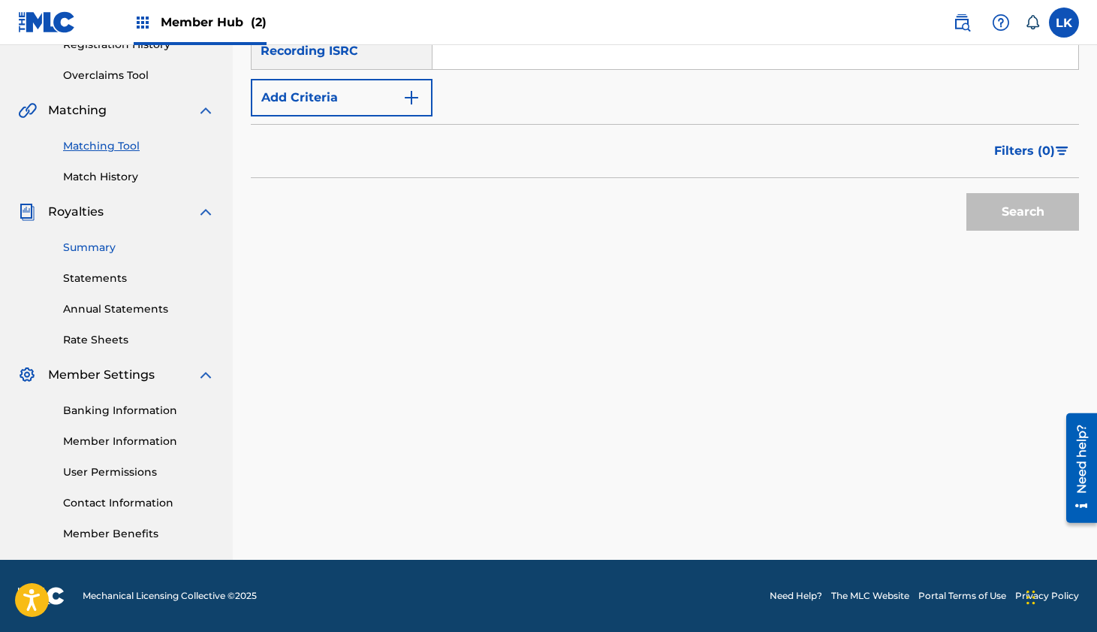
click at [101, 253] on link "Summary" at bounding box center [139, 248] width 152 height 16
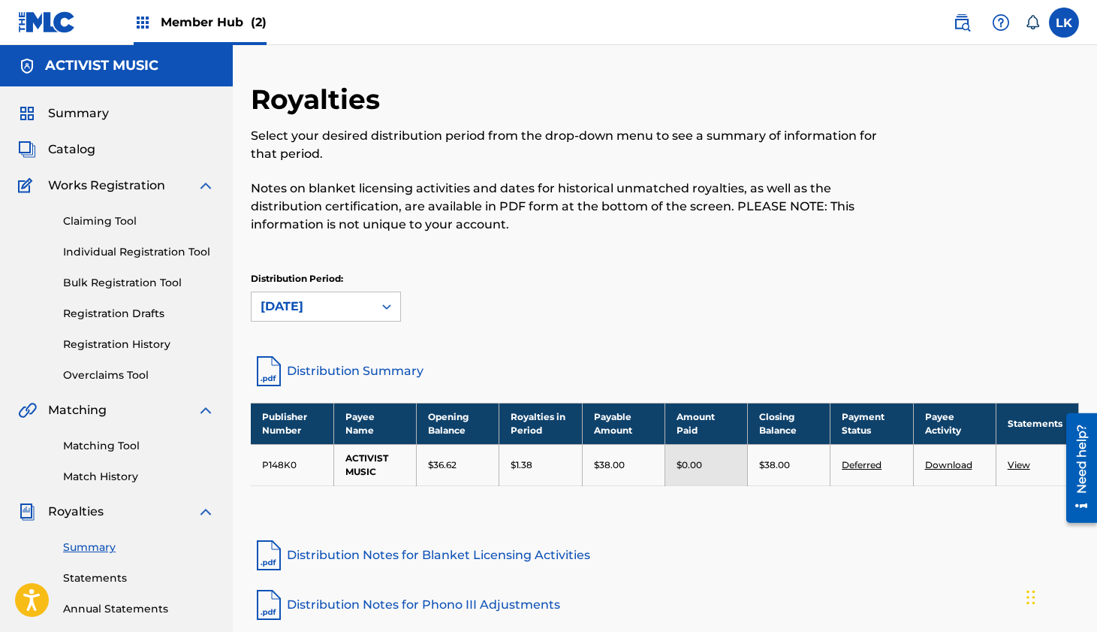
click at [95, 547] on link "Summary" at bounding box center [139, 547] width 152 height 16
click at [350, 322] on div "Distribution Period: [DATE]" at bounding box center [665, 303] width 829 height 63
click at [356, 312] on div "[DATE]" at bounding box center [313, 306] width 104 height 18
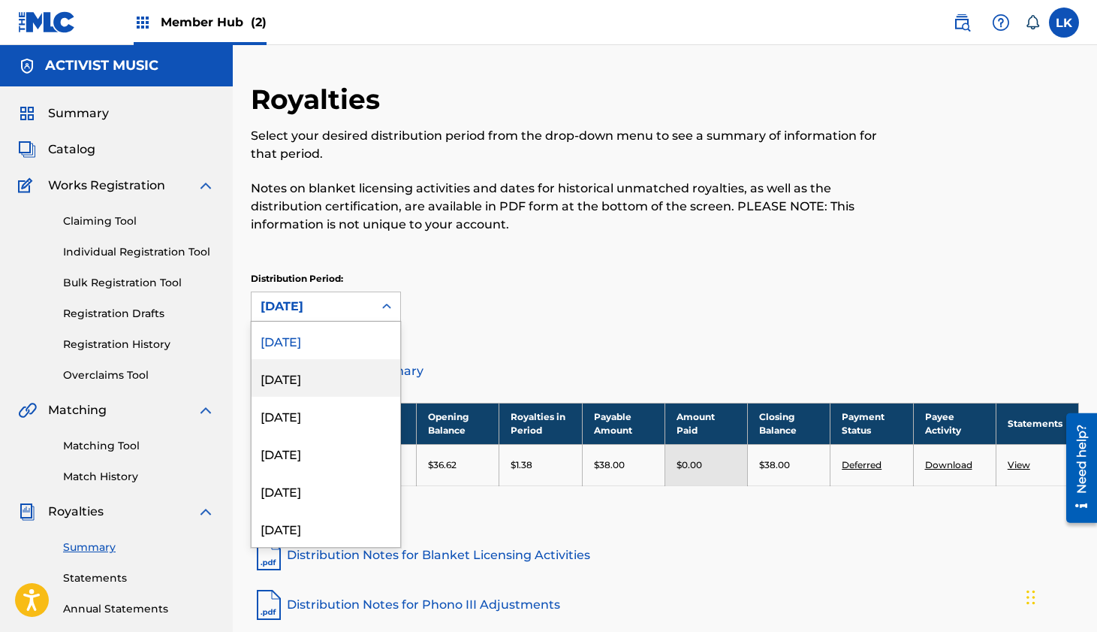
click at [319, 391] on div "[DATE]" at bounding box center [326, 378] width 149 height 38
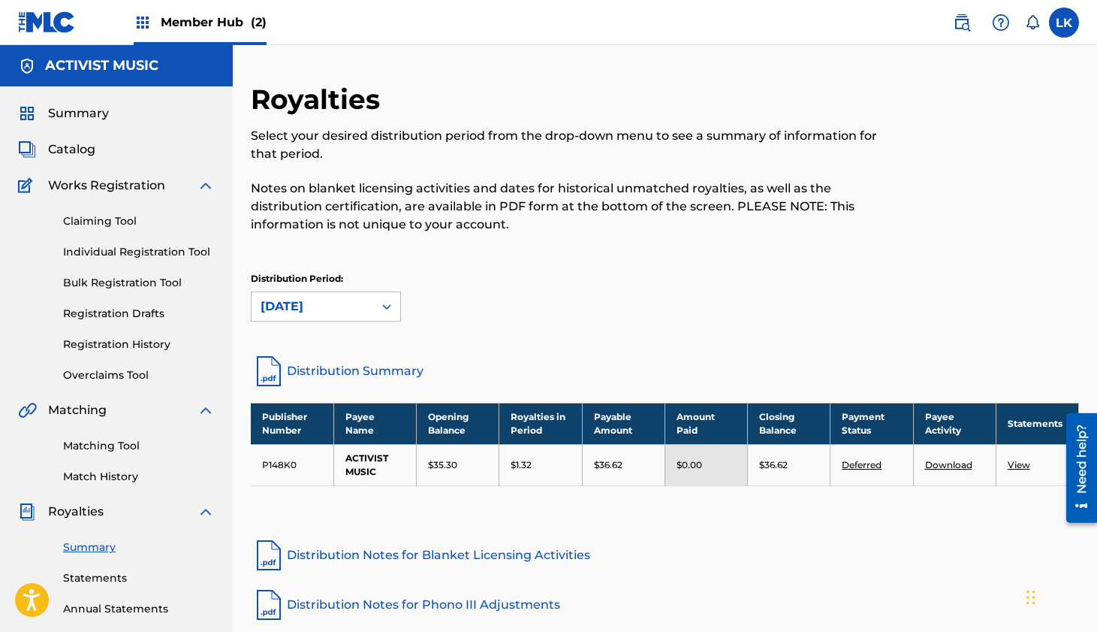
click at [334, 309] on div "[DATE]" at bounding box center [313, 306] width 104 height 18
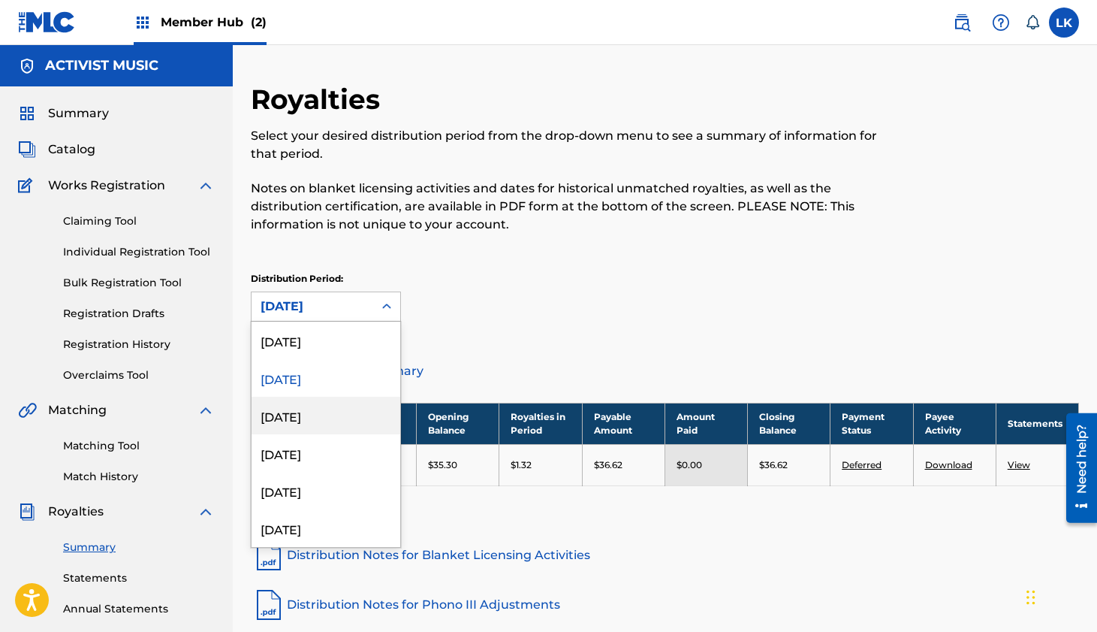
click at [321, 418] on div "[DATE]" at bounding box center [326, 416] width 149 height 38
click at [351, 302] on div "[DATE]" at bounding box center [313, 306] width 104 height 18
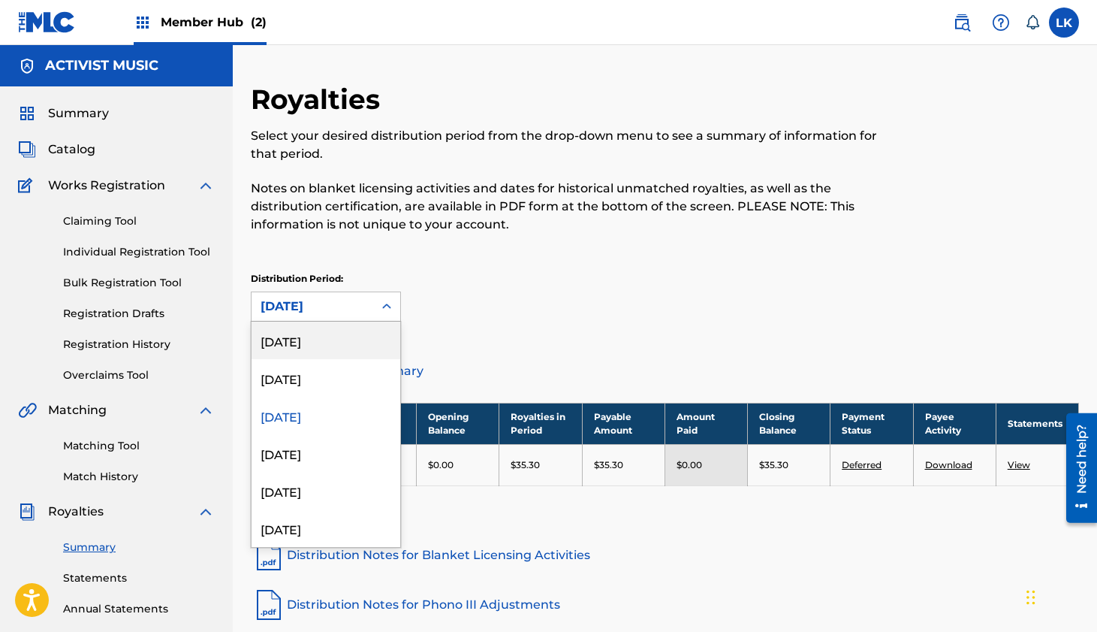
click at [343, 346] on div "[DATE]" at bounding box center [326, 341] width 149 height 38
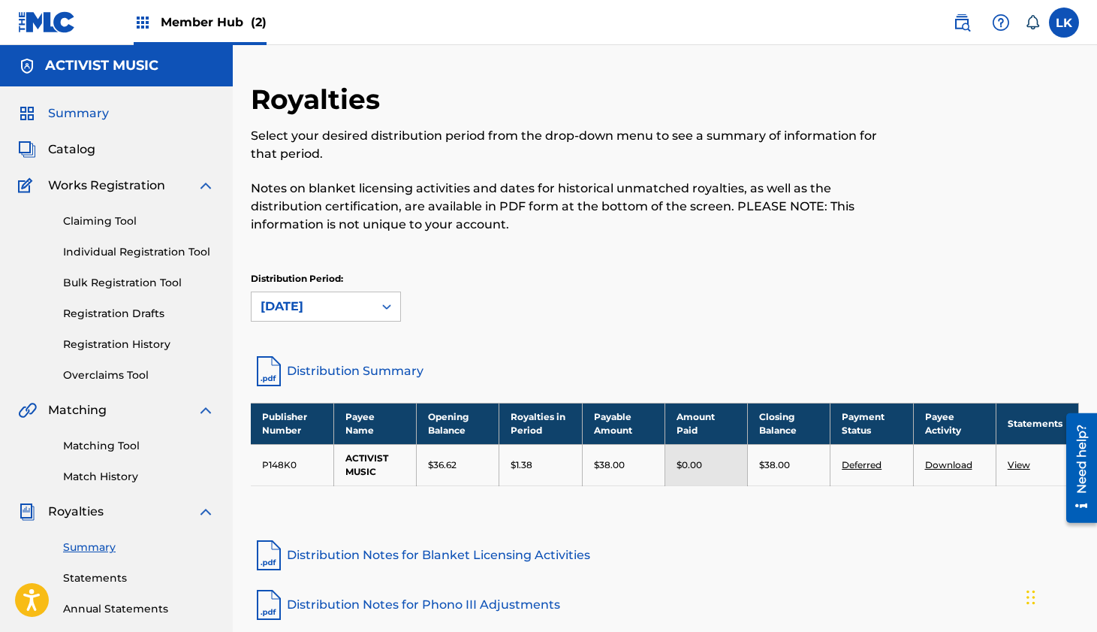
click at [97, 113] on span "Summary" at bounding box center [78, 113] width 61 height 18
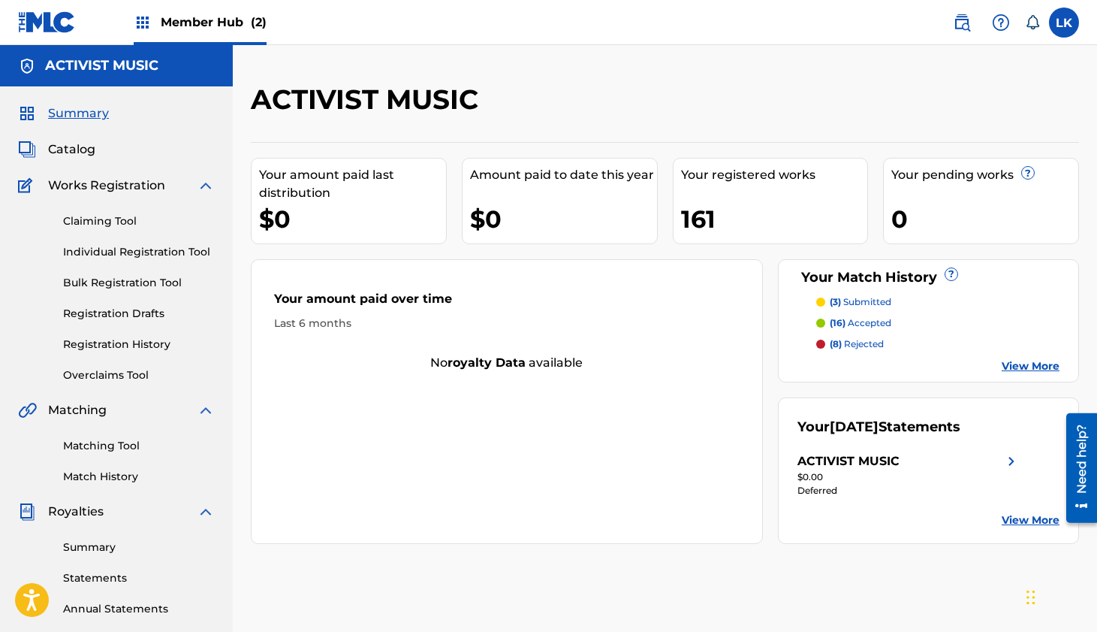
click at [1022, 519] on link "View More" at bounding box center [1031, 520] width 58 height 16
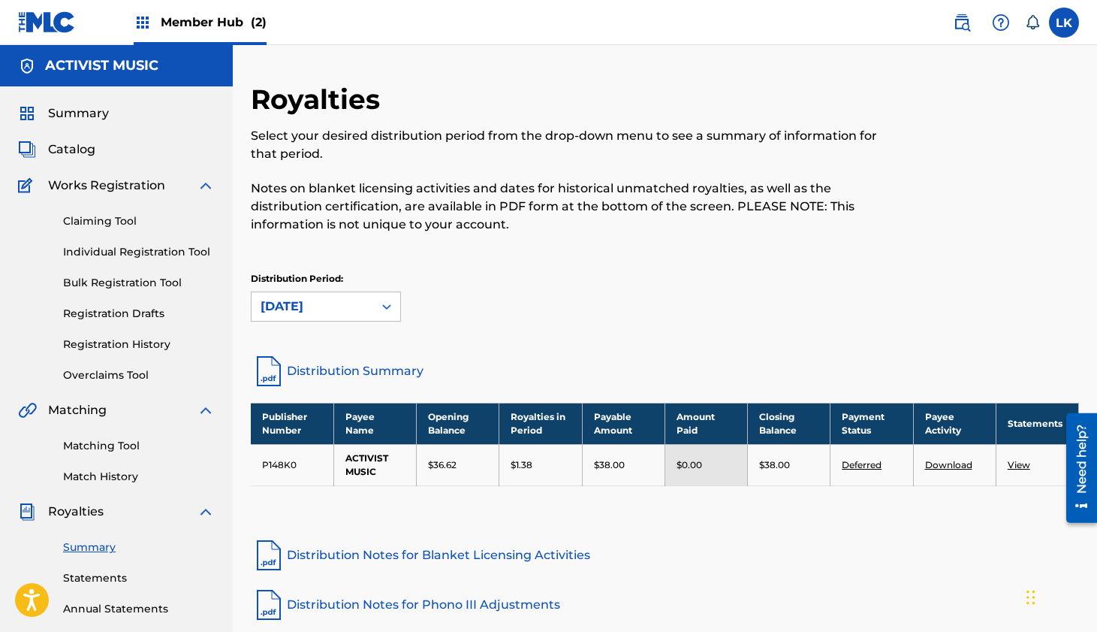
click at [865, 466] on link "Deferred" at bounding box center [862, 464] width 40 height 11
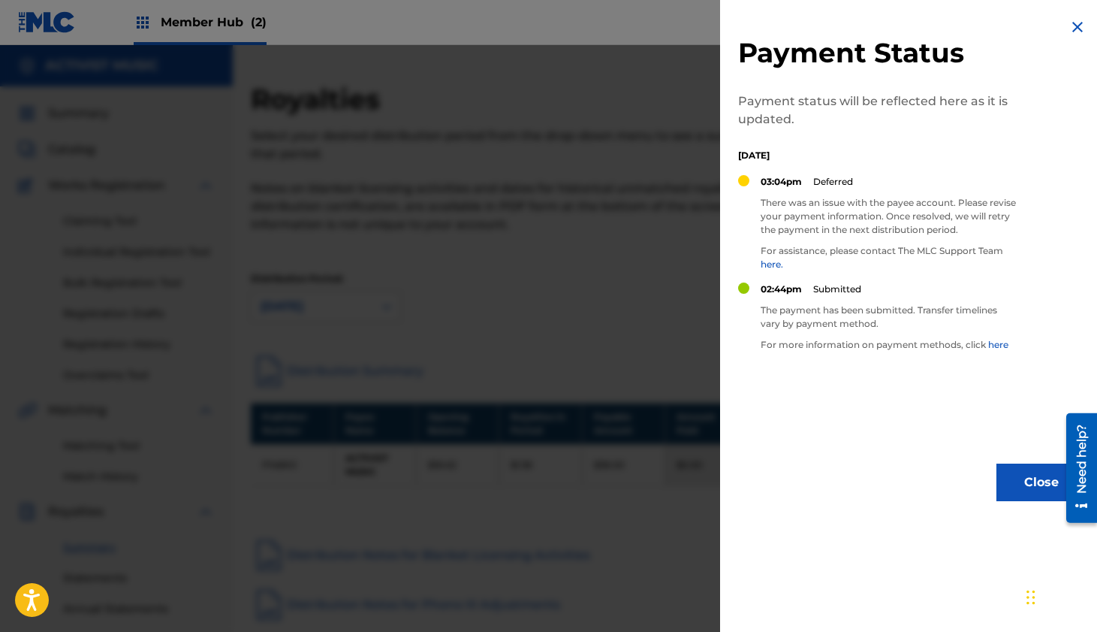
click at [1071, 25] on img at bounding box center [1078, 27] width 18 height 18
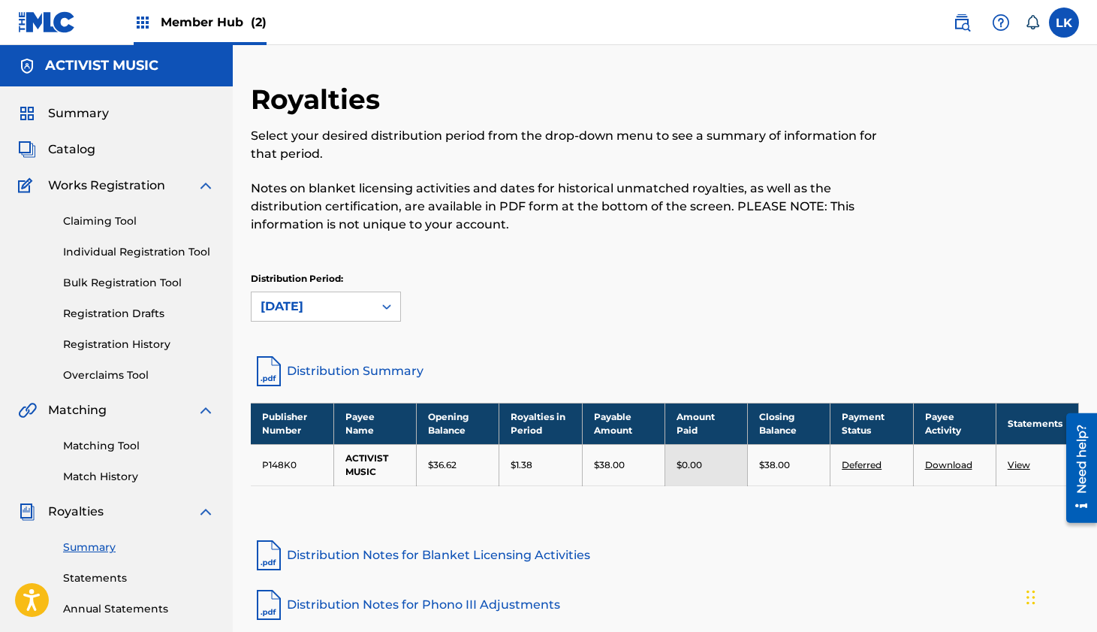
click at [954, 463] on link "Download" at bounding box center [948, 464] width 47 height 11
click at [875, 463] on link "Deferred" at bounding box center [862, 464] width 40 height 11
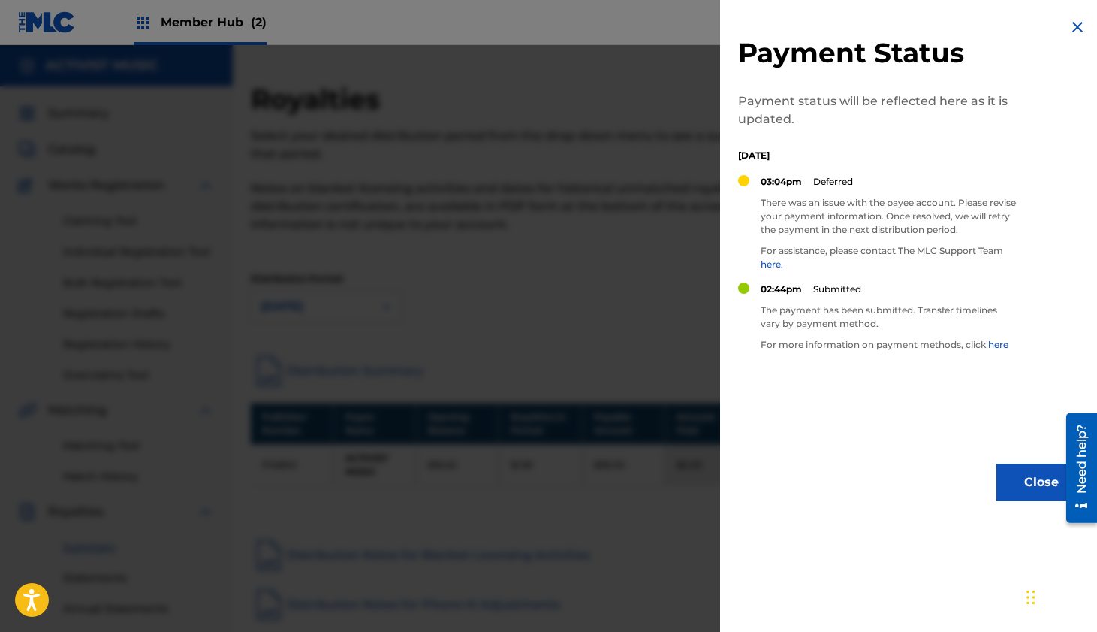
click at [1002, 345] on link "here" at bounding box center [999, 344] width 20 height 11
click at [594, 118] on div at bounding box center [548, 361] width 1097 height 632
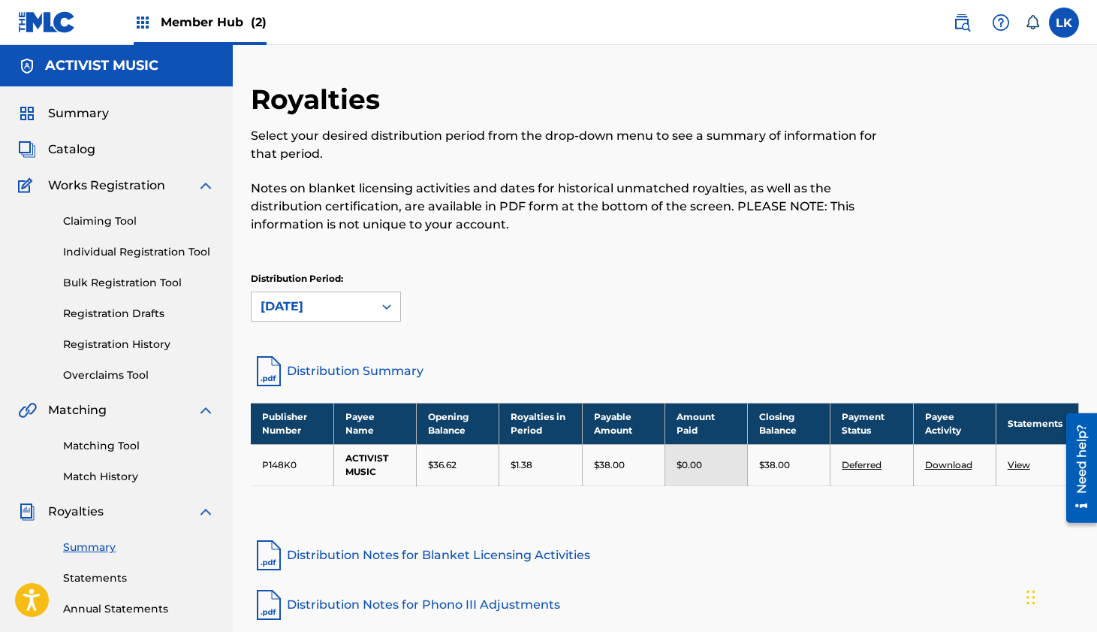
scroll to position [300, 0]
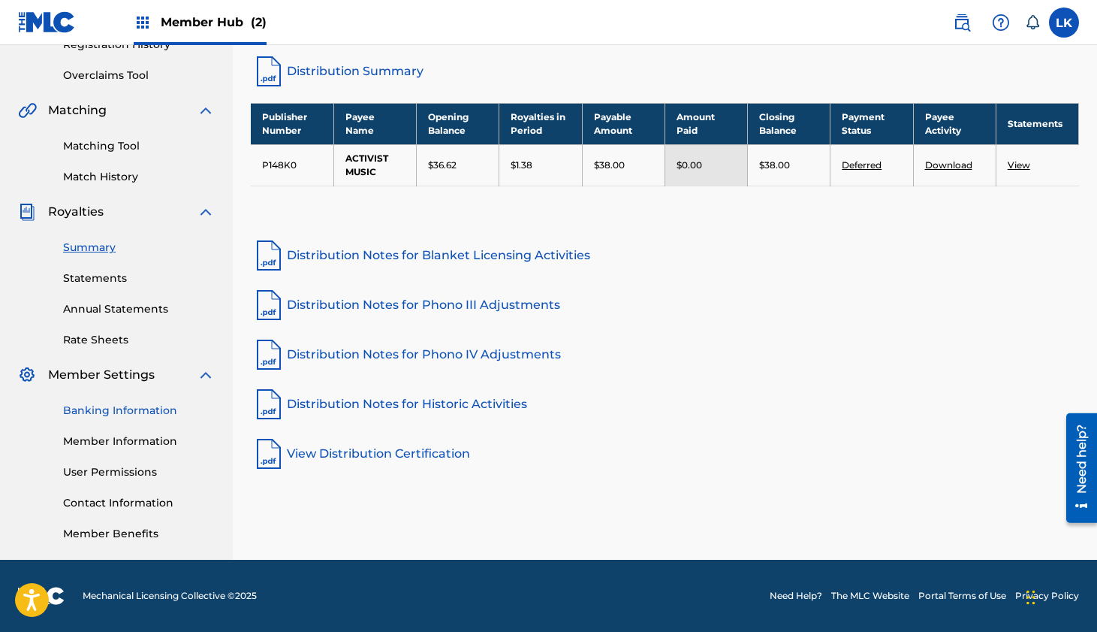
click at [110, 409] on link "Banking Information" at bounding box center [139, 411] width 152 height 16
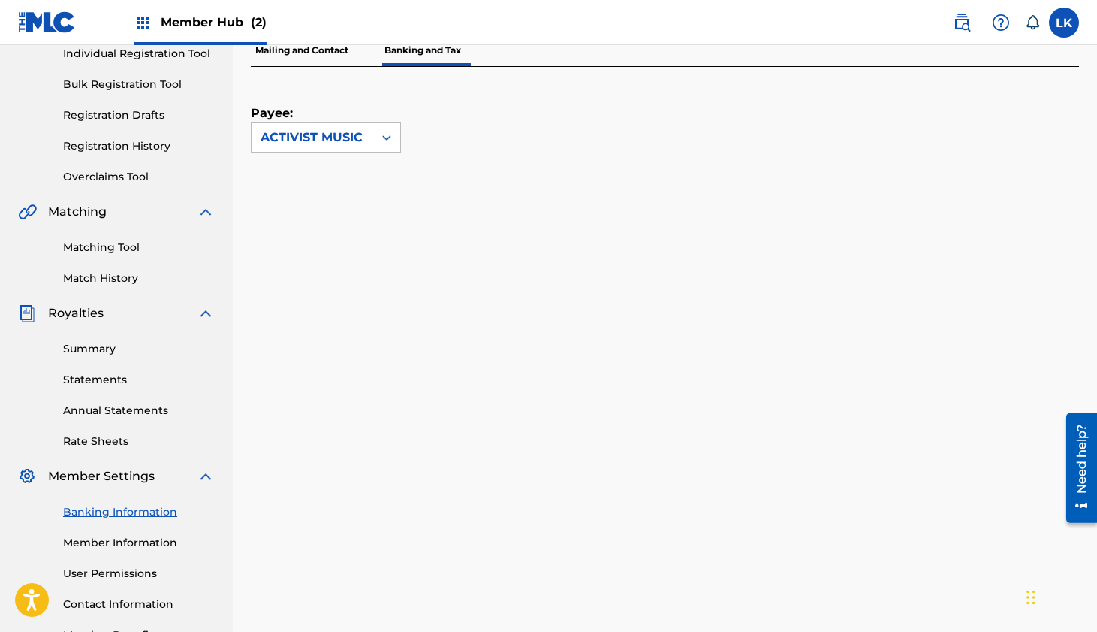
scroll to position [170, 0]
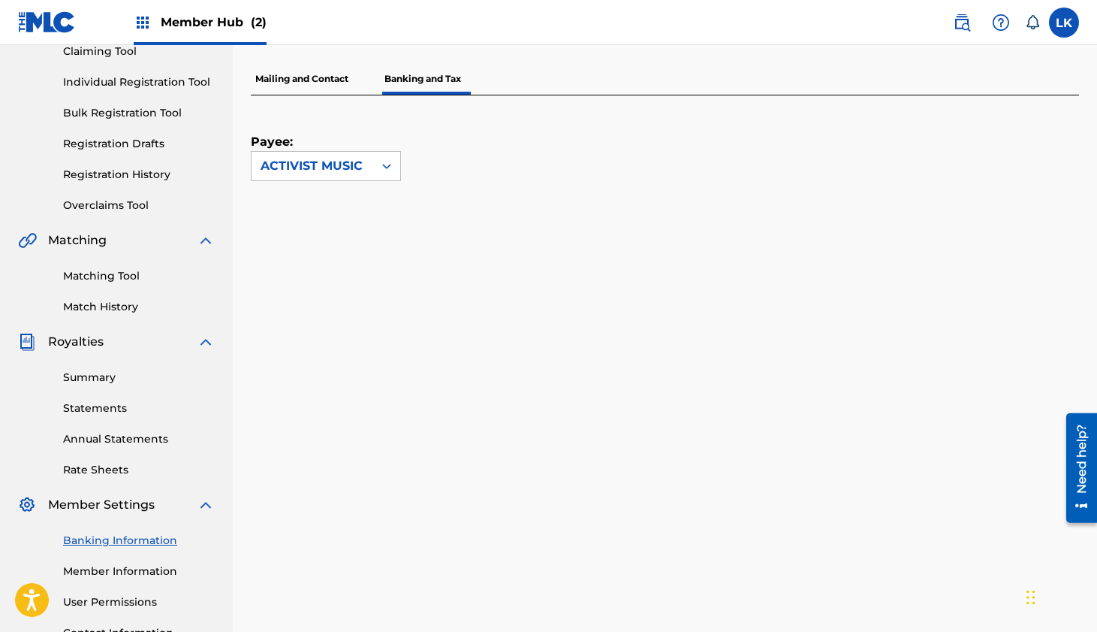
click at [337, 80] on p "Mailing and Contact" at bounding box center [302, 79] width 102 height 32
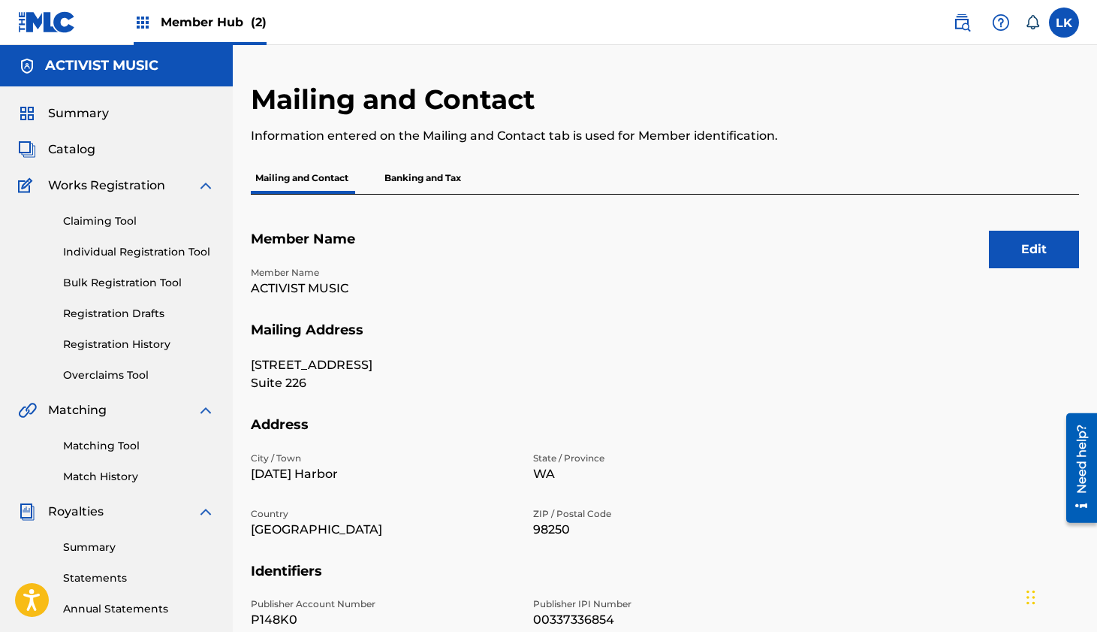
click at [442, 174] on p "Banking and Tax" at bounding box center [423, 178] width 86 height 32
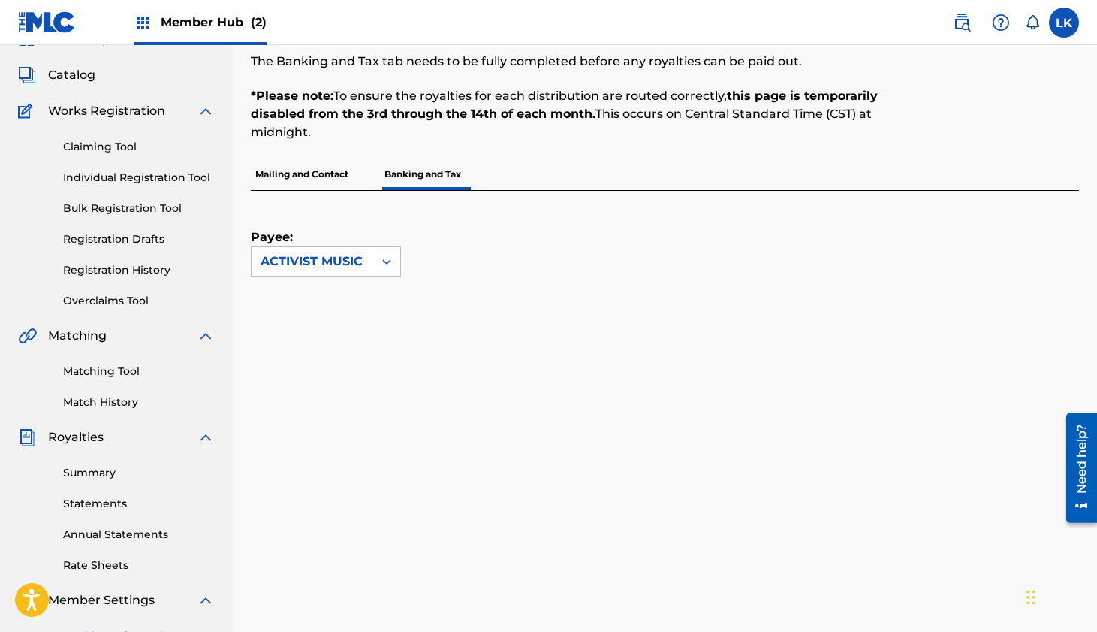
scroll to position [277, 0]
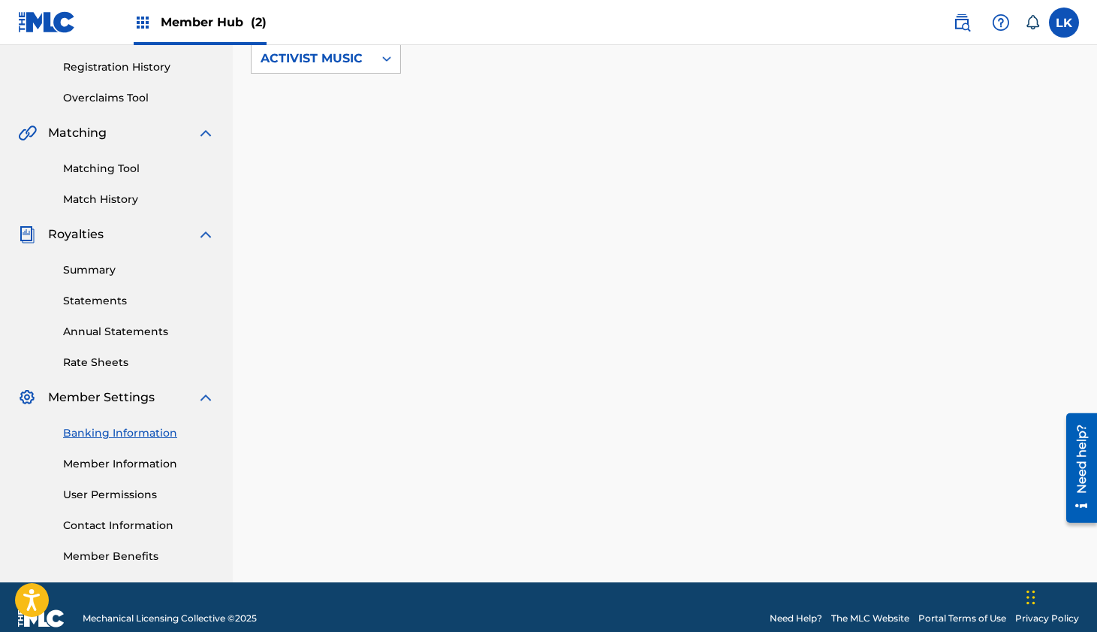
click at [560, 289] on div "Banking and Tax The Banking and Tax tab needs to be fully completed before any …" at bounding box center [665, 193] width 829 height 777
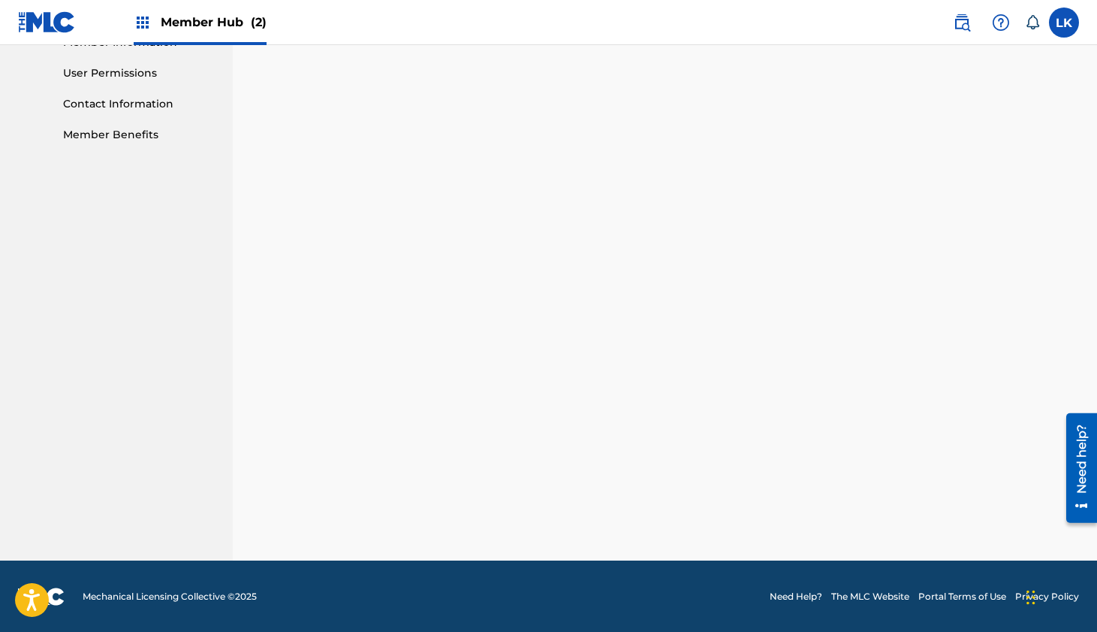
scroll to position [461, 0]
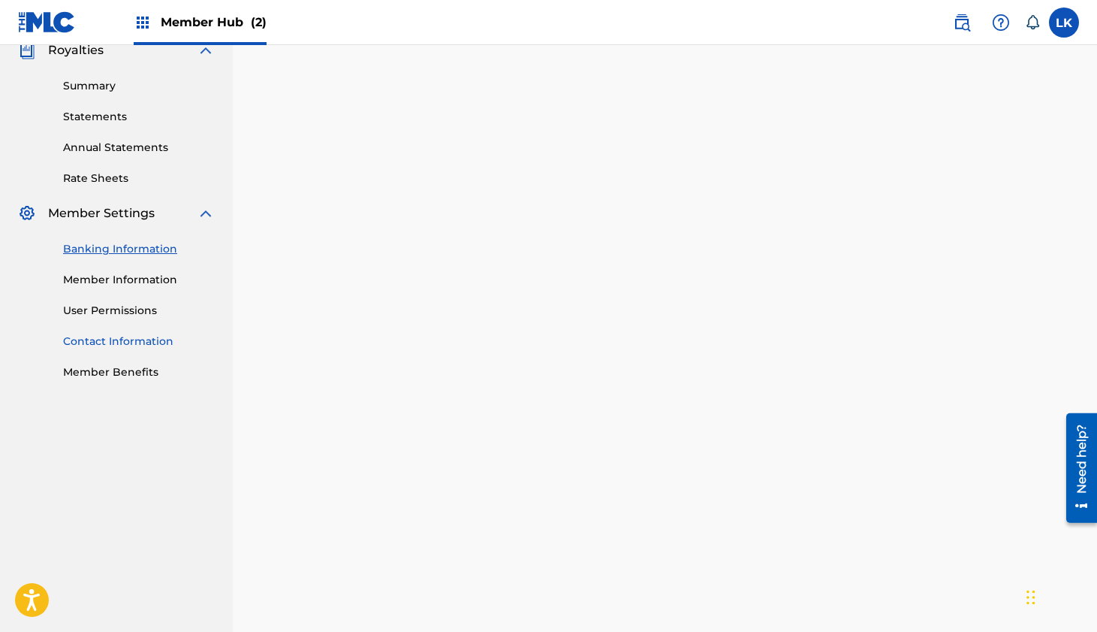
click at [138, 340] on link "Contact Information" at bounding box center [139, 342] width 152 height 16
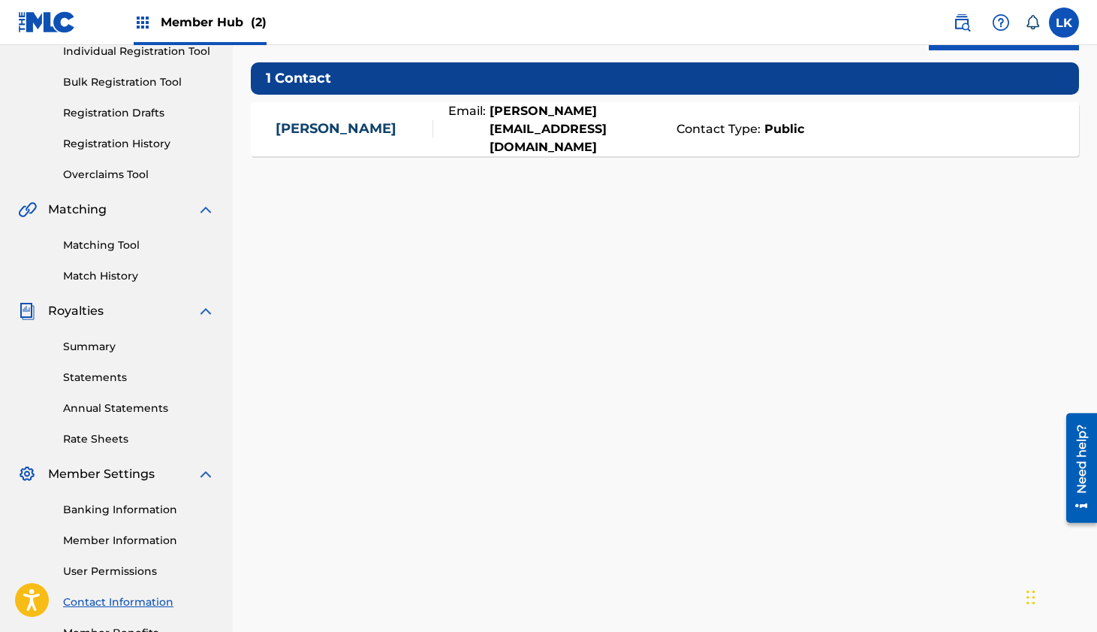
scroll to position [300, 0]
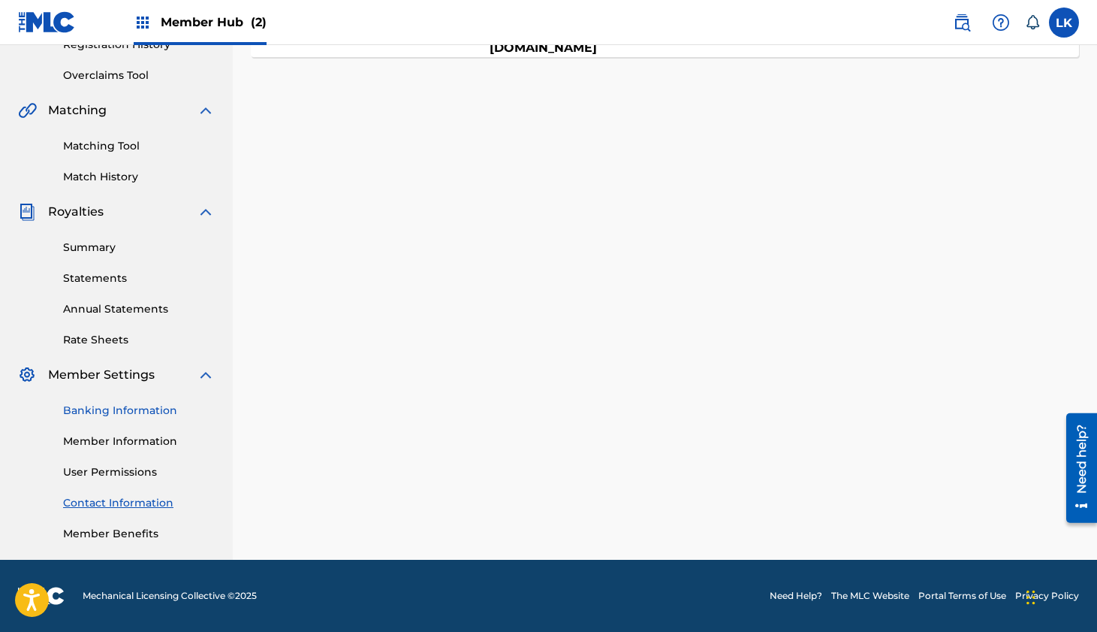
click at [101, 411] on link "Banking Information" at bounding box center [139, 411] width 152 height 16
